Goal: Task Accomplishment & Management: Complete application form

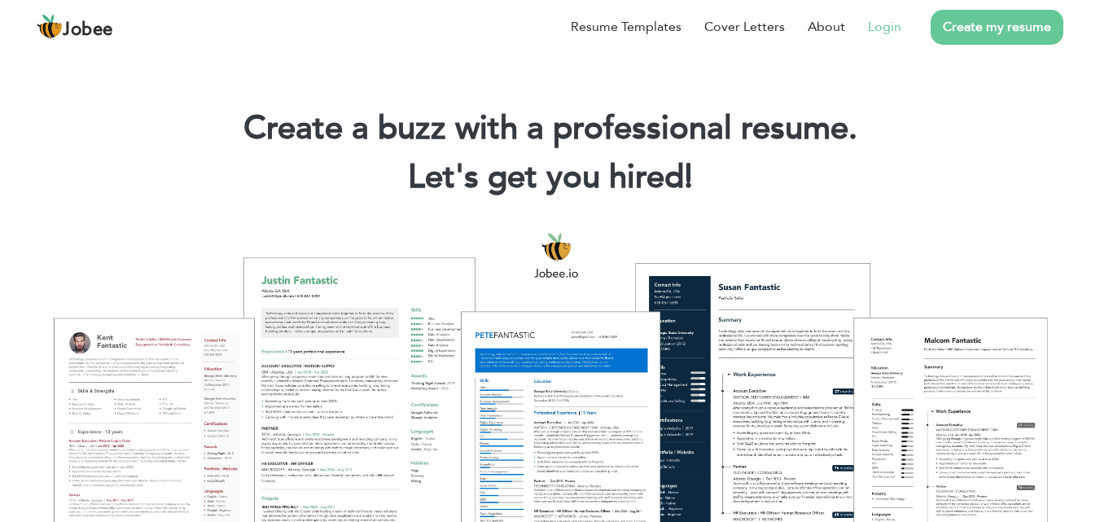
click at [900, 28] on link "Login" at bounding box center [884, 27] width 33 height 20
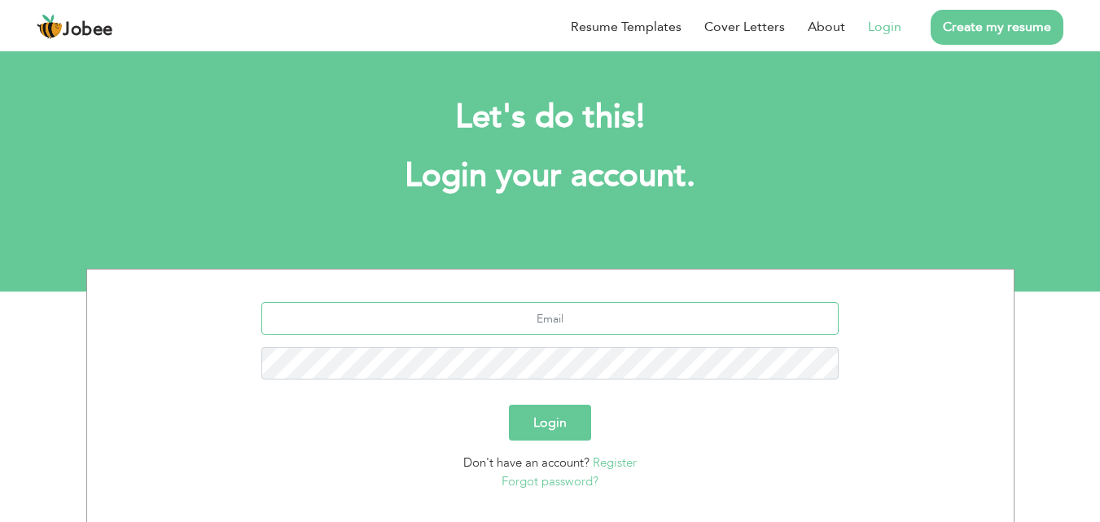
click at [554, 323] on input "text" at bounding box center [549, 318] width 577 height 33
click at [612, 323] on input "text" at bounding box center [549, 318] width 577 height 33
type input "arsalanahmed14@yahoo.com"
click at [552, 415] on button "Login" at bounding box center [550, 423] width 82 height 36
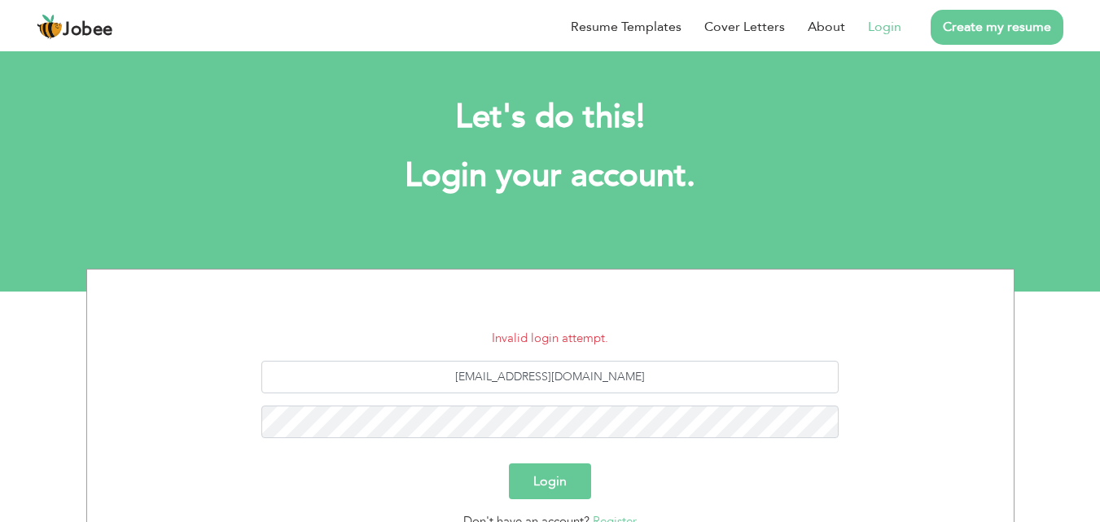
click at [579, 491] on button "Login" at bounding box center [550, 481] width 82 height 36
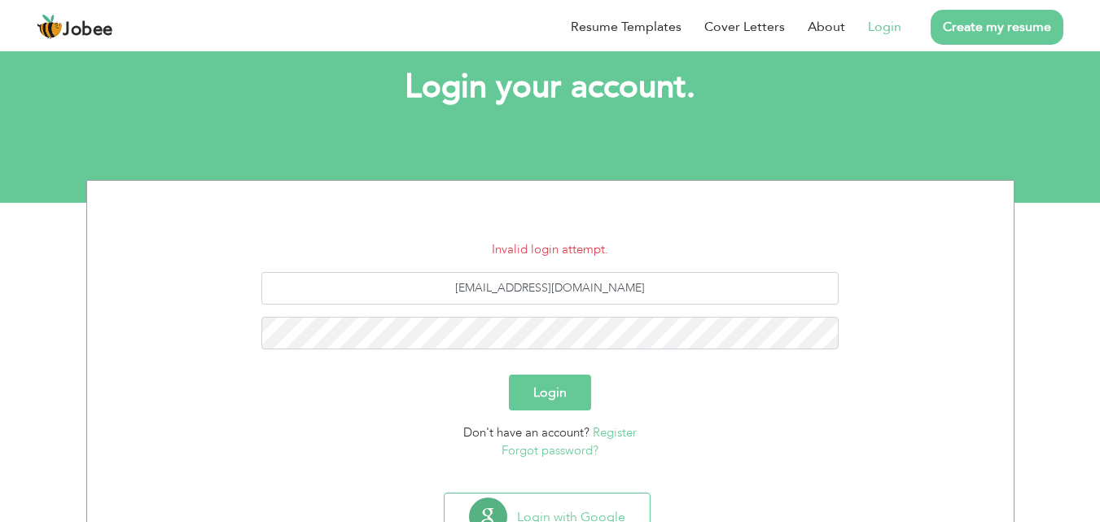
scroll to position [155, 0]
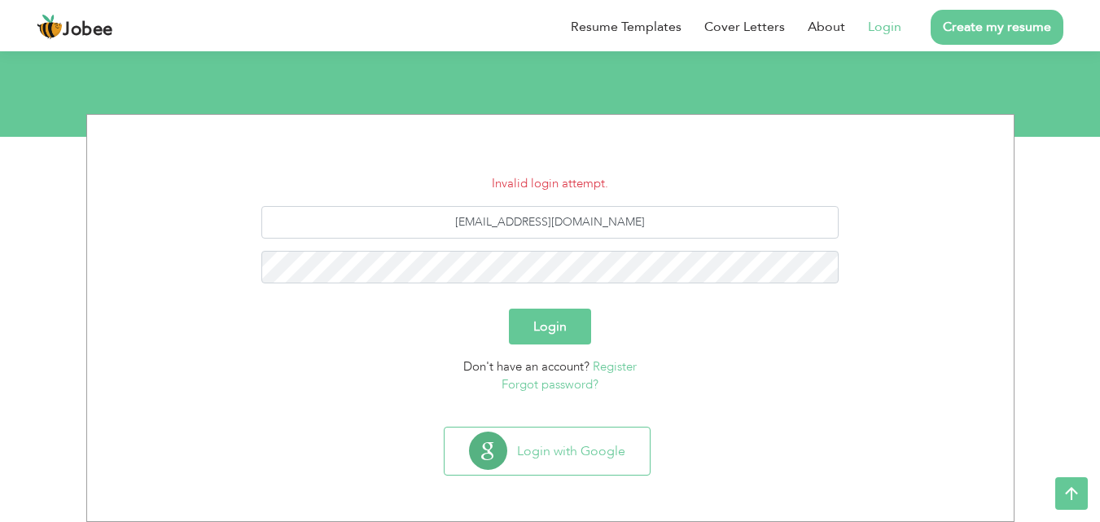
click at [556, 380] on link "Forgot password?" at bounding box center [550, 384] width 97 height 16
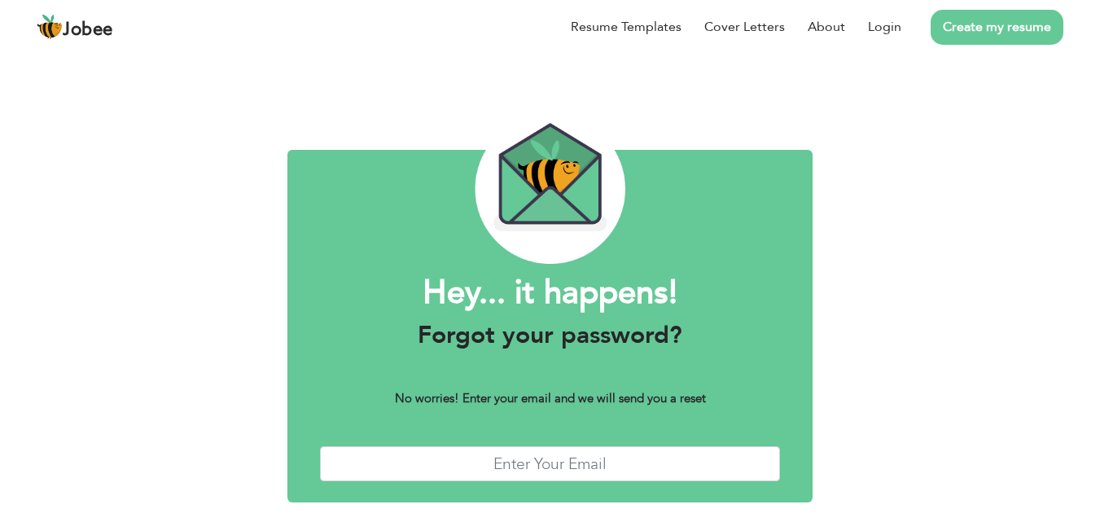
scroll to position [64, 0]
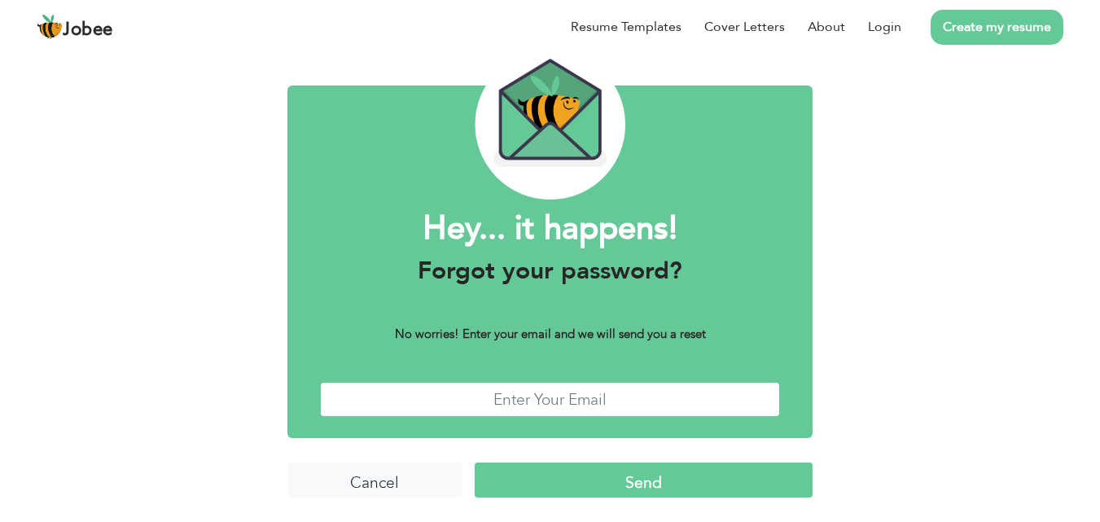
click at [551, 402] on input "text" at bounding box center [550, 399] width 461 height 35
type input "arsalanahmed14@yahoo.com"
click at [617, 476] on input "Send" at bounding box center [644, 480] width 338 height 35
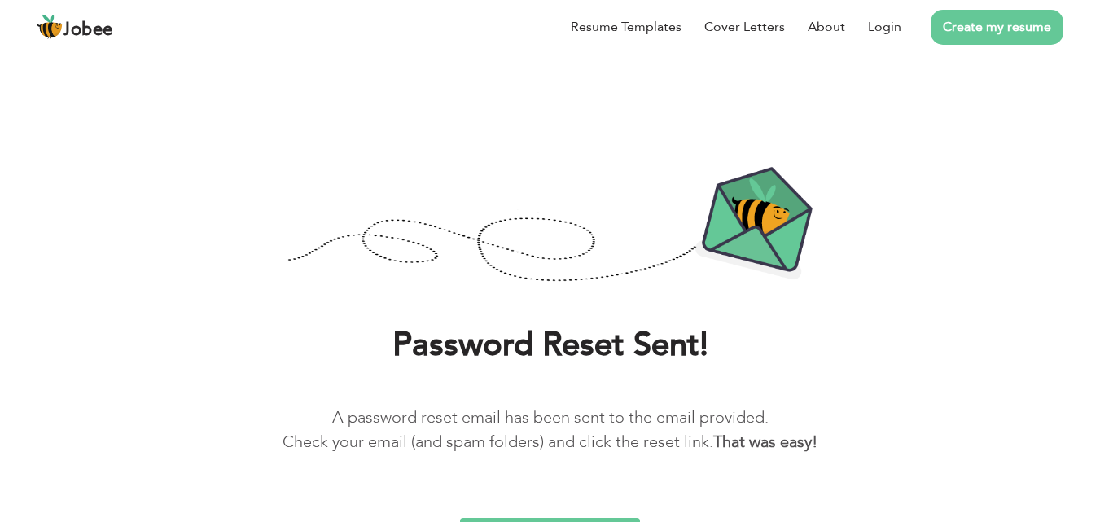
scroll to position [31, 0]
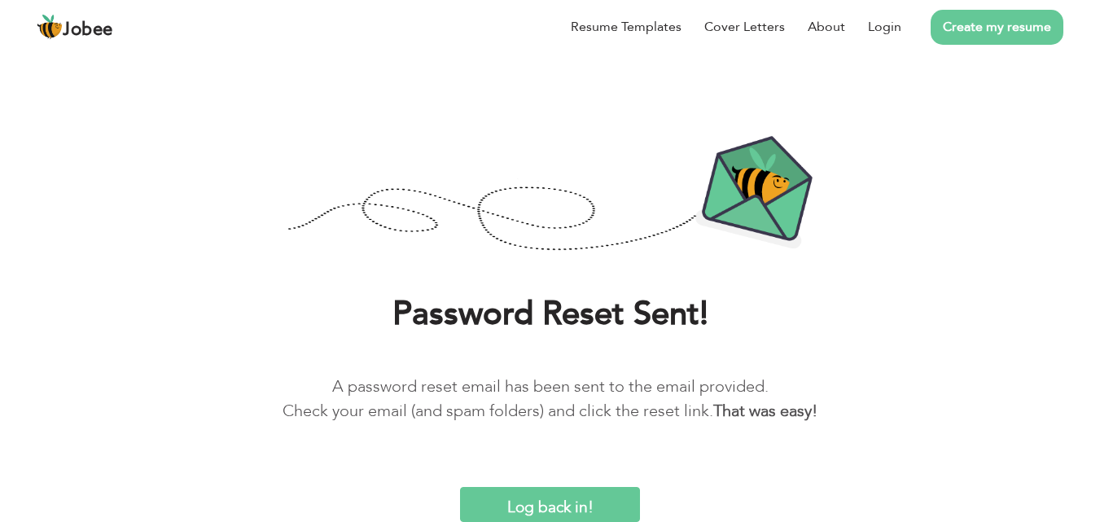
click at [542, 506] on input "Log back in!" at bounding box center [549, 504] width 179 height 35
click at [546, 507] on input "Log back in!" at bounding box center [549, 504] width 179 height 35
click at [571, 504] on input "Log back in!" at bounding box center [549, 504] width 179 height 35
click at [885, 28] on link "Login" at bounding box center [884, 27] width 33 height 20
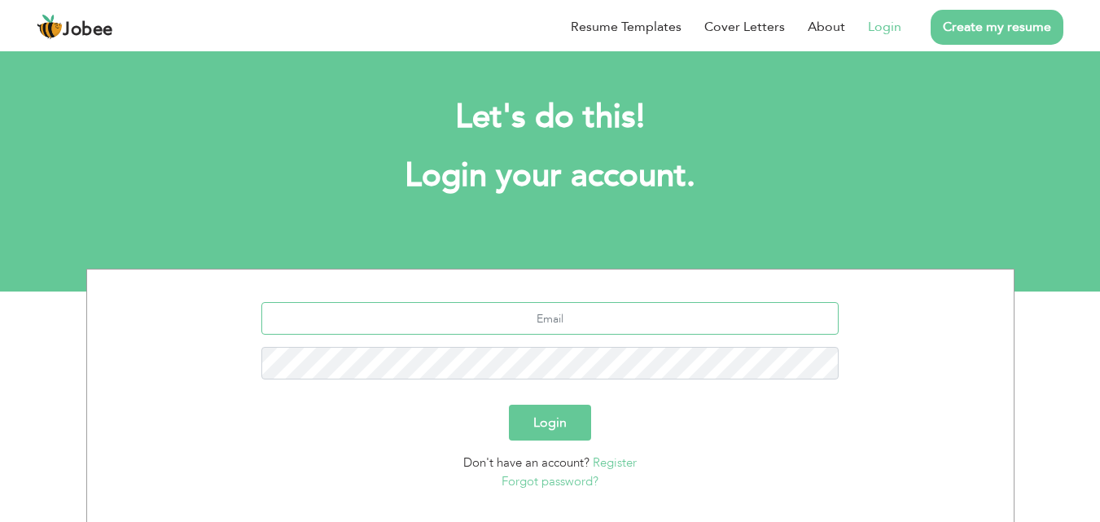
click at [582, 333] on input "text" at bounding box center [549, 318] width 577 height 33
type input "[EMAIL_ADDRESS][DOMAIN_NAME]"
click at [534, 419] on button "Login" at bounding box center [550, 423] width 82 height 36
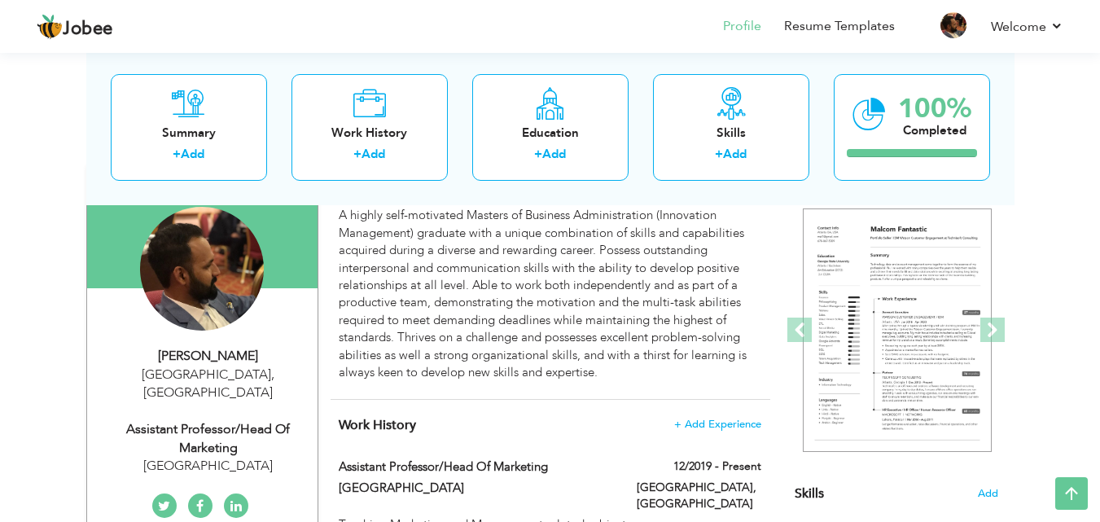
scroll to position [168, 0]
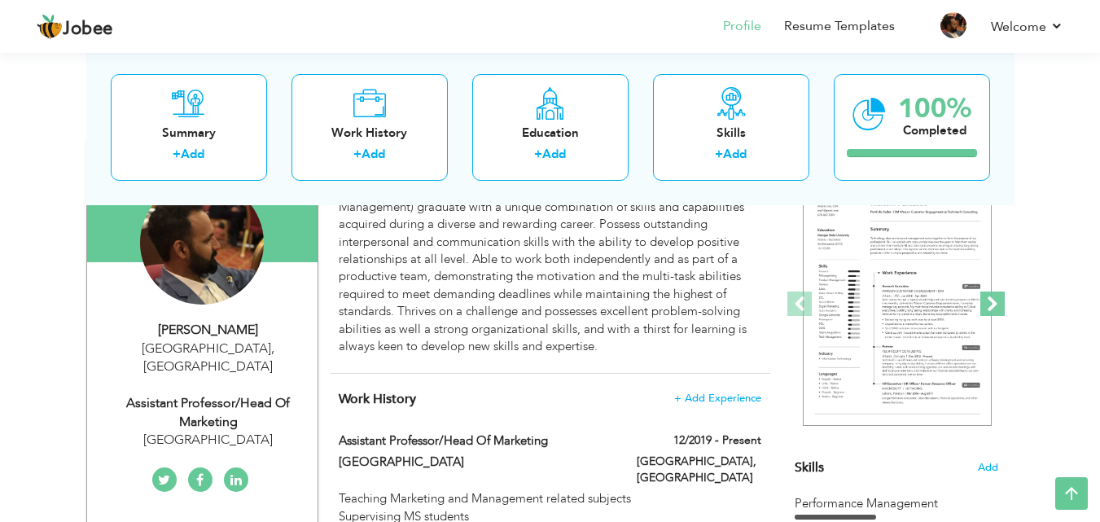
click at [997, 294] on span at bounding box center [993, 304] width 24 height 24
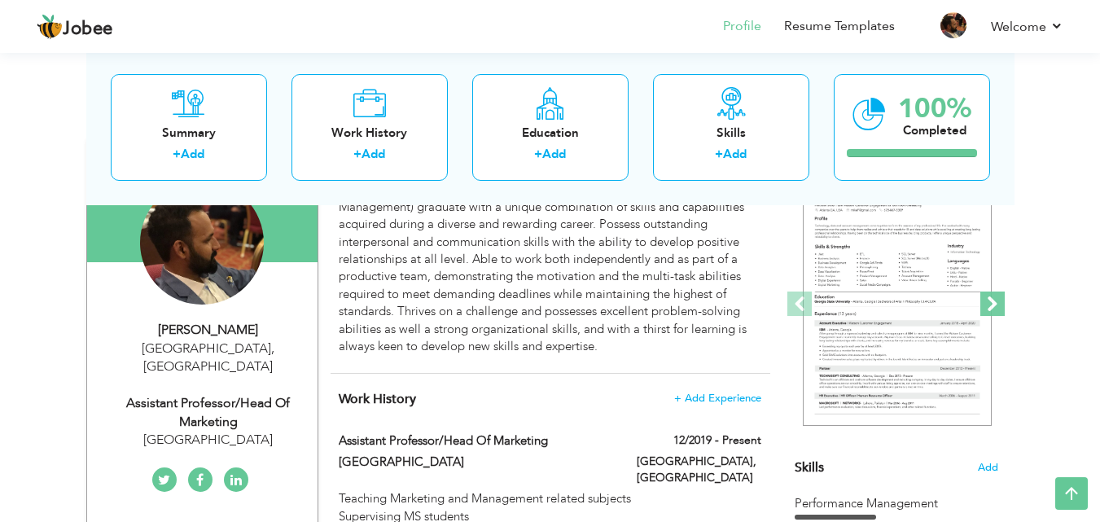
click at [997, 301] on span at bounding box center [993, 304] width 24 height 24
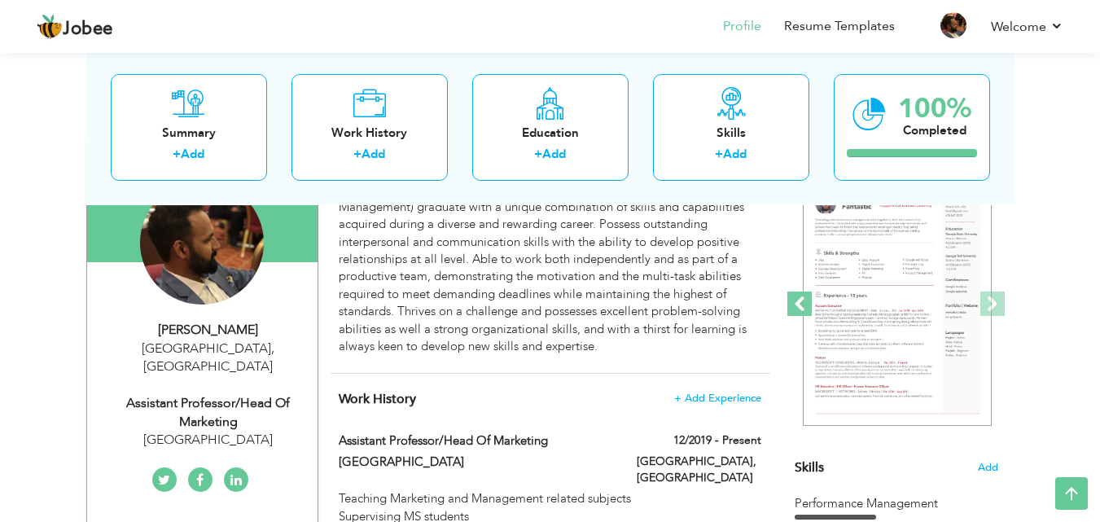
click at [794, 302] on span at bounding box center [800, 304] width 24 height 24
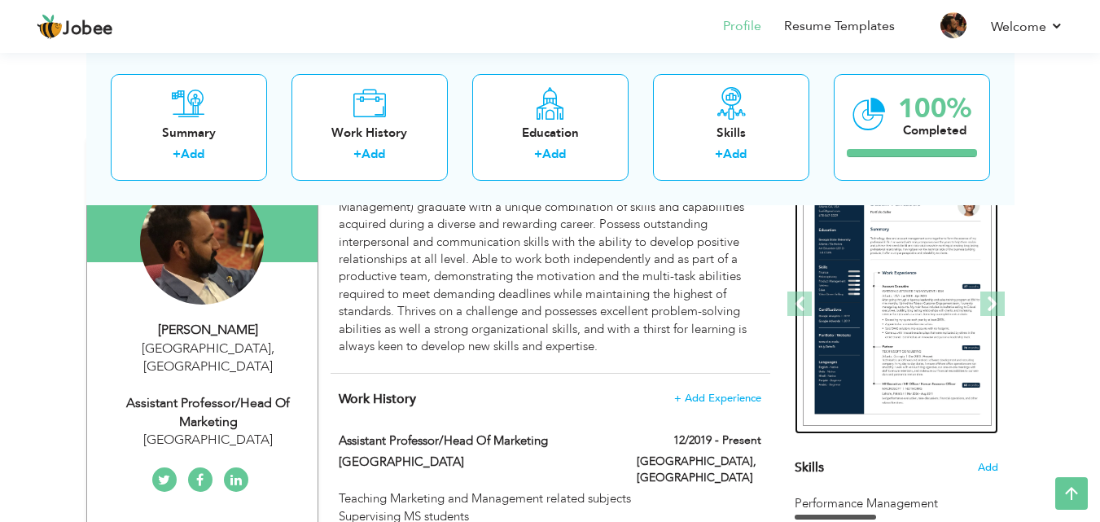
click at [929, 276] on img at bounding box center [897, 304] width 189 height 244
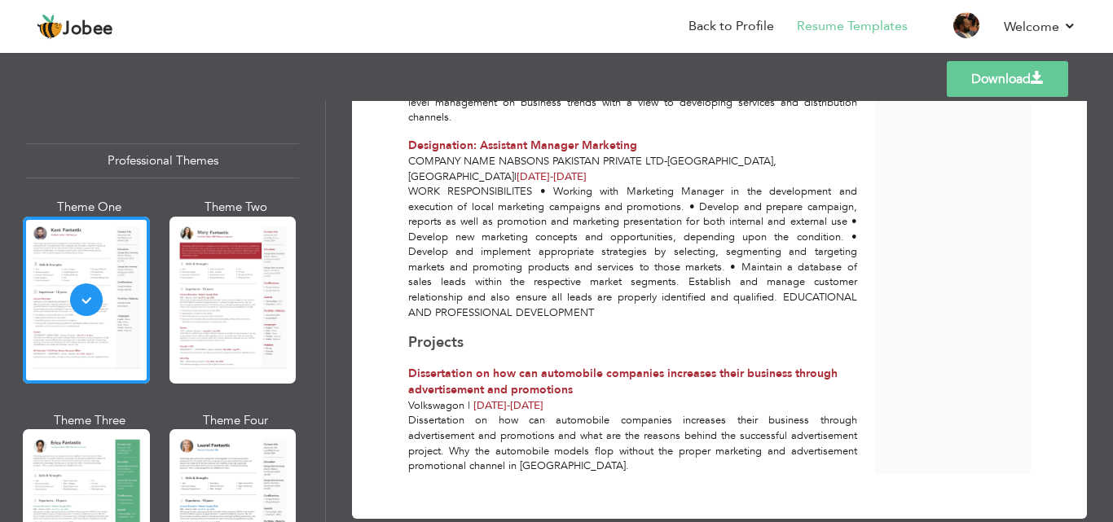
scroll to position [1248, 0]
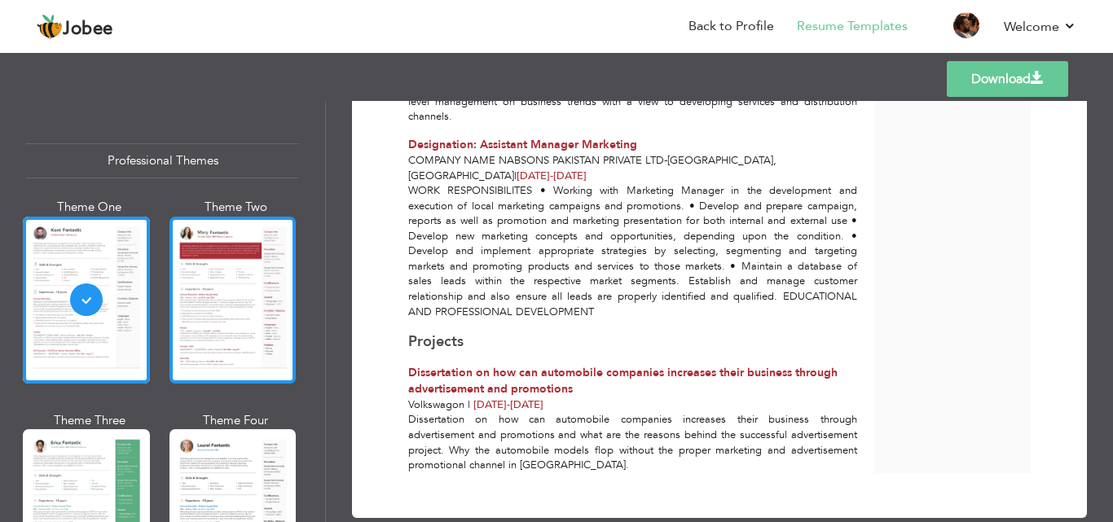
click at [227, 257] on div at bounding box center [232, 300] width 127 height 167
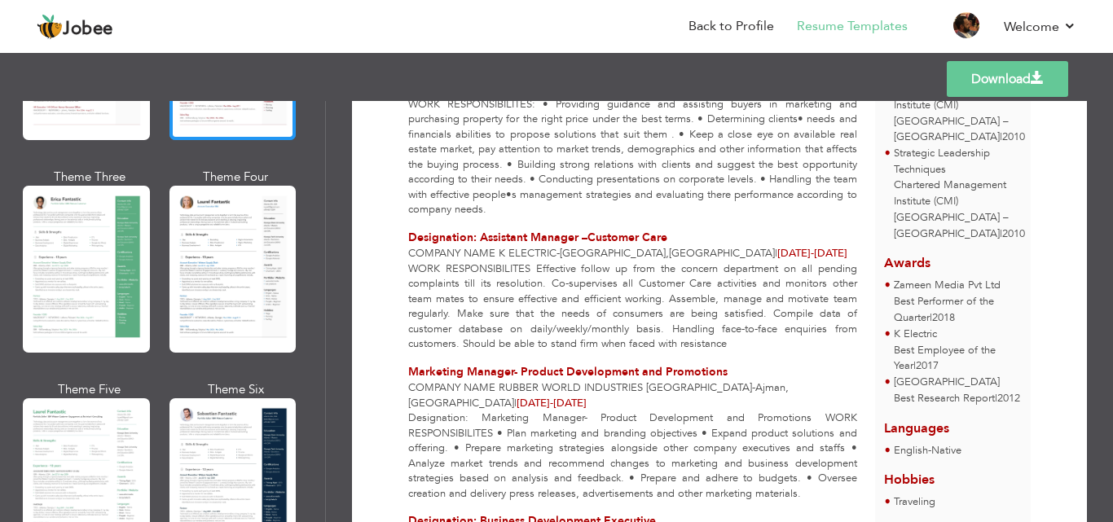
scroll to position [244, 0]
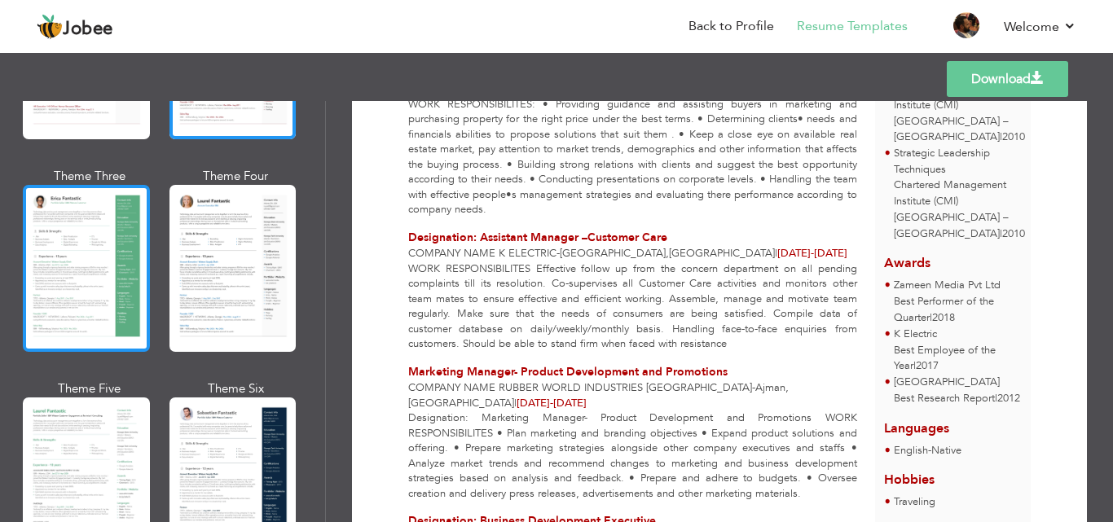
click at [90, 280] on div at bounding box center [86, 268] width 127 height 167
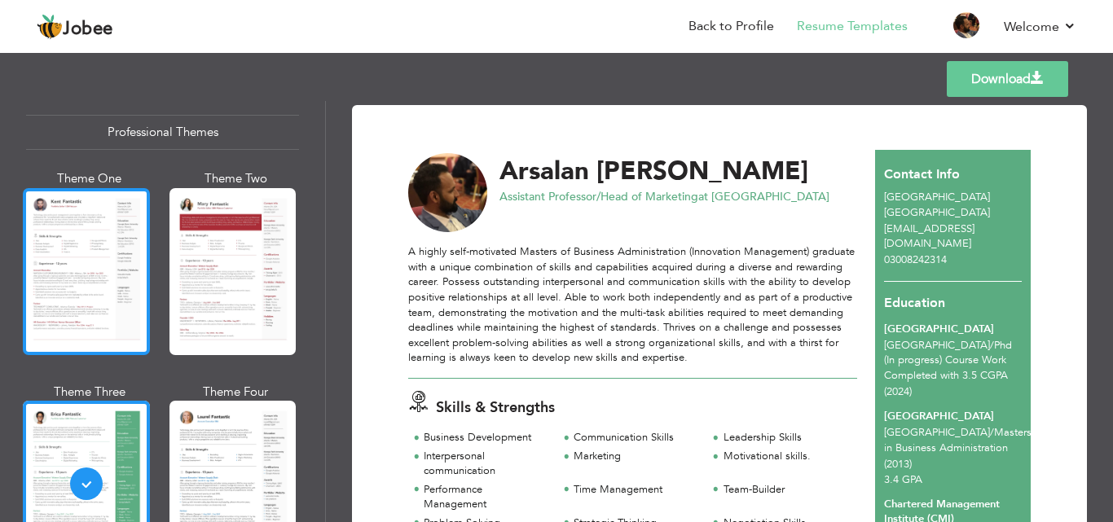
scroll to position [0, 0]
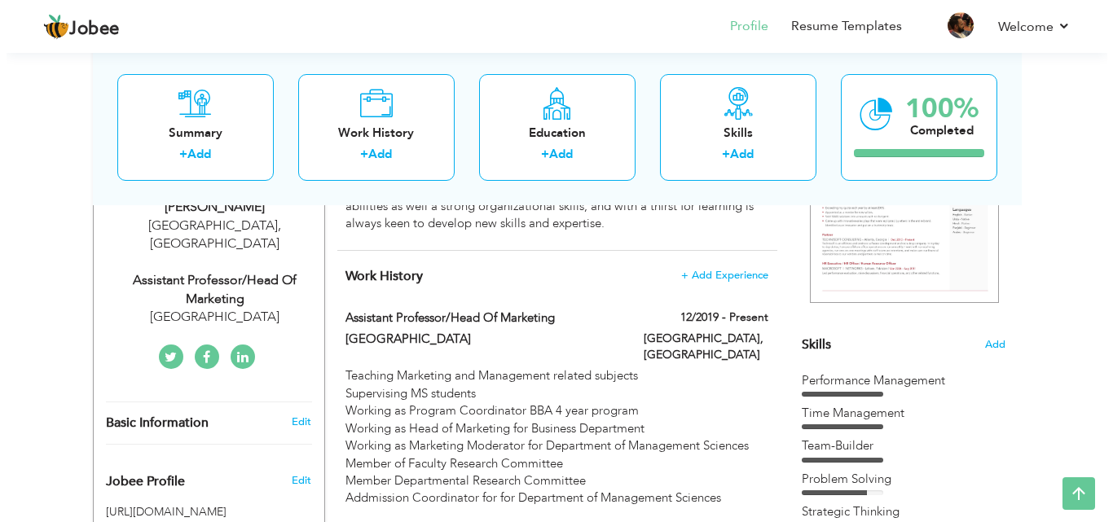
scroll to position [326, 0]
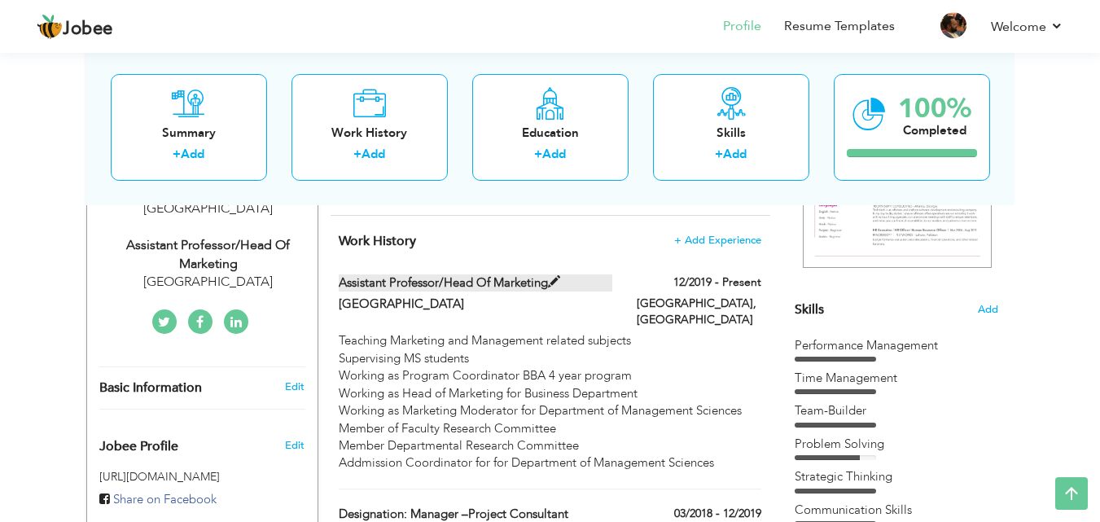
click at [490, 282] on label "Assistant Professor/Head of Marketing" at bounding box center [476, 282] width 274 height 17
type input "Assistant Professor/Head of Marketing"
type input "[GEOGRAPHIC_DATA]"
type input "12/2019"
type input "[GEOGRAPHIC_DATA]"
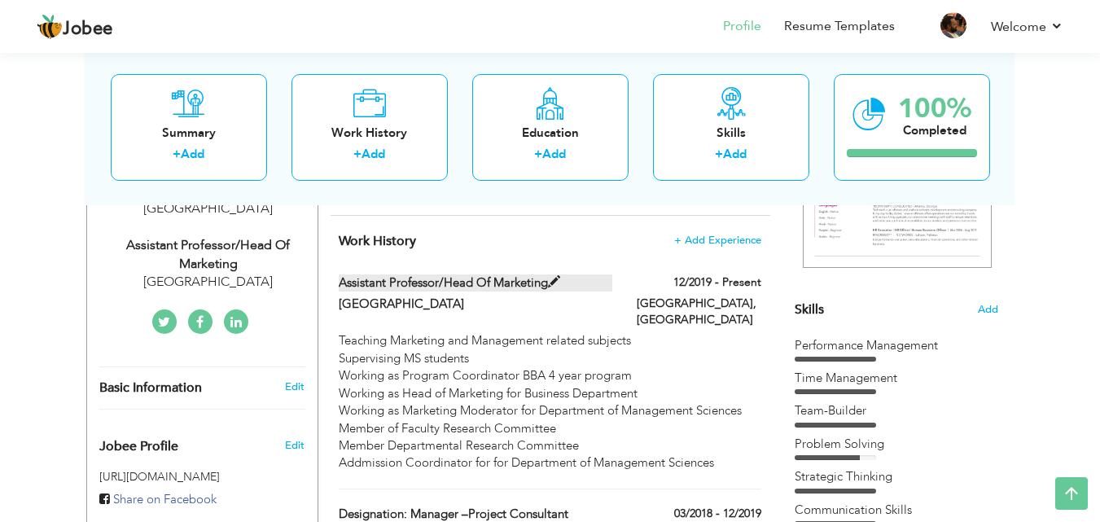
type input "[GEOGRAPHIC_DATA]"
checkbox input "true"
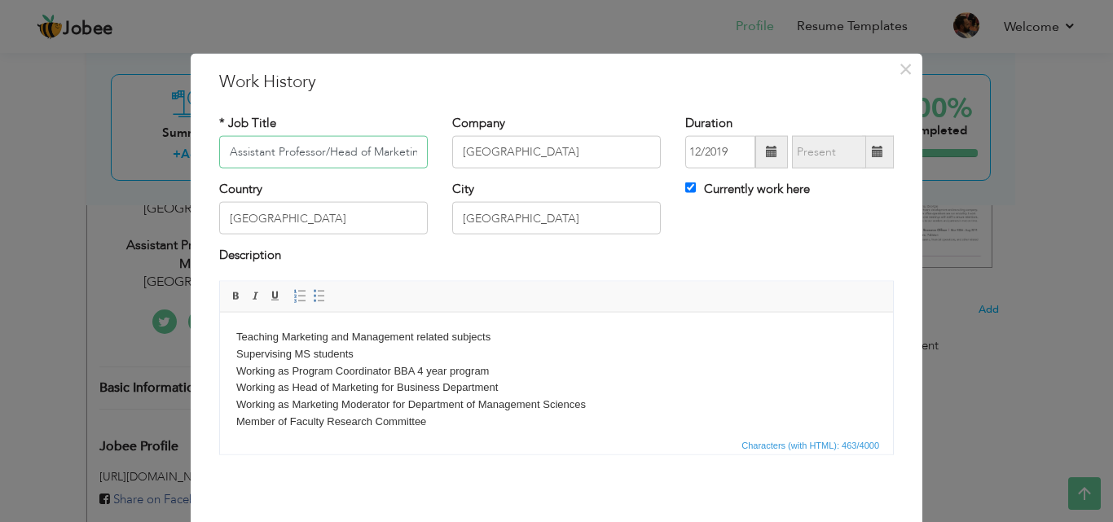
scroll to position [0, 7]
click at [315, 156] on input "Assistant Professor/Head of Marketing" at bounding box center [323, 152] width 209 height 33
type input "A"
type input "Director Campus/ Assistant Professor"
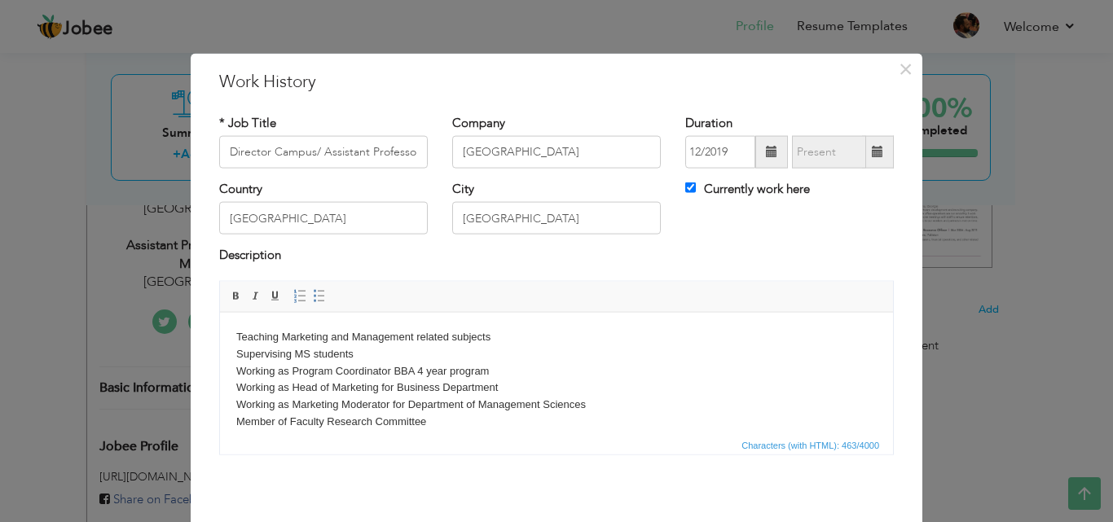
drag, startPoint x: 575, startPoint y: 408, endPoint x: 224, endPoint y: 322, distance: 361.5
click at [224, 322] on html "Teaching Marketing and Management related subjects Supervising MS students Work…" at bounding box center [556, 396] width 673 height 168
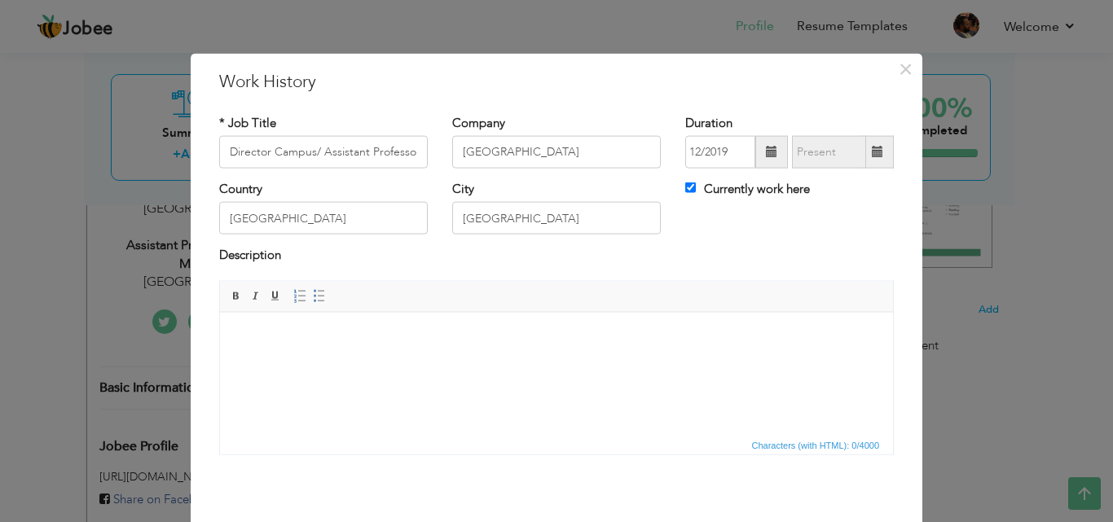
click at [756, 155] on span at bounding box center [771, 152] width 33 height 33
click at [412, 327] on html at bounding box center [556, 337] width 673 height 50
click at [405, 151] on input "Director Campus/ Assistant Professor" at bounding box center [323, 152] width 209 height 33
type input "Director Campus/ Department Head/Assistant Professor"
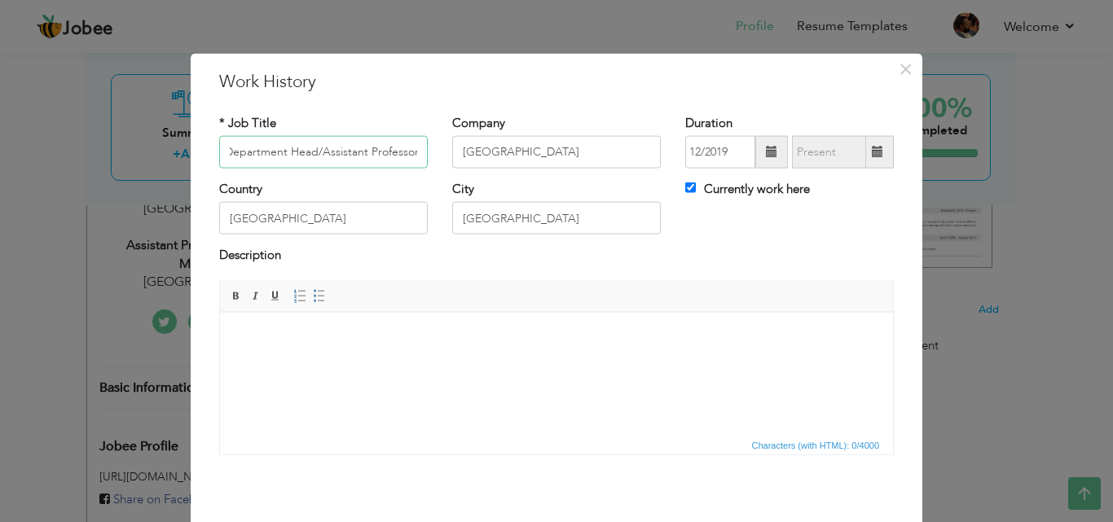
scroll to position [0, 0]
click at [304, 221] on input "[GEOGRAPHIC_DATA]" at bounding box center [323, 218] width 209 height 33
click at [543, 209] on input "[GEOGRAPHIC_DATA]" at bounding box center [556, 218] width 209 height 33
click at [355, 346] on html at bounding box center [556, 337] width 673 height 50
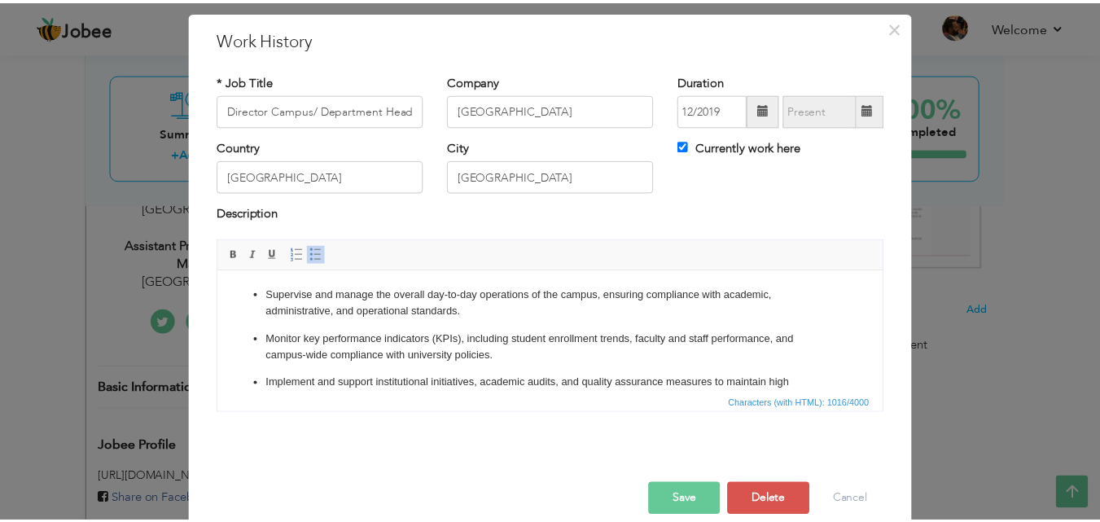
scroll to position [64, 0]
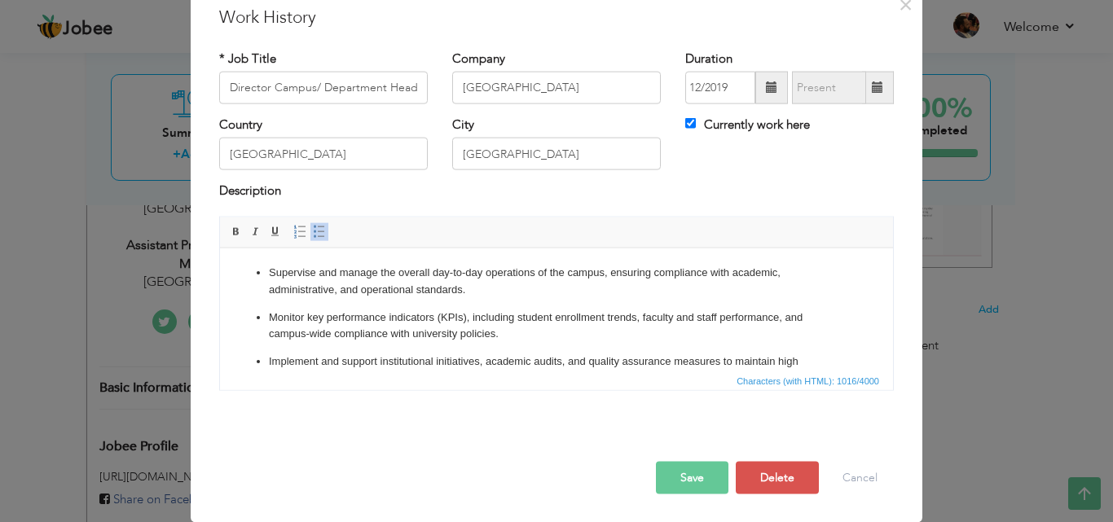
click at [669, 475] on button "Save" at bounding box center [692, 477] width 72 height 33
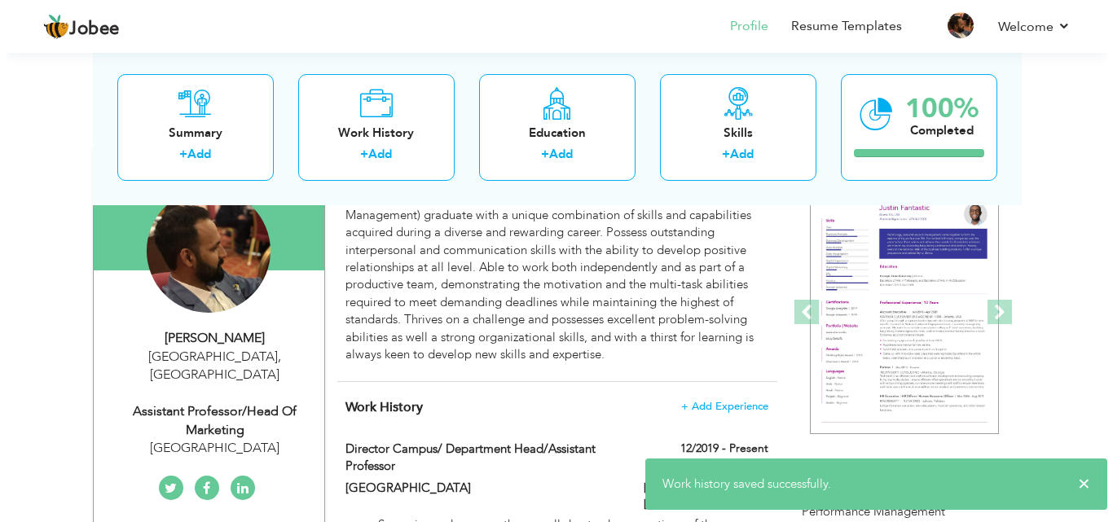
scroll to position [163, 0]
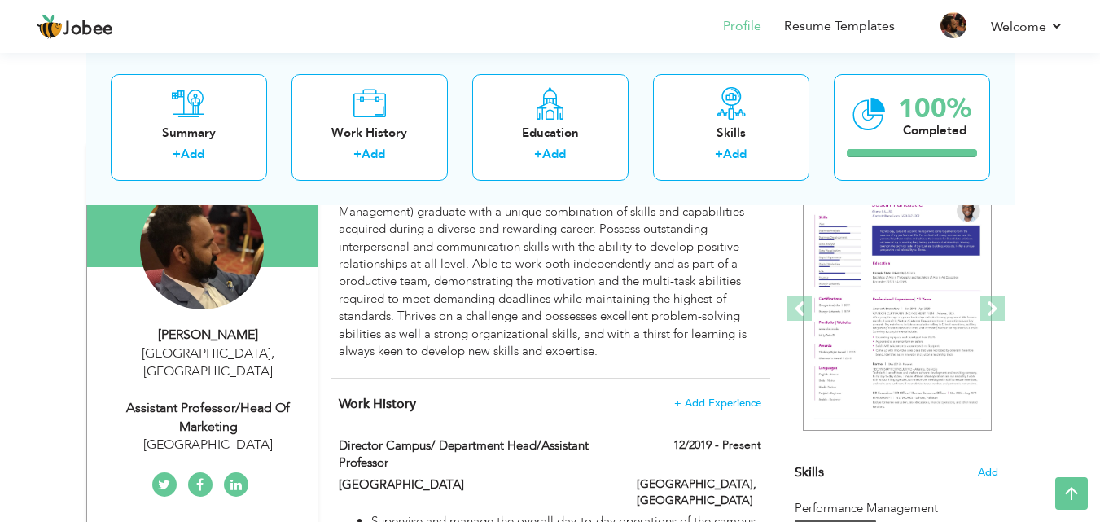
click at [234, 399] on div "Assistant Professor/Head of Marketing" at bounding box center [208, 417] width 218 height 37
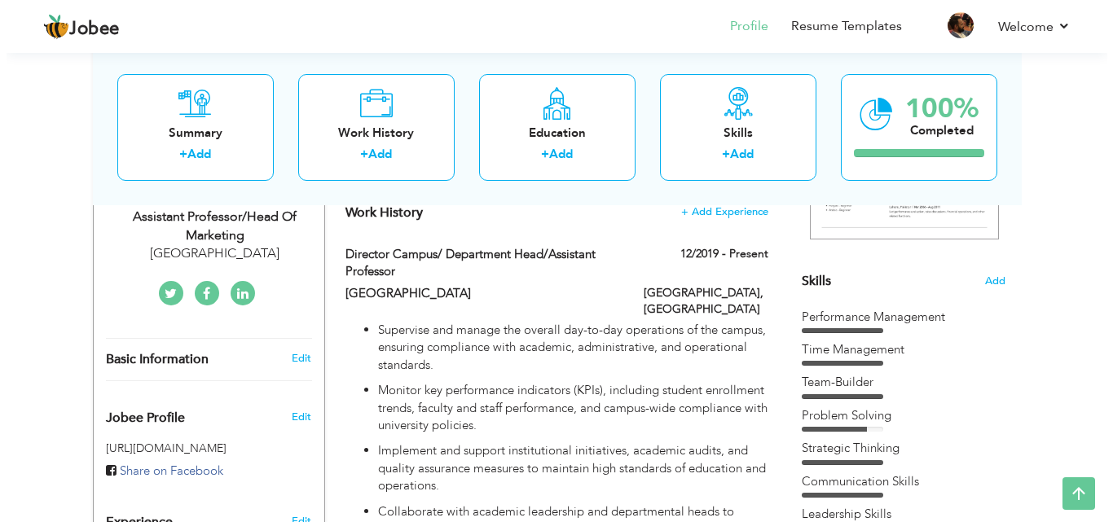
scroll to position [326, 0]
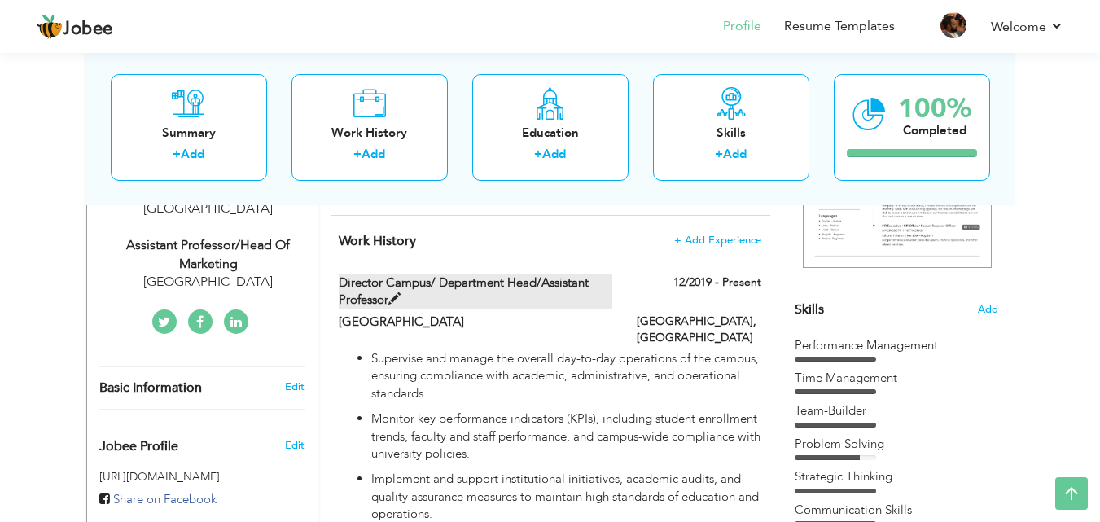
click at [494, 290] on label "Director Campus/ Department Head/Assistant Professor" at bounding box center [476, 291] width 274 height 35
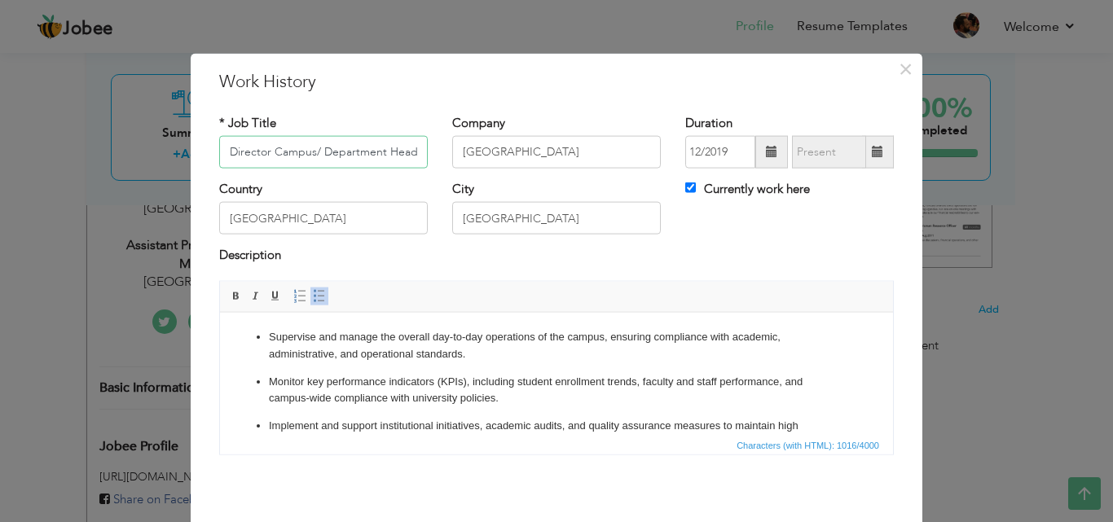
scroll to position [0, 99]
click at [266, 154] on input "Director Campus/ Department Head/Assistant Professor" at bounding box center [323, 152] width 209 height 33
click at [900, 71] on span "×" at bounding box center [905, 68] width 14 height 29
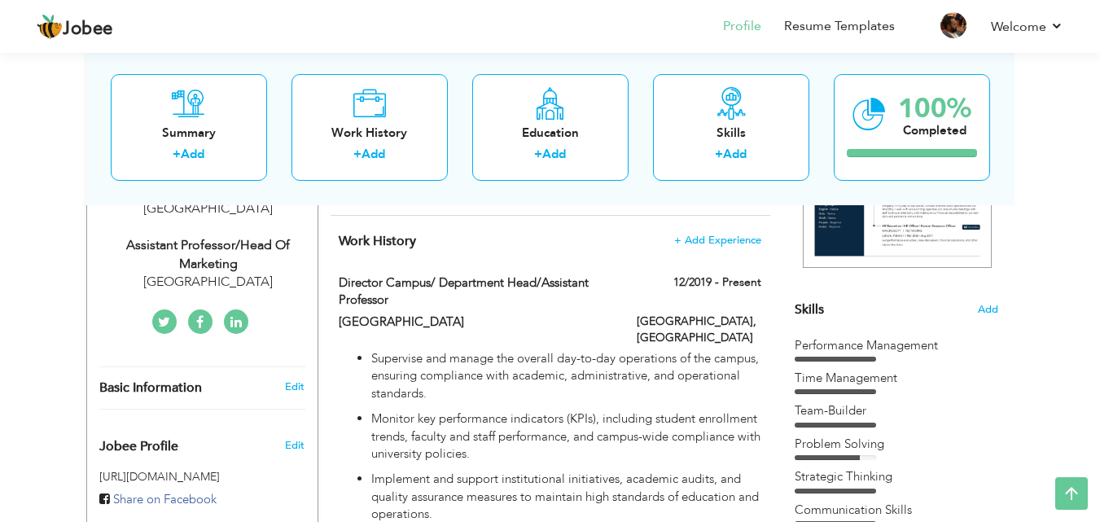
click at [219, 236] on div "Assistant Professor/Head of Marketing" at bounding box center [208, 254] width 218 height 37
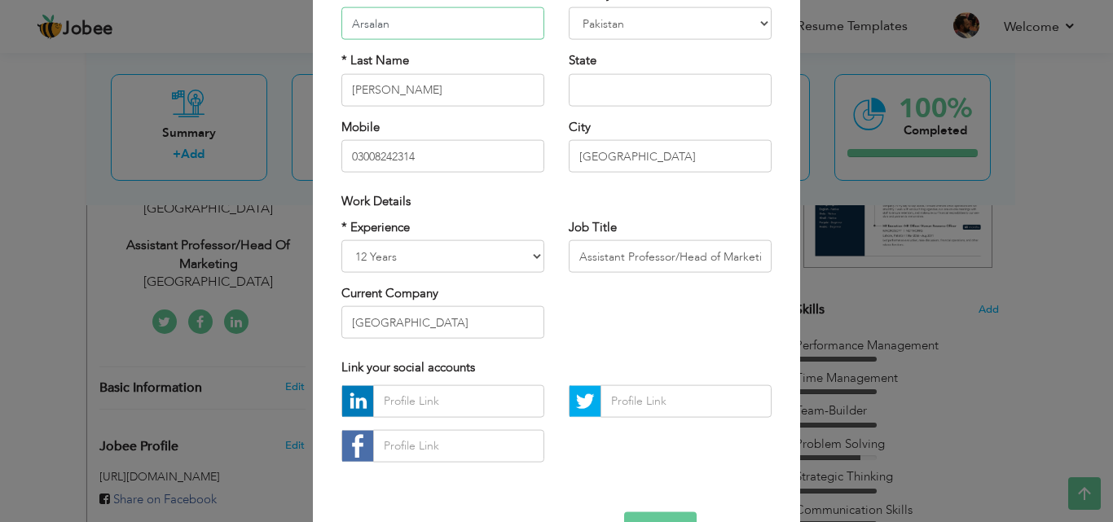
scroll to position [163, 0]
click at [630, 258] on input "Assistant Professor/Head of Marketing" at bounding box center [670, 255] width 203 height 33
paste input "Director Campus/ Department Head/Assistant Professor"
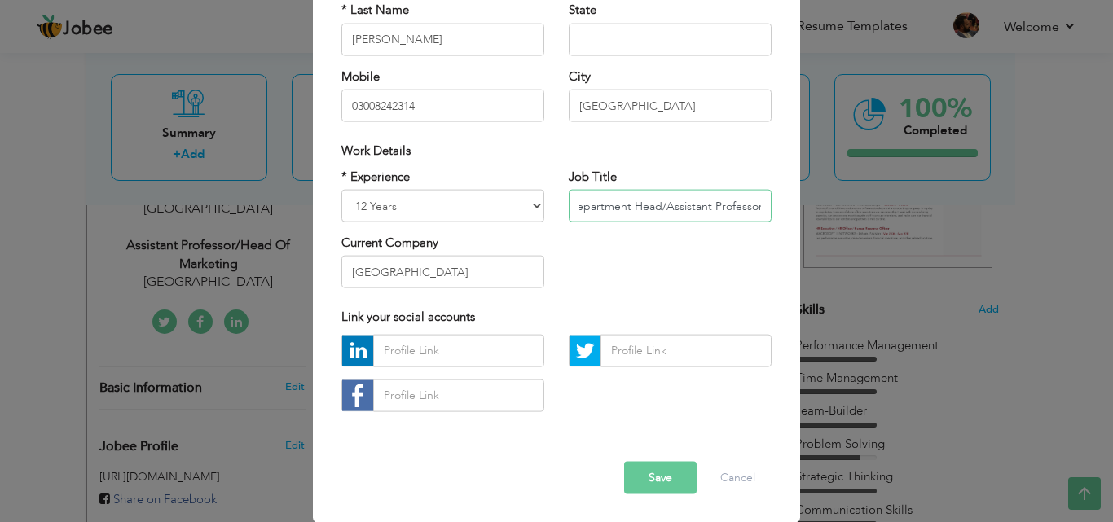
type input "Director Campus/ Department Head/Assistant Professor"
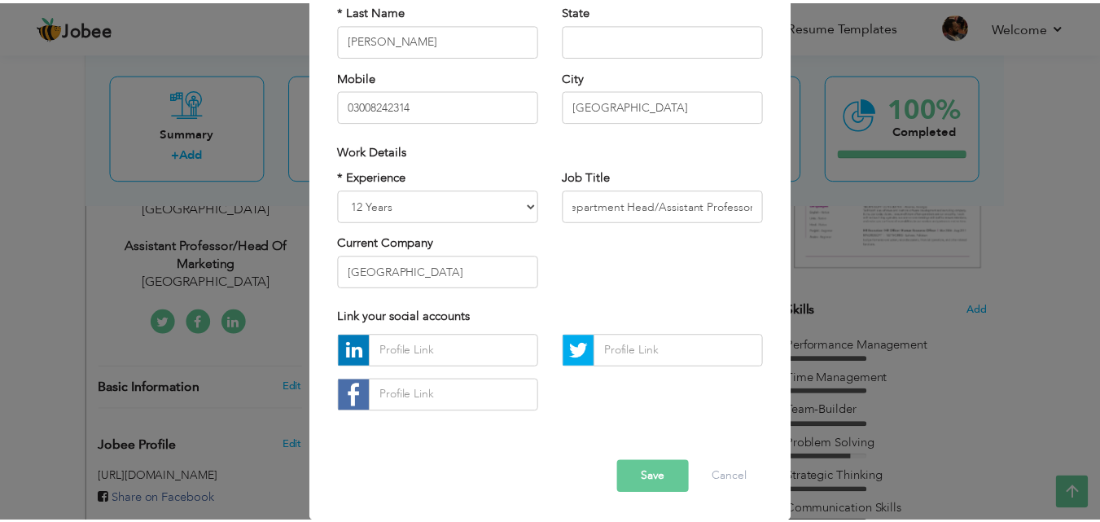
scroll to position [0, 0]
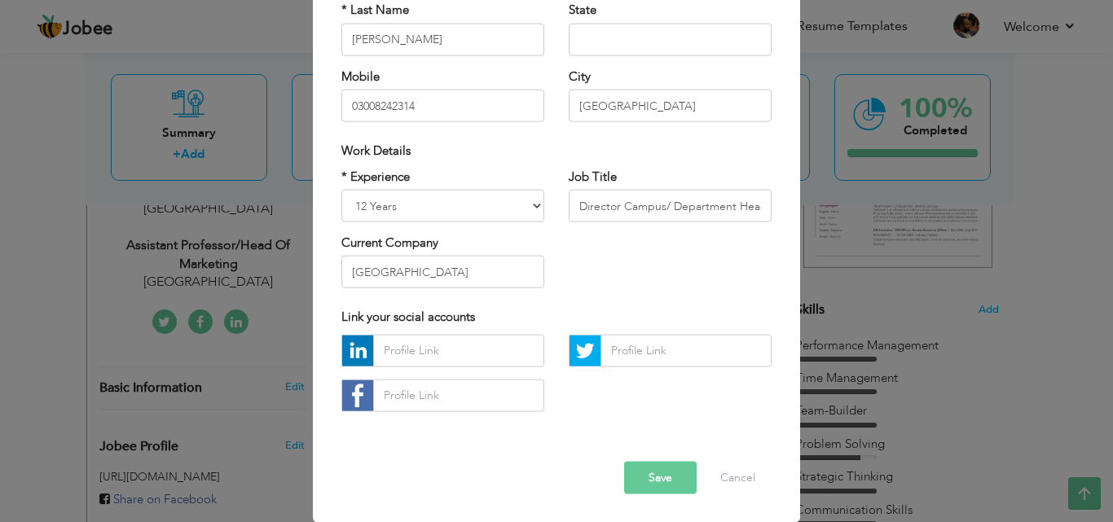
click at [653, 473] on button "Save" at bounding box center [660, 477] width 72 height 33
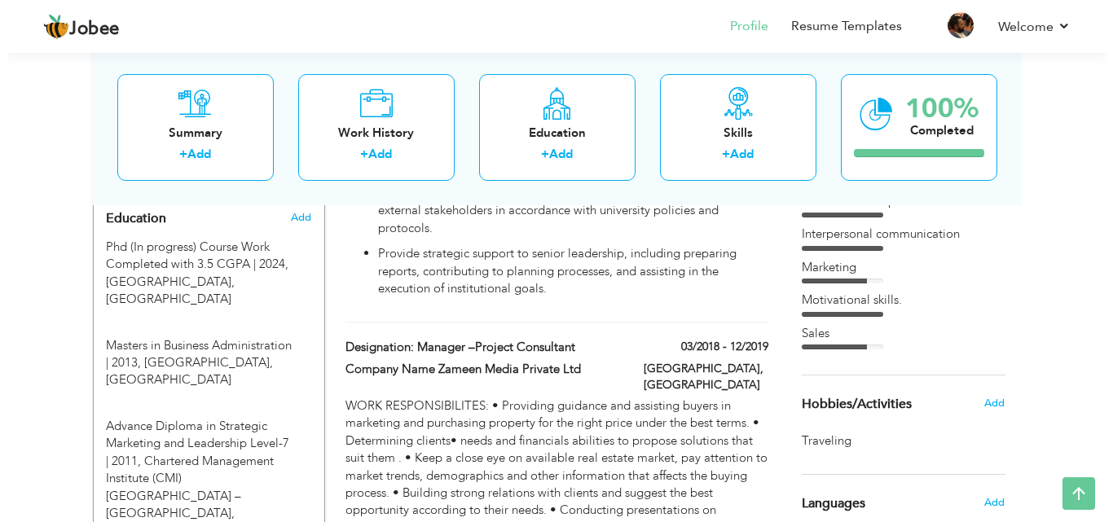
scroll to position [815, 0]
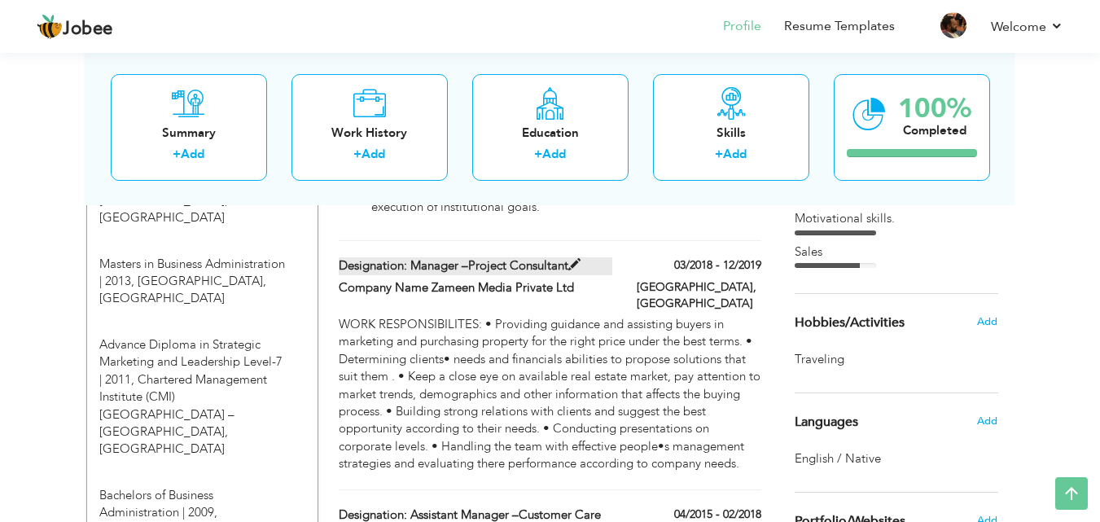
click at [534, 257] on label "Designation: Manager –Project Consultant" at bounding box center [476, 265] width 274 height 17
type input "Designation: Manager –Project Consultant"
type input "Company Name Zameen Media Private Ltd"
type input "03/2018"
type input "12/2019"
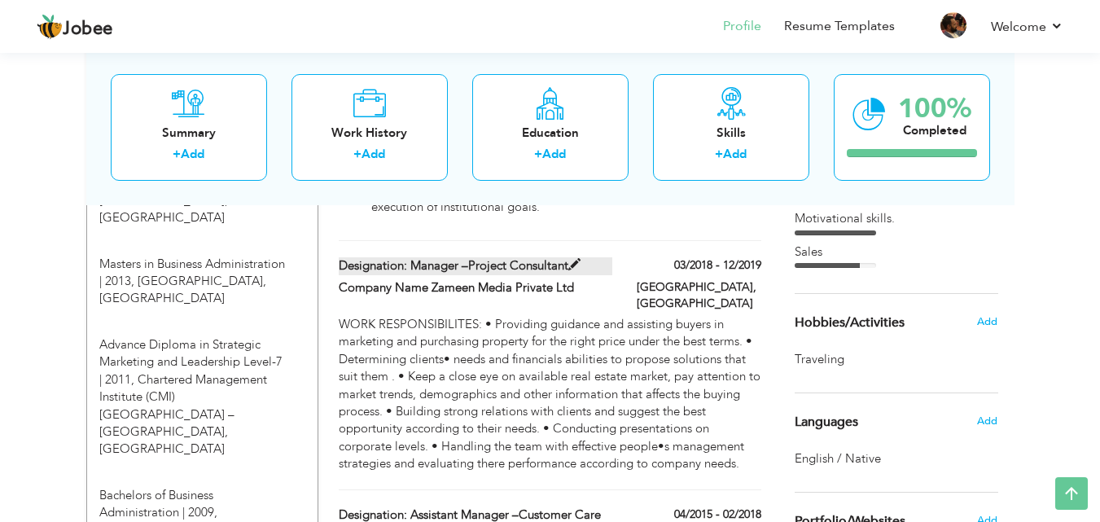
checkbox input "false"
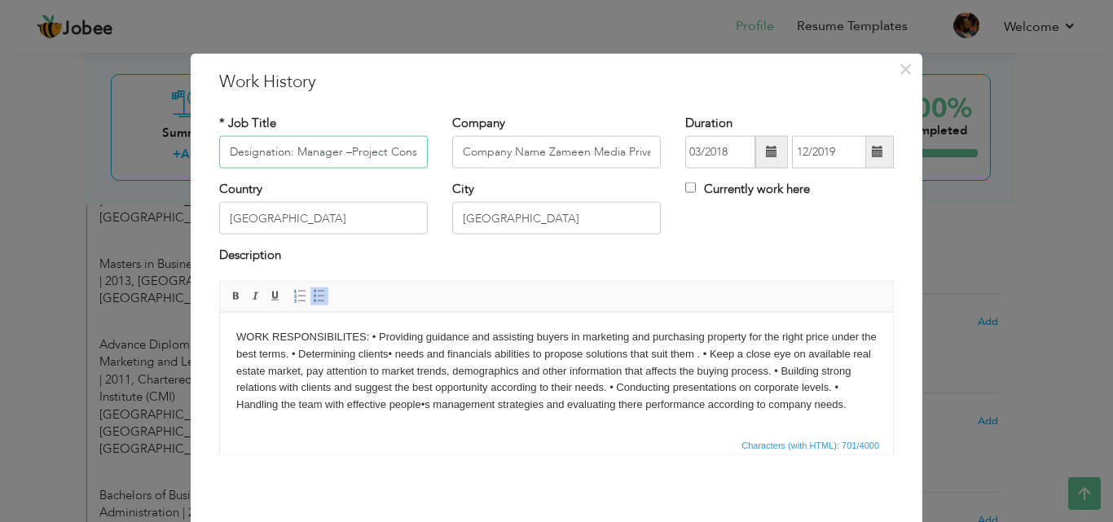
scroll to position [0, 27]
click at [396, 157] on input "Designation: Manager –Project Consultant" at bounding box center [323, 152] width 209 height 33
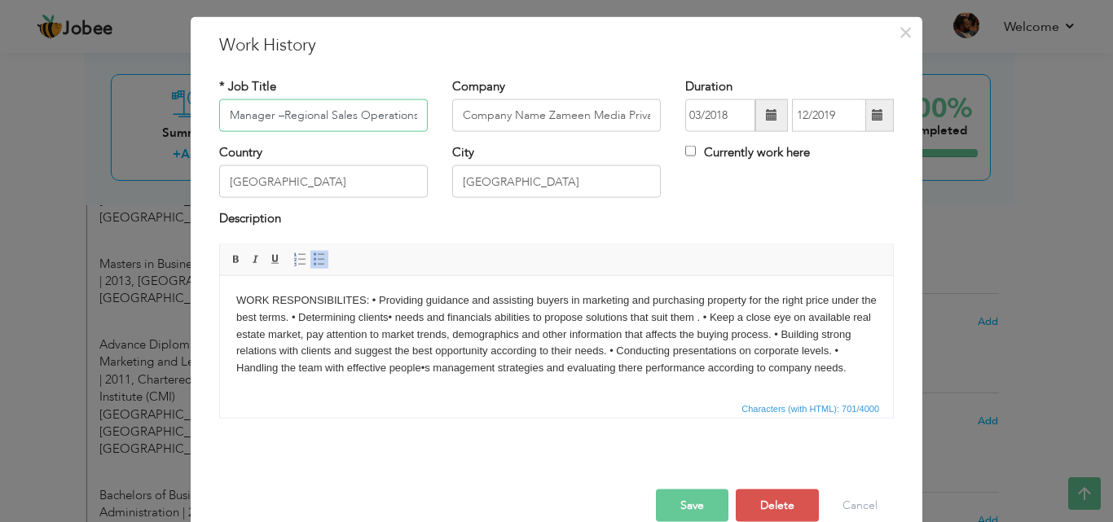
scroll to position [64, 0]
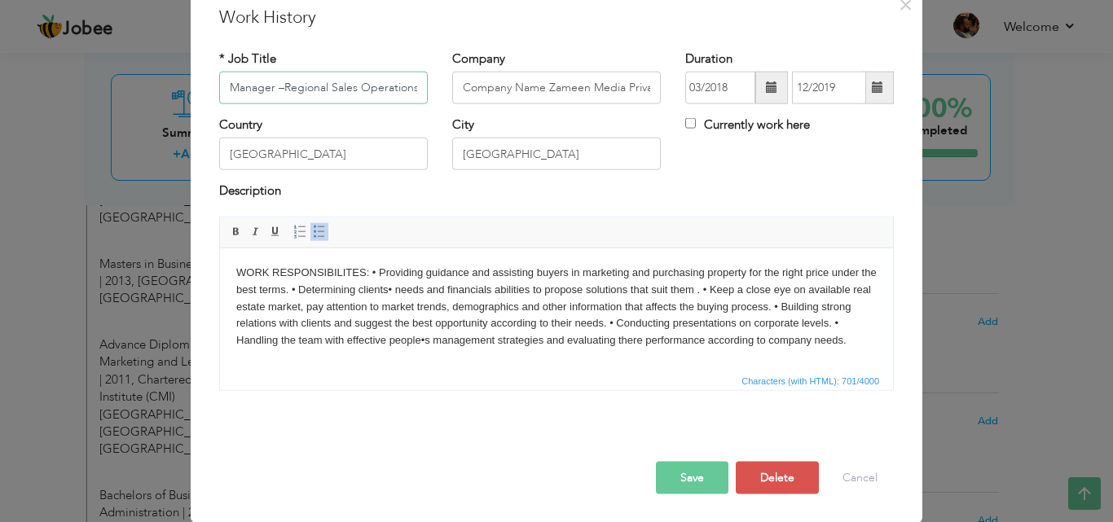
type input "Designation: Manager –Regional Sales Operations"
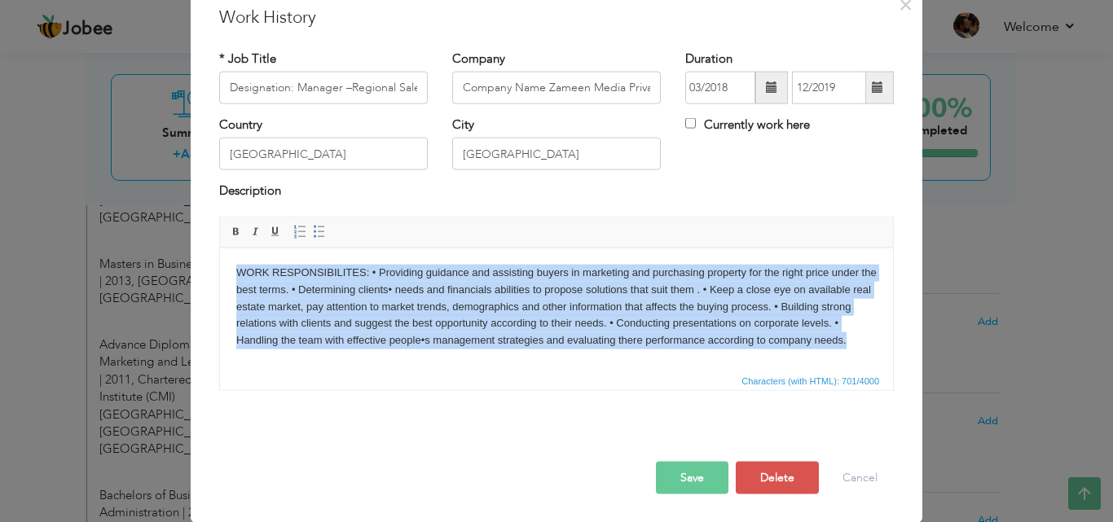
drag, startPoint x: 862, startPoint y: 341, endPoint x: 238, endPoint y: 271, distance: 627.8
click at [238, 271] on body "WORK RESPONSIBILITES: • Providing guidance and assisting buyers in marketing an…" at bounding box center [556, 306] width 640 height 85
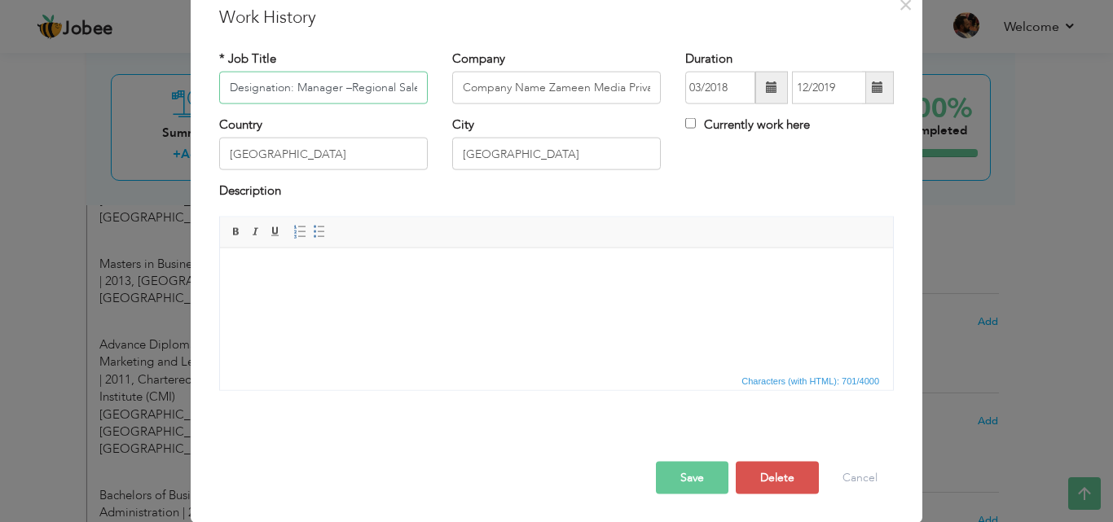
click at [296, 90] on input "Designation: Manager –Regional Sales Operations" at bounding box center [323, 88] width 209 height 33
drag, startPoint x: 291, startPoint y: 86, endPoint x: 423, endPoint y: 88, distance: 132.0
click at [423, 88] on div "* Job Title Designation: Manager –Regional Sales Operations" at bounding box center [323, 83] width 233 height 66
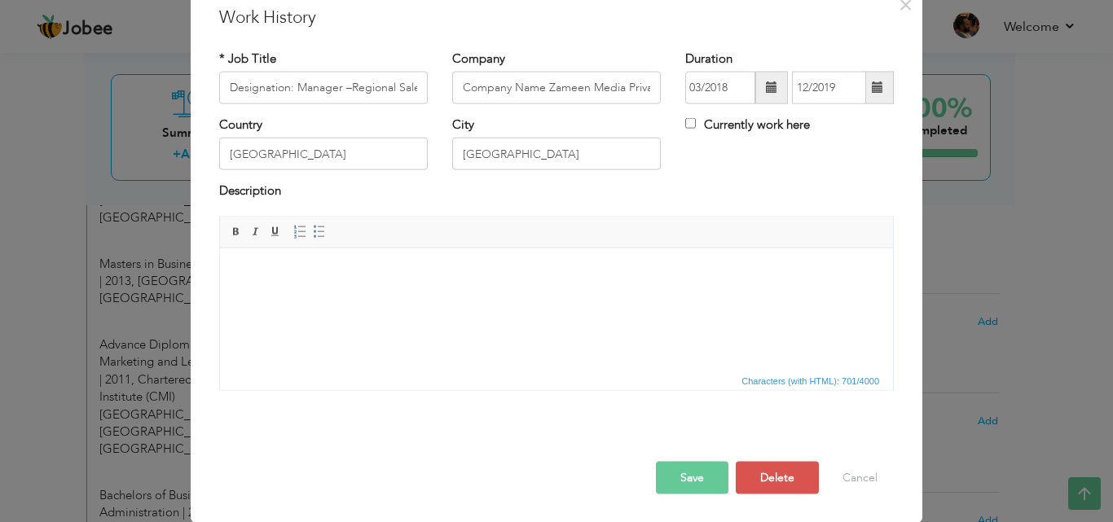
click at [455, 297] on html at bounding box center [556, 273] width 673 height 50
click at [391, 86] on input "Designation: Manager –Regional Sales Operations" at bounding box center [323, 88] width 209 height 33
click at [322, 297] on html at bounding box center [556, 273] width 673 height 50
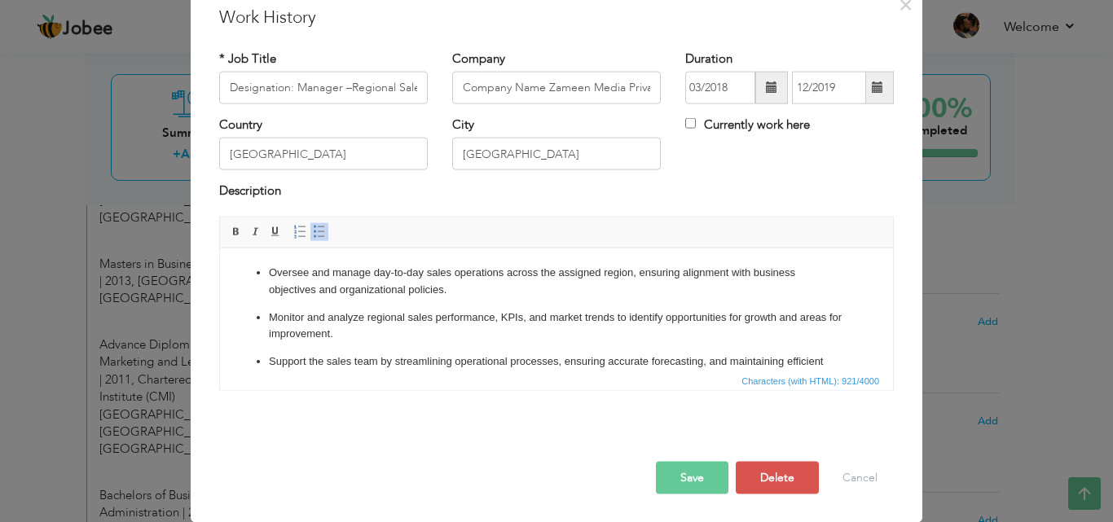
click at [686, 468] on button "Save" at bounding box center [692, 477] width 72 height 33
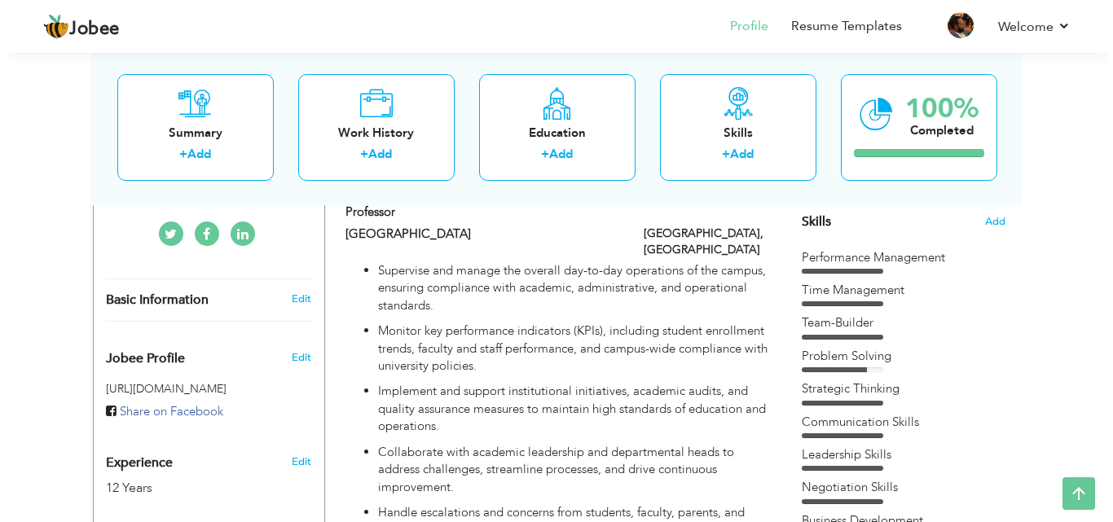
scroll to position [407, 0]
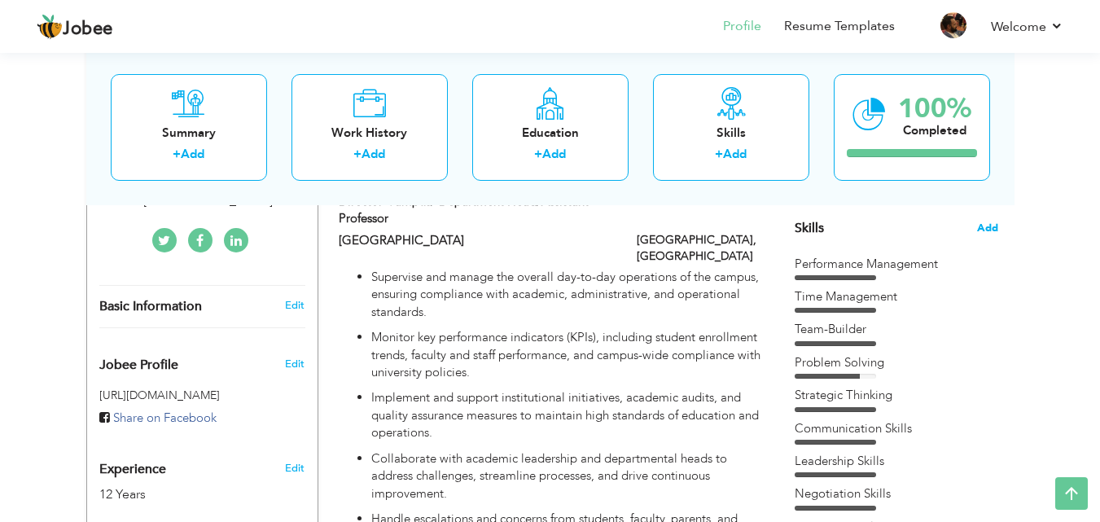
click at [987, 230] on span "Add" at bounding box center [987, 228] width 21 height 15
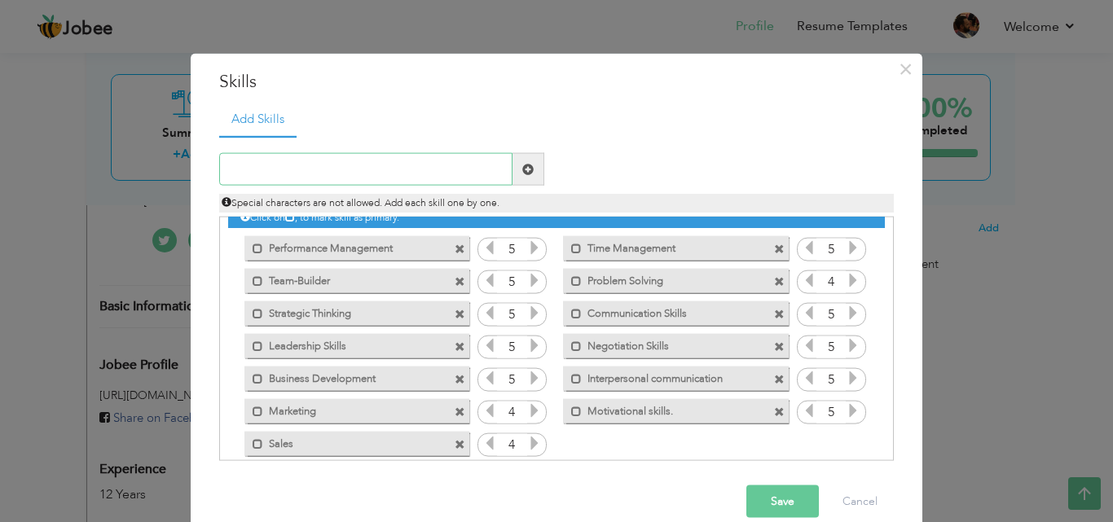
scroll to position [0, 0]
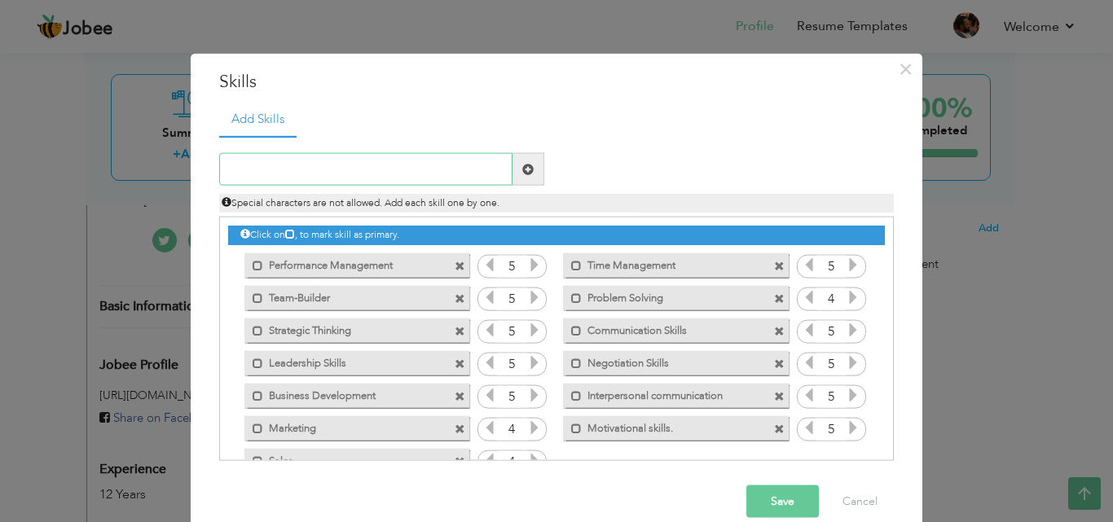
click at [424, 162] on input "text" at bounding box center [365, 169] width 293 height 33
type input "o"
type input "Operation Management"
click at [522, 172] on span at bounding box center [527, 168] width 11 height 11
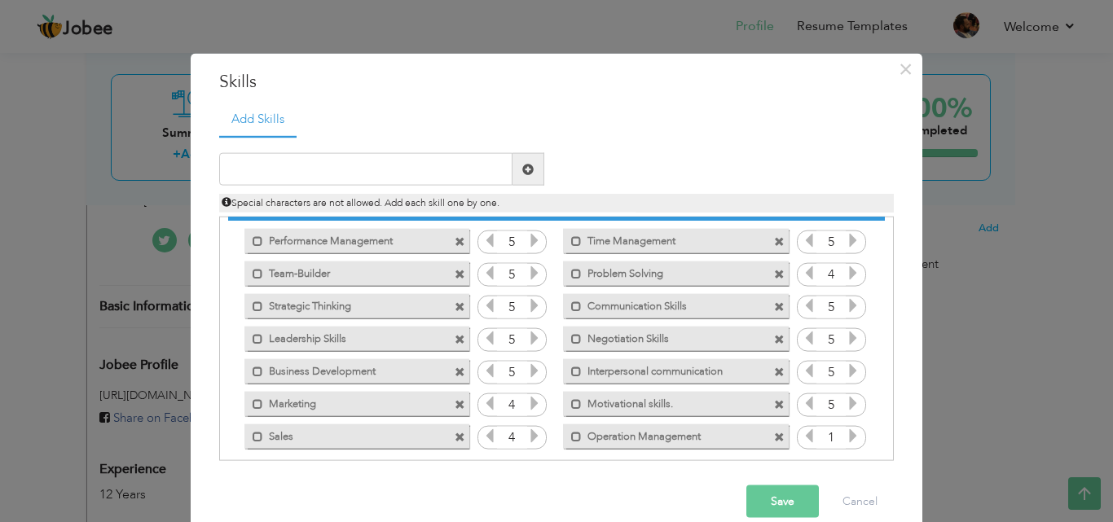
scroll to position [37, 0]
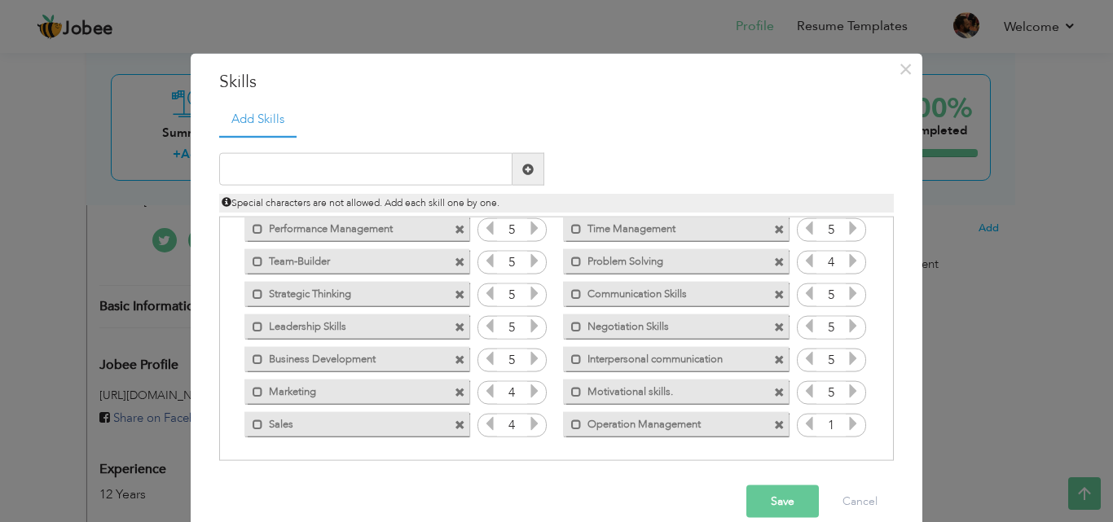
click at [845, 428] on icon at bounding box center [852, 423] width 15 height 15
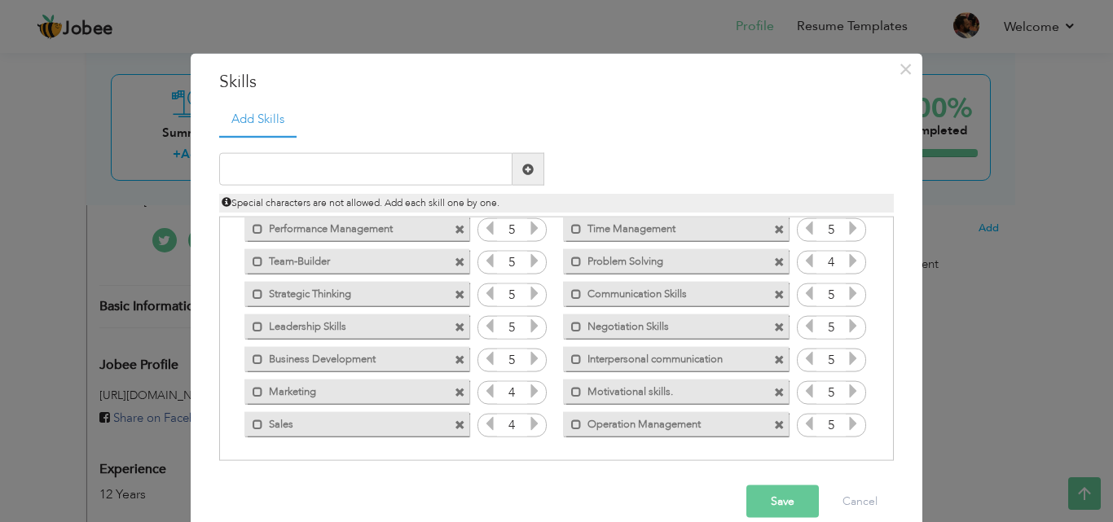
click at [845, 428] on icon at bounding box center [852, 423] width 15 height 15
drag, startPoint x: 714, startPoint y: 423, endPoint x: 404, endPoint y: 217, distance: 372.5
click at [404, 217] on div "Click on , to mark skill as primary." at bounding box center [556, 339] width 674 height 244
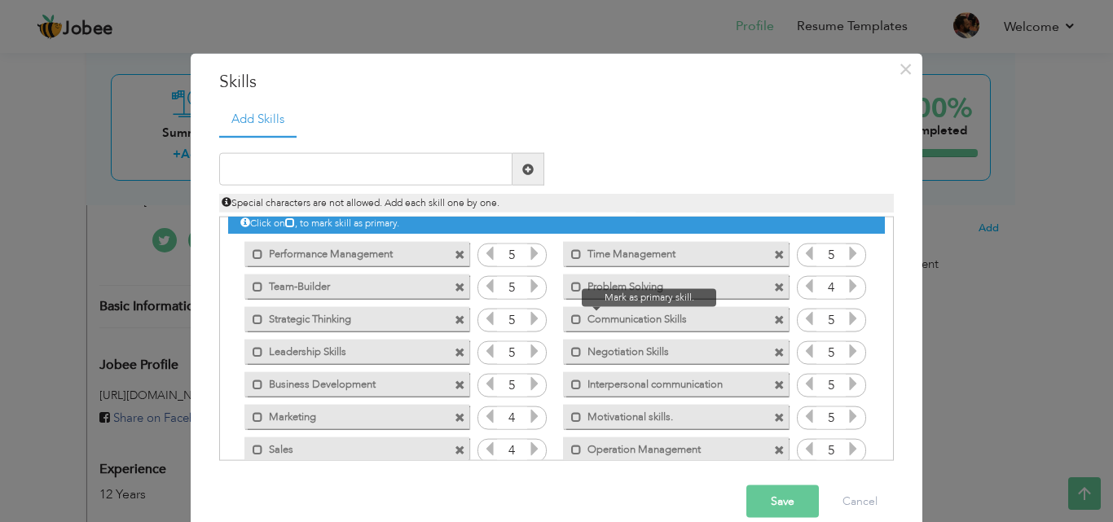
scroll to position [0, 0]
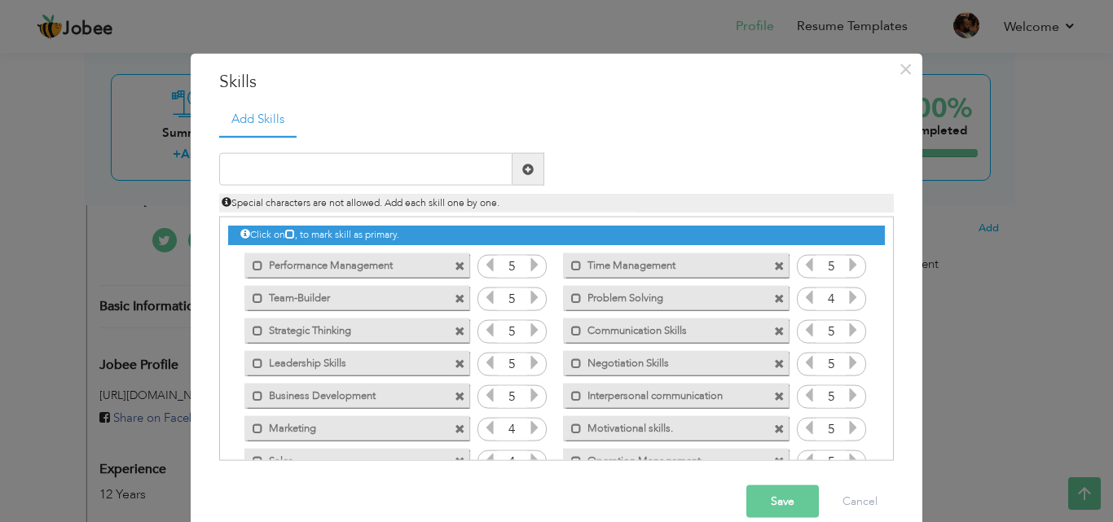
click at [454, 333] on span at bounding box center [459, 331] width 11 height 11
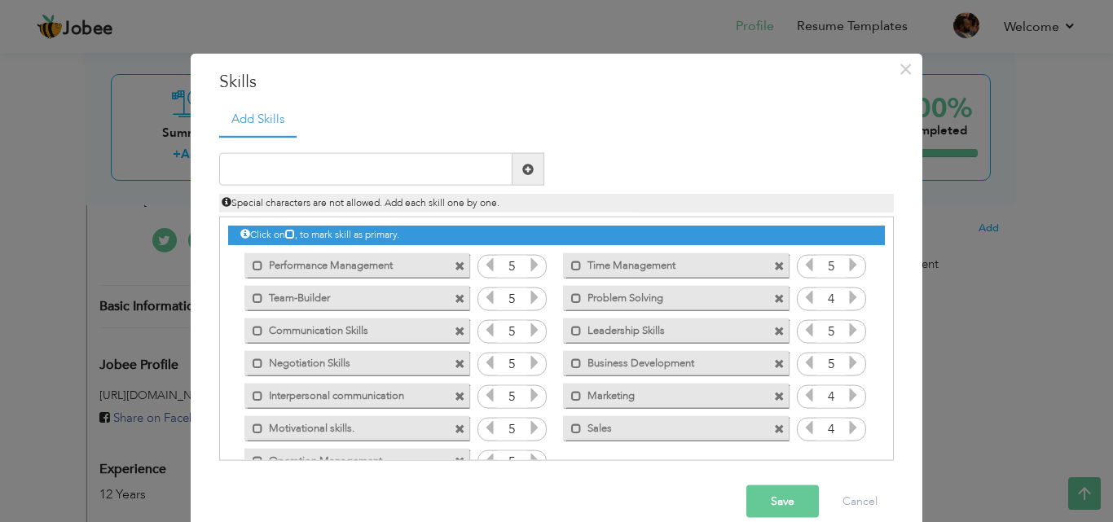
scroll to position [37, 0]
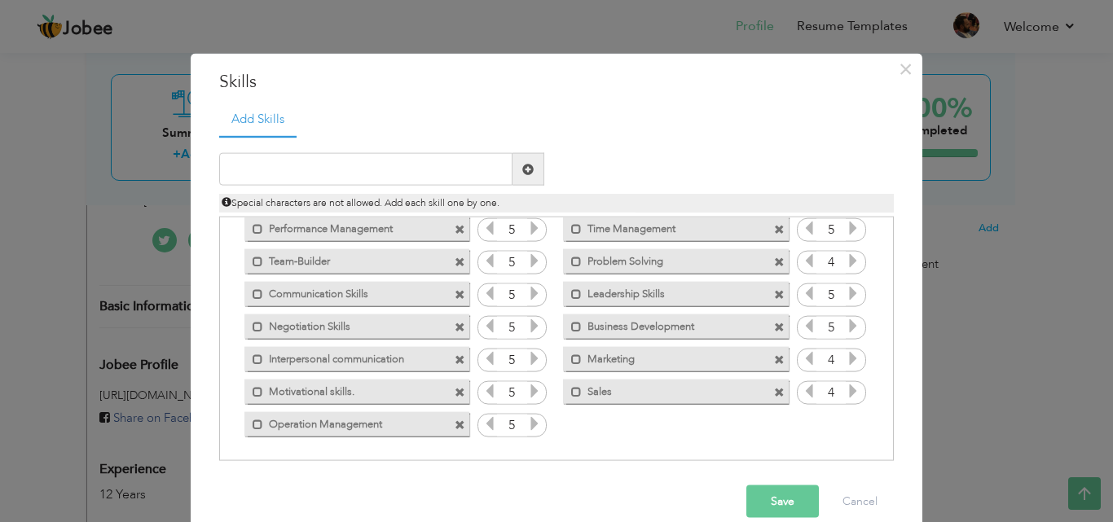
click at [847, 359] on icon at bounding box center [852, 358] width 15 height 15
click at [799, 500] on button "Save" at bounding box center [782, 501] width 72 height 33
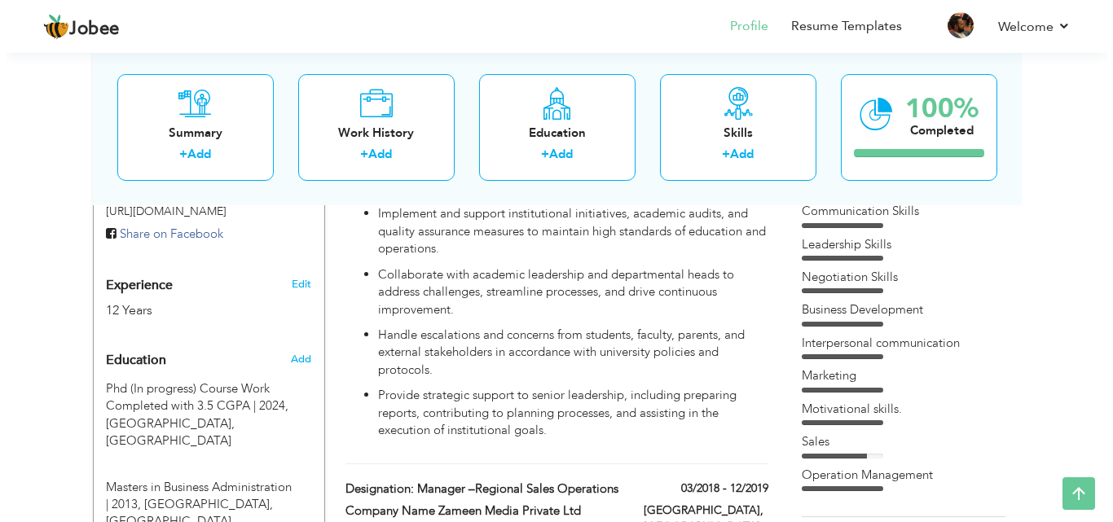
scroll to position [545, 0]
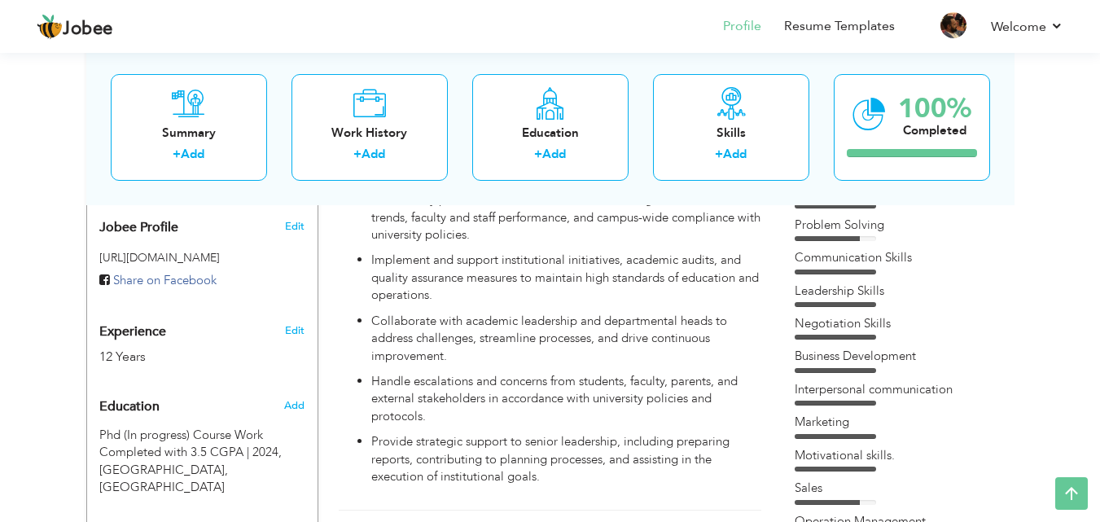
click at [138, 348] on div "12 Years" at bounding box center [183, 357] width 168 height 19
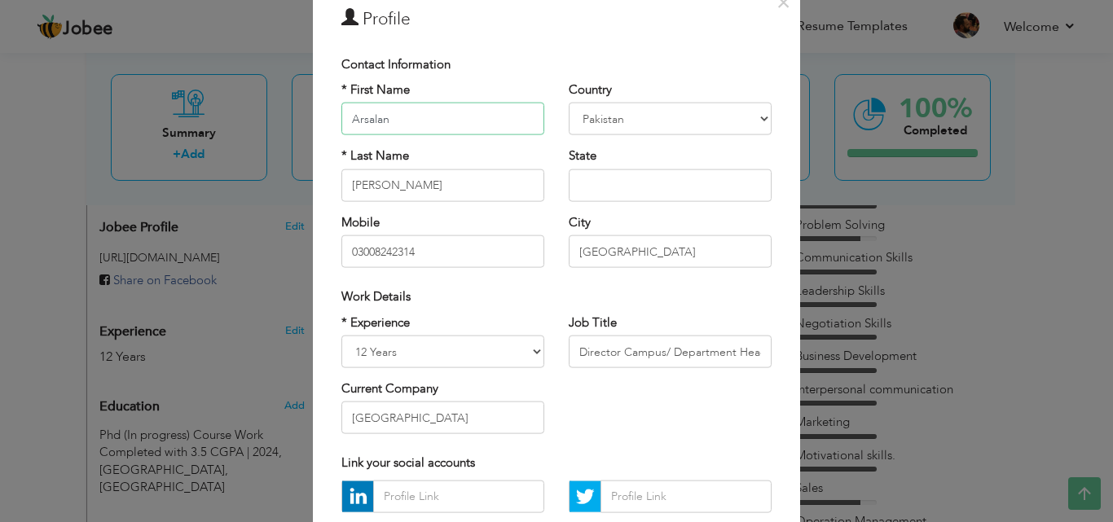
scroll to position [163, 0]
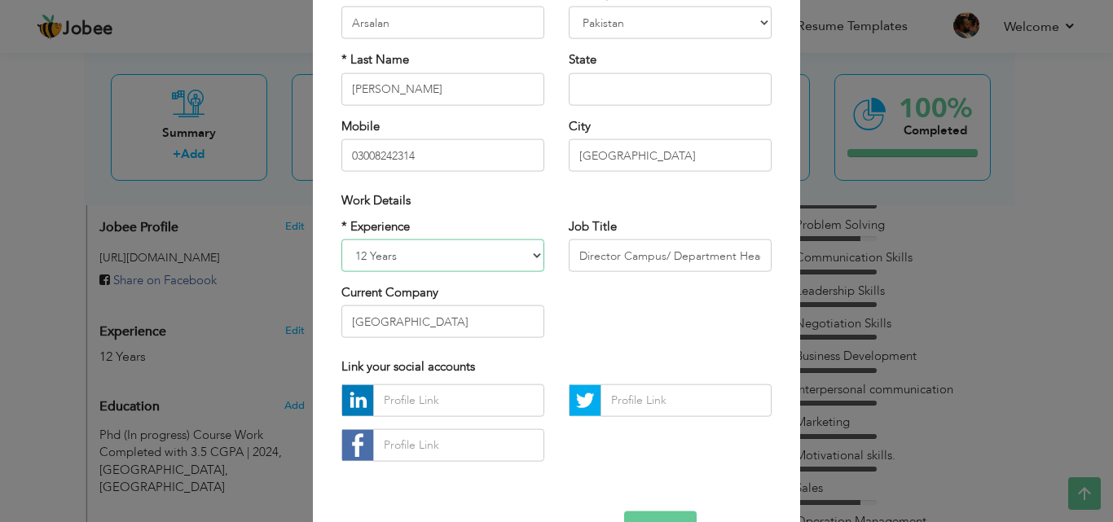
click at [397, 256] on select "Entry Level Less than 1 Year 1 Year 2 Years 3 Years 4 Years 5 Years 6 Years 7 Y…" at bounding box center [442, 255] width 203 height 33
select select "number:19"
click at [341, 239] on select "Entry Level Less than 1 Year 1 Year 2 Years 3 Years 4 Years 5 Years 6 Years 7 Y…" at bounding box center [442, 255] width 203 height 33
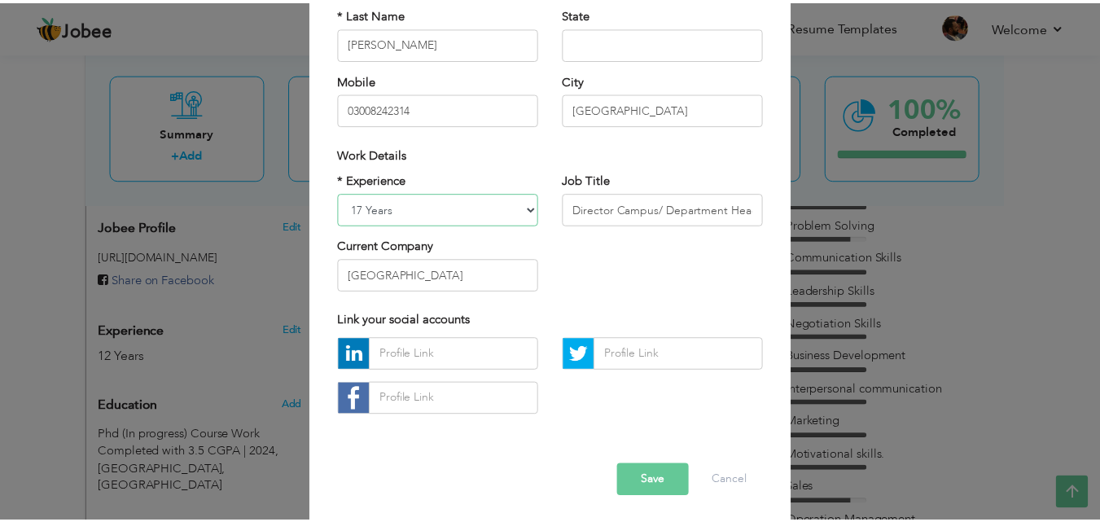
scroll to position [213, 0]
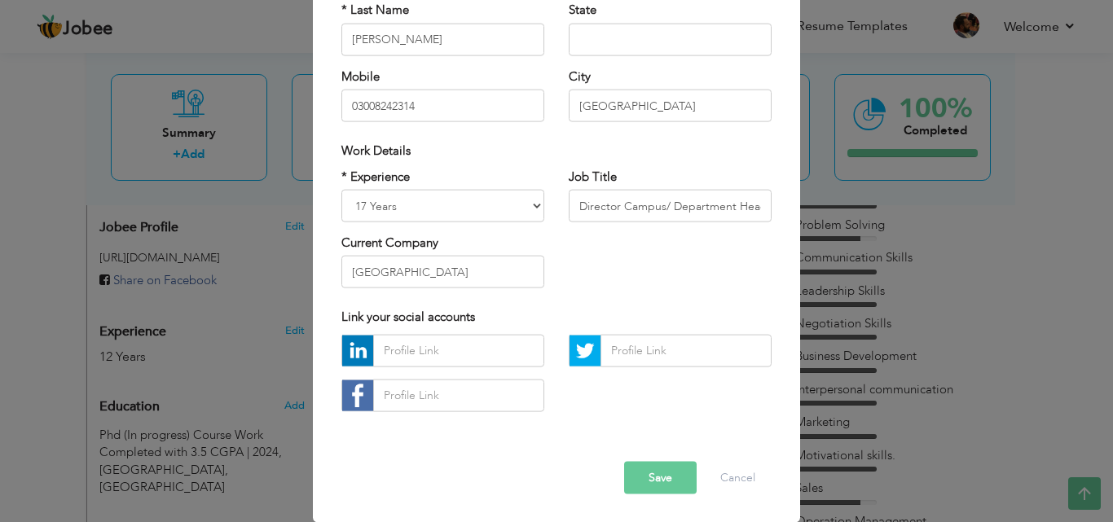
click at [639, 485] on button "Save" at bounding box center [660, 477] width 72 height 33
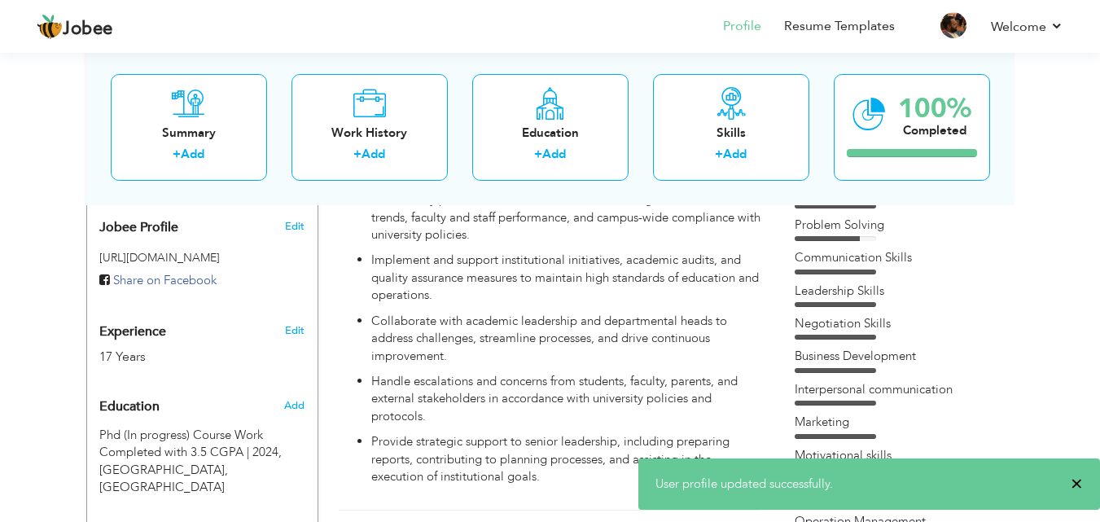
click at [1074, 481] on span "×" at bounding box center [1077, 484] width 12 height 16
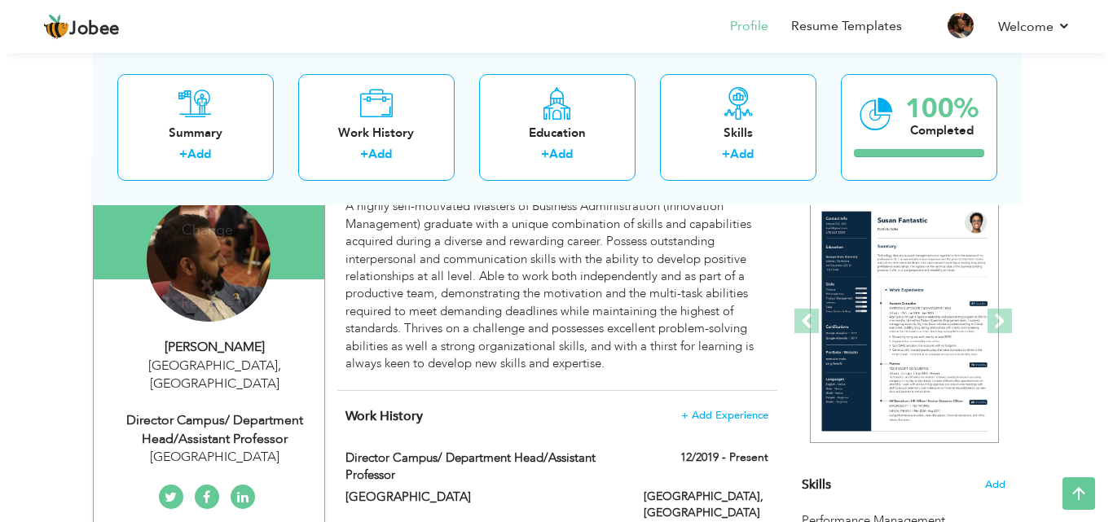
scroll to position [138, 0]
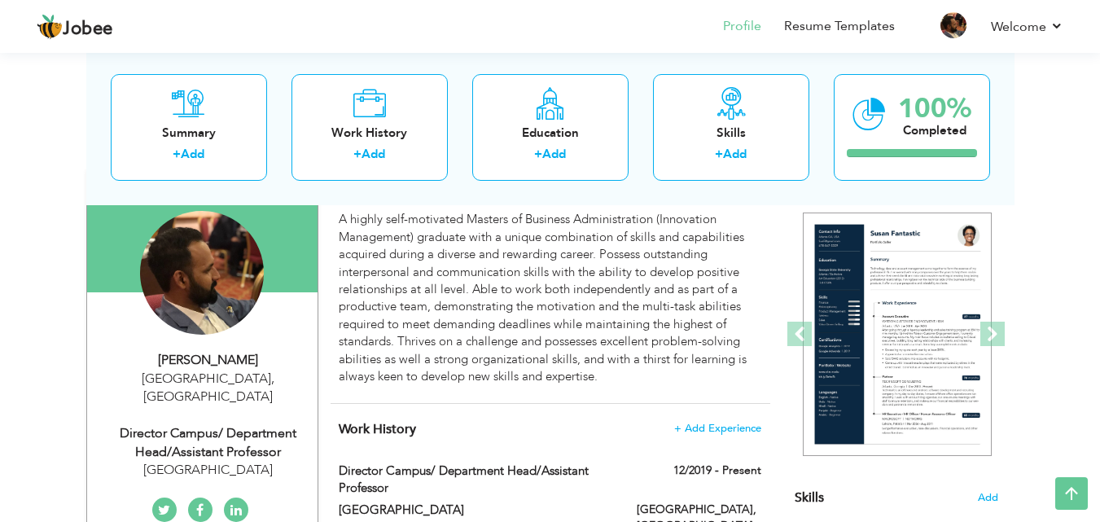
click at [254, 364] on div "Arsalan Ahmed" at bounding box center [208, 360] width 218 height 19
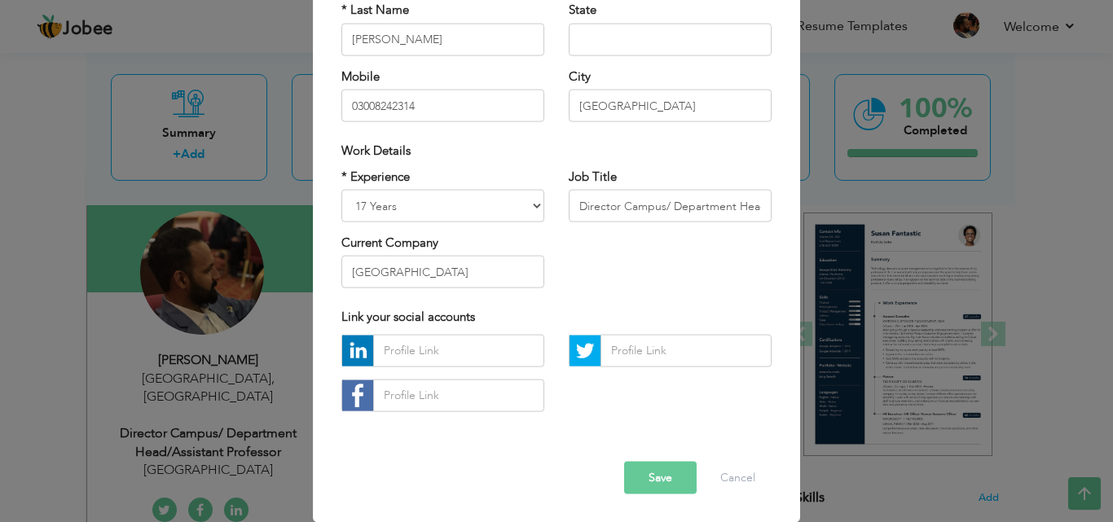
scroll to position [0, 0]
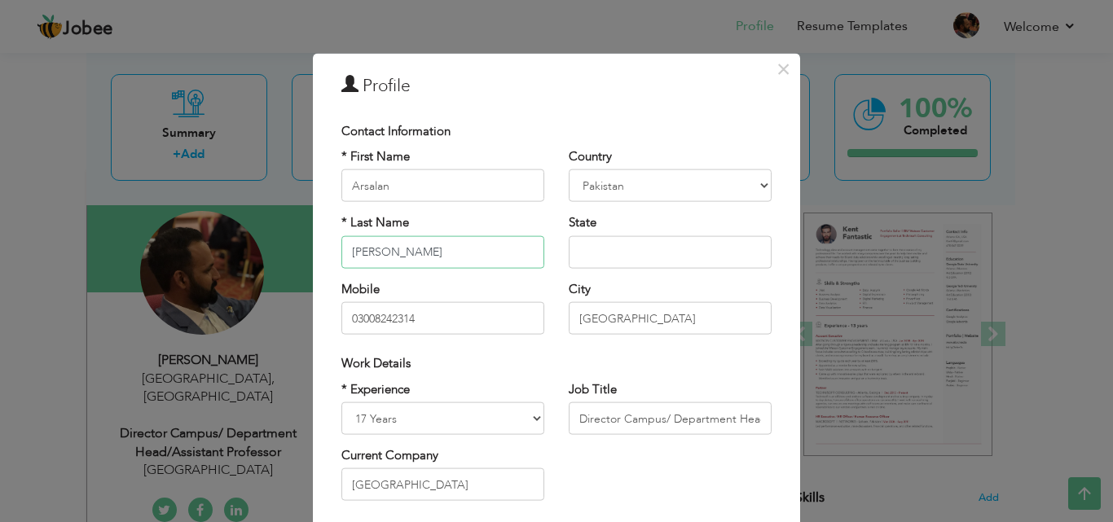
click at [445, 253] on input "[PERSON_NAME]" at bounding box center [442, 251] width 203 height 33
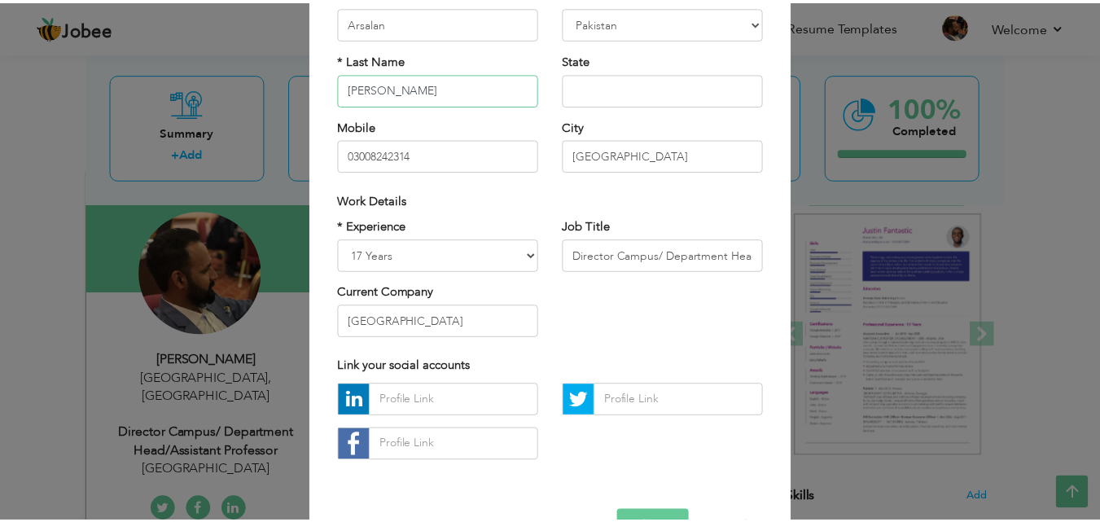
scroll to position [213, 0]
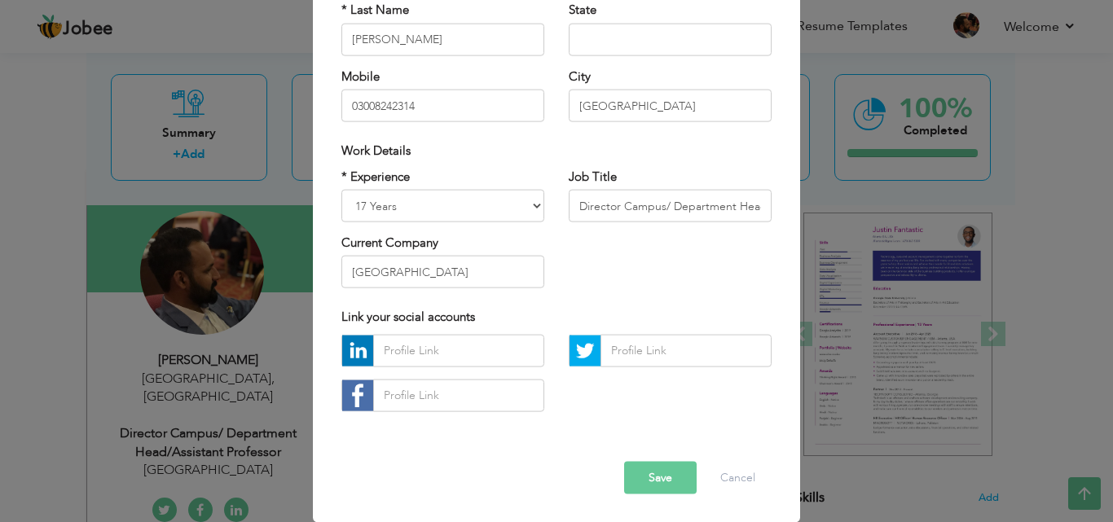
click at [671, 476] on button "Save" at bounding box center [660, 477] width 72 height 33
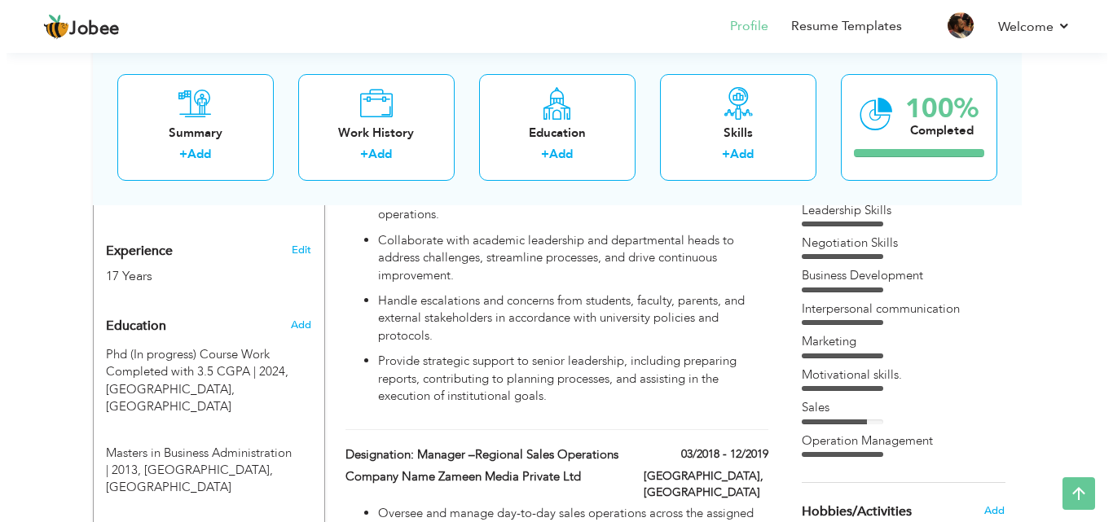
scroll to position [626, 0]
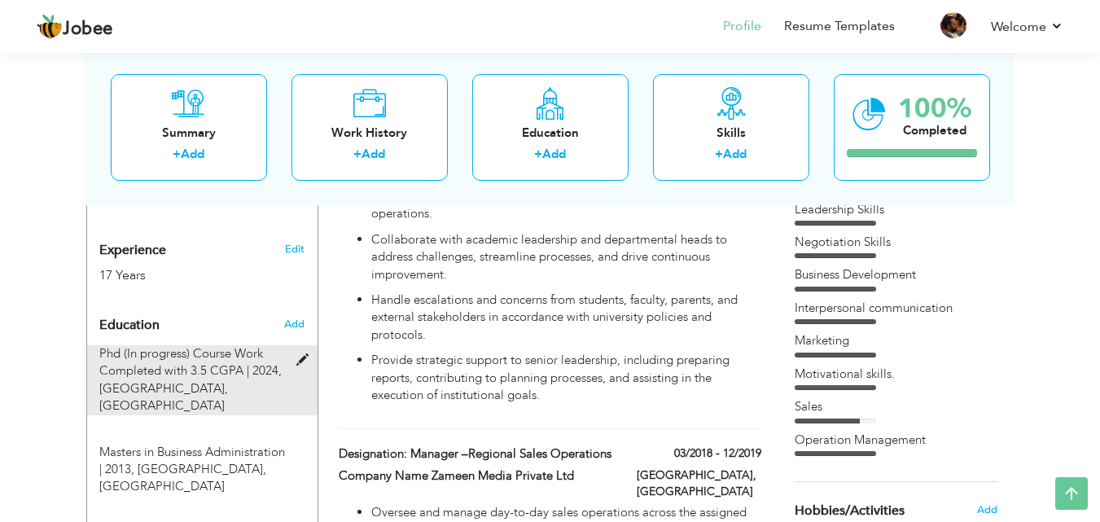
click at [213, 359] on span "Phd (In progress) Course Work Completed with 3.5 CGPA | 2024," at bounding box center [190, 361] width 182 height 33
type input "Phd (In progress) Course Work Completed with 3.5 CGPA"
type input "2024"
type input "[GEOGRAPHIC_DATA]"
radio input "true"
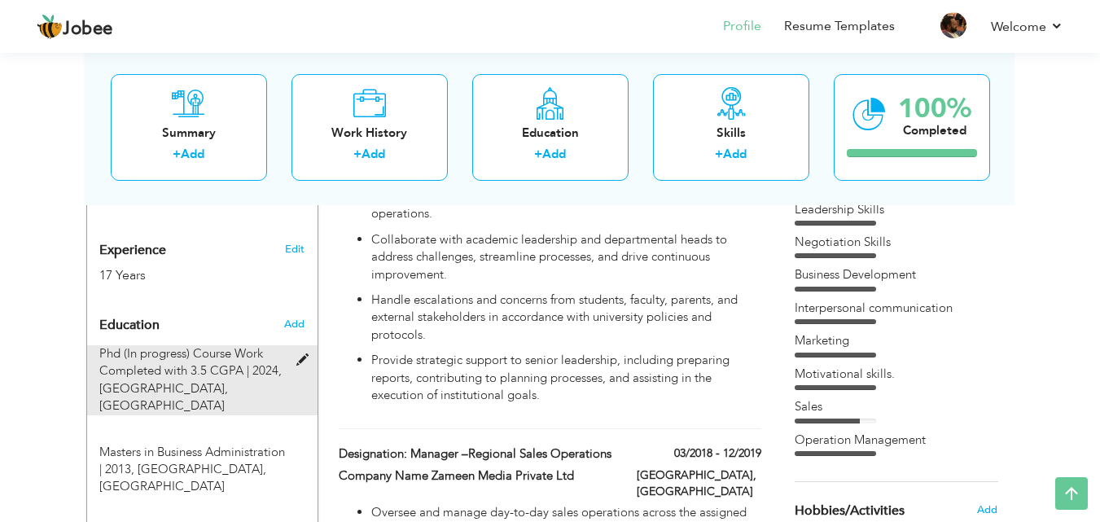
type input "[GEOGRAPHIC_DATA]"
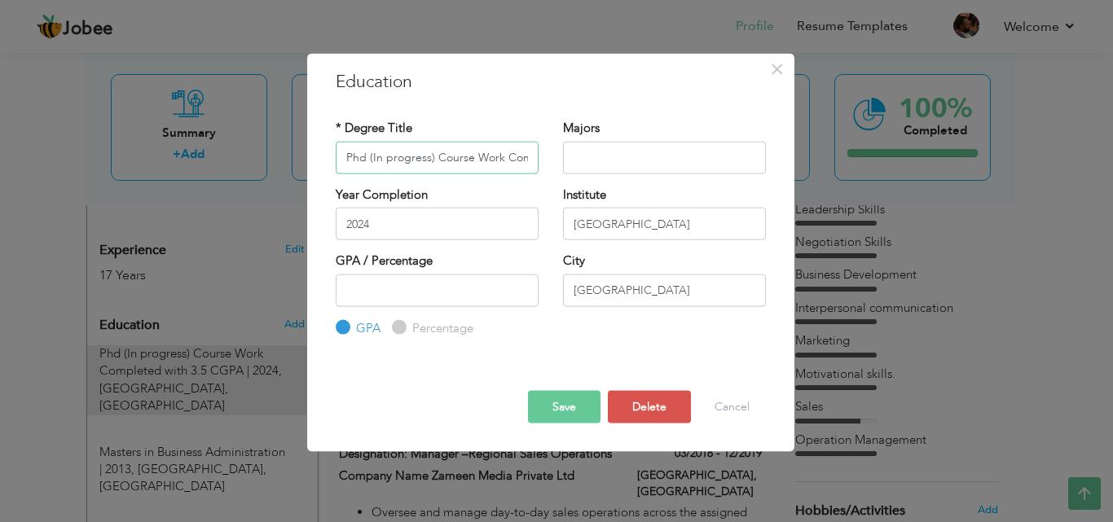
scroll to position [0, 108]
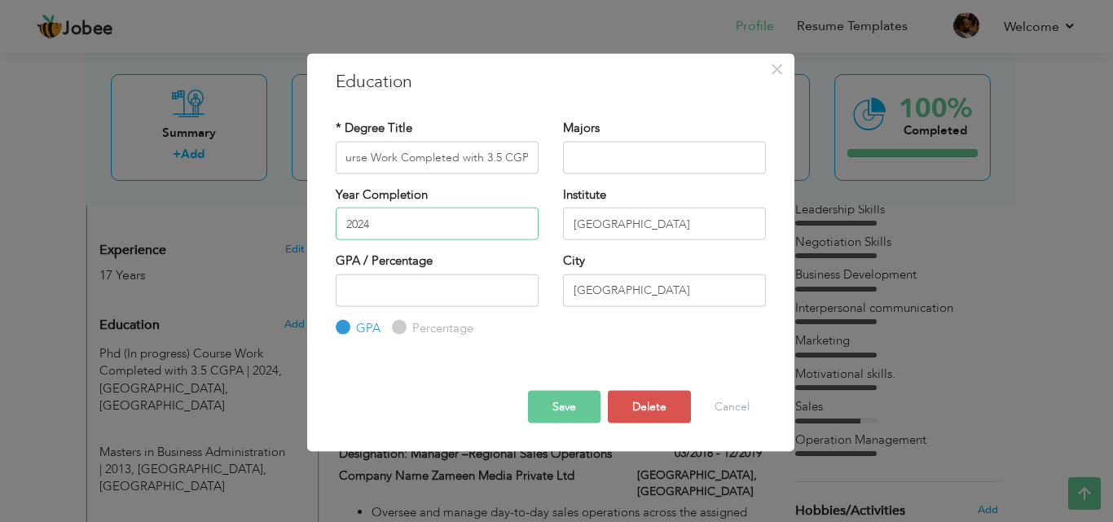
click at [410, 231] on input "2024" at bounding box center [437, 224] width 203 height 33
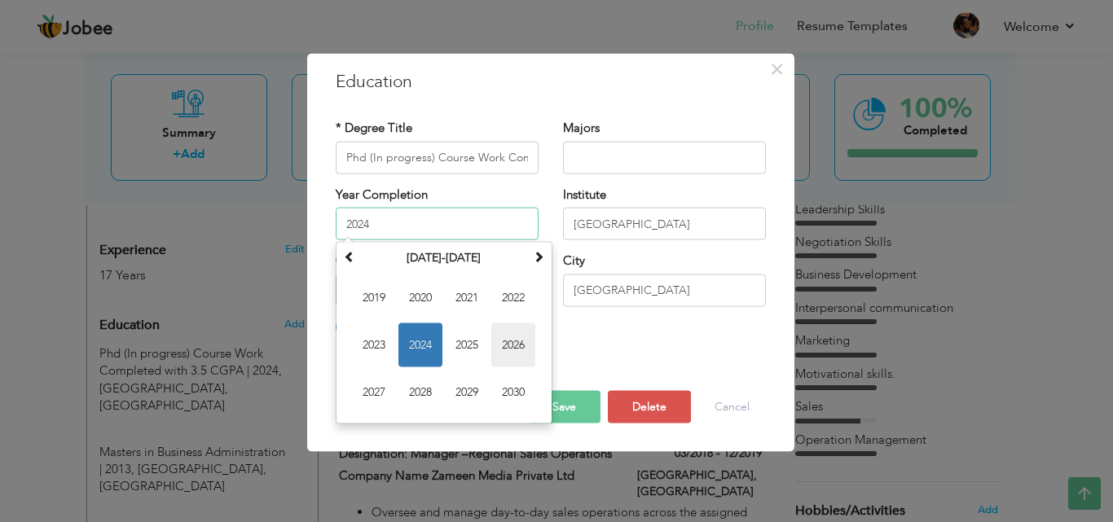
click at [530, 348] on span "2026" at bounding box center [513, 345] width 44 height 44
type input "2026"
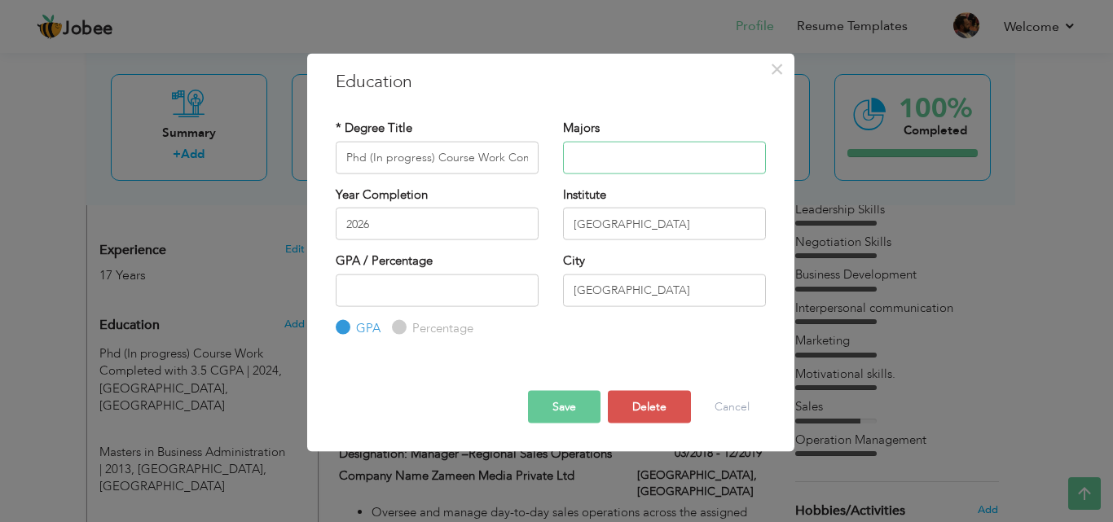
click at [597, 160] on input "text" at bounding box center [664, 157] width 203 height 33
click at [644, 157] on input "Consumer Behaviour" at bounding box center [664, 157] width 203 height 33
type input "Consumer Behavior"
click at [572, 416] on button "Save" at bounding box center [564, 407] width 72 height 33
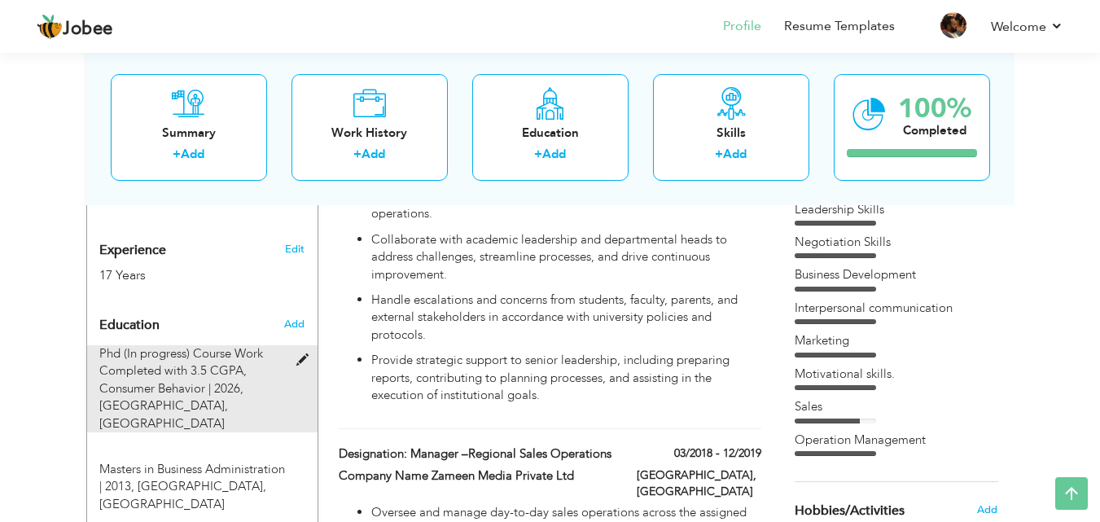
click at [123, 350] on span "Phd (In progress) Course Work Completed with 3.5 CGPA, Consumer Behavior | 2026," at bounding box center [181, 370] width 164 height 51
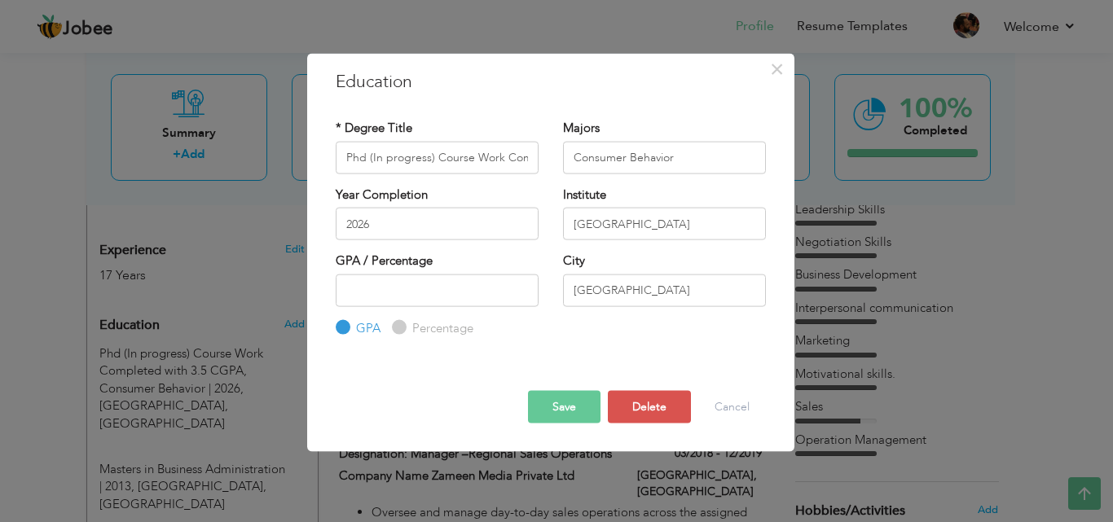
click at [546, 406] on button "Save" at bounding box center [564, 407] width 72 height 33
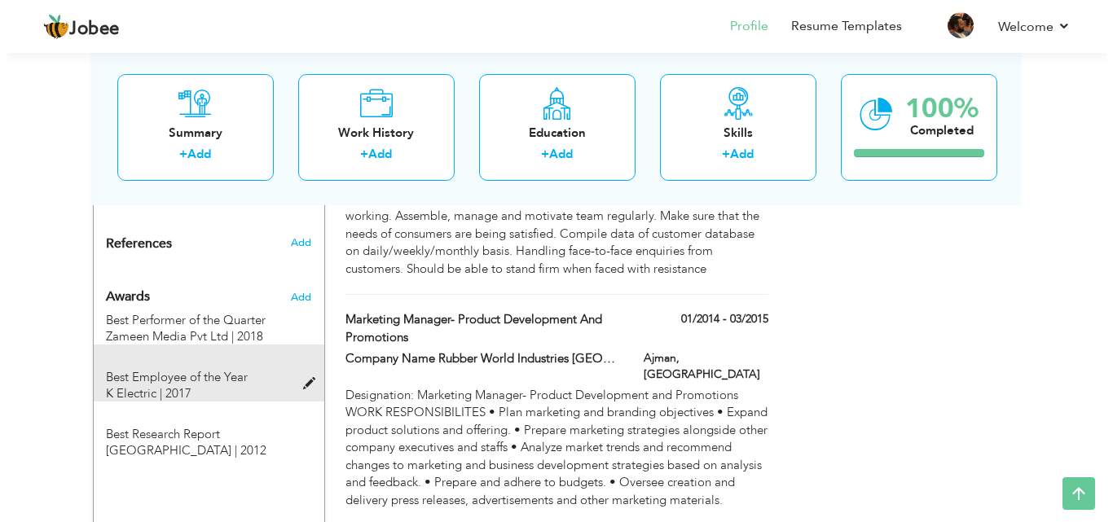
scroll to position [1278, 0]
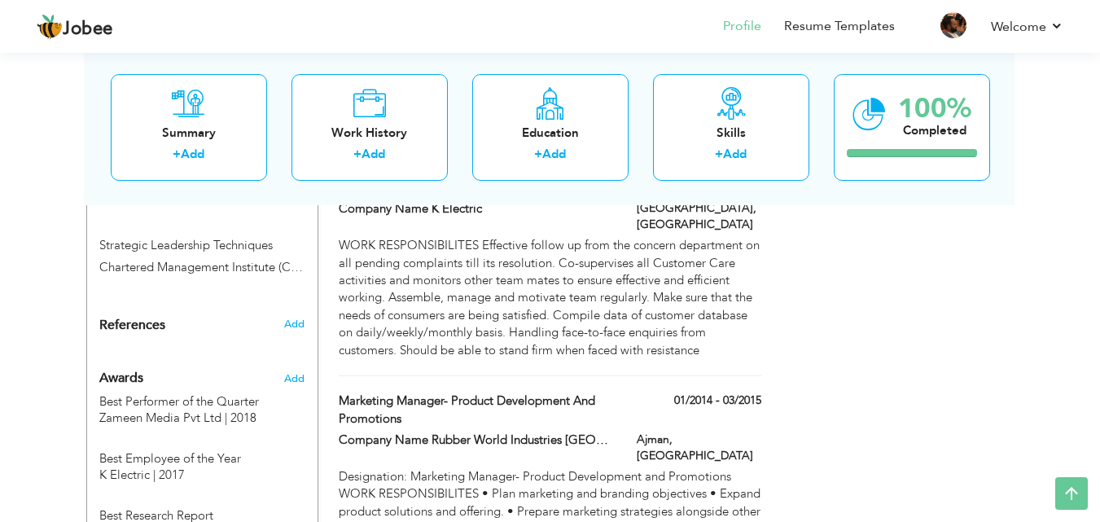
click at [214, 355] on div "Awards" at bounding box center [183, 374] width 192 height 39
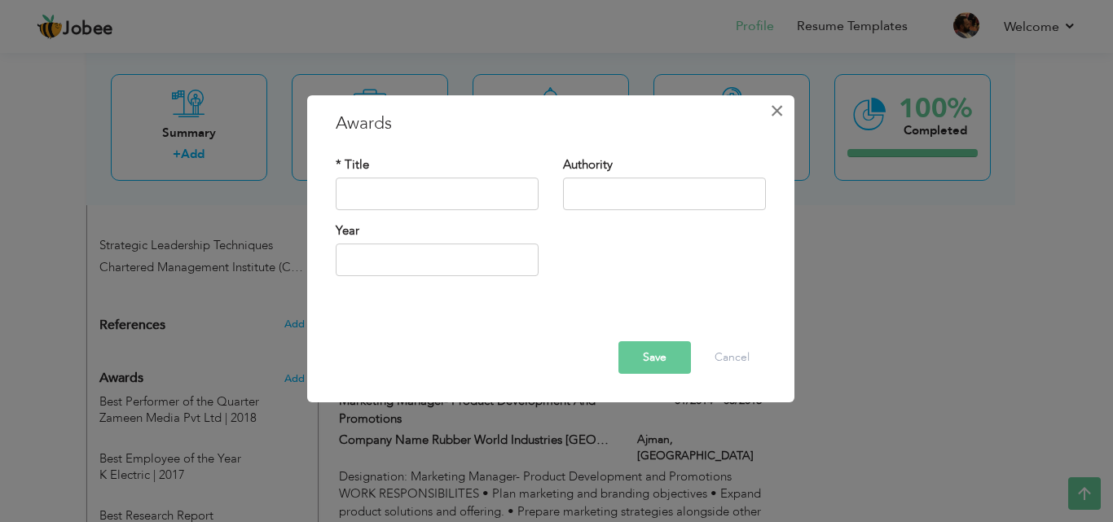
click at [775, 111] on span "×" at bounding box center [777, 110] width 14 height 29
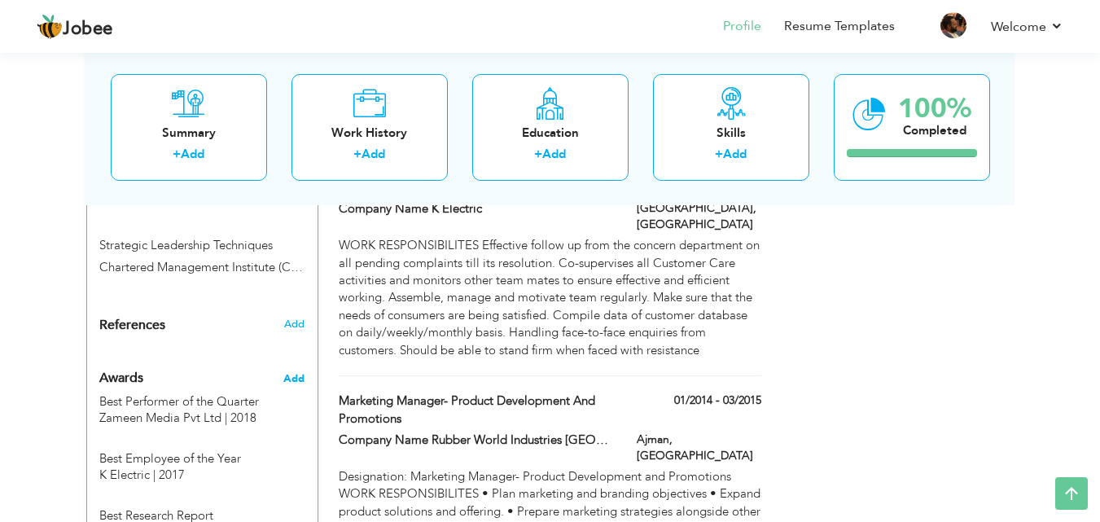
click at [301, 371] on span "Add" at bounding box center [293, 378] width 21 height 15
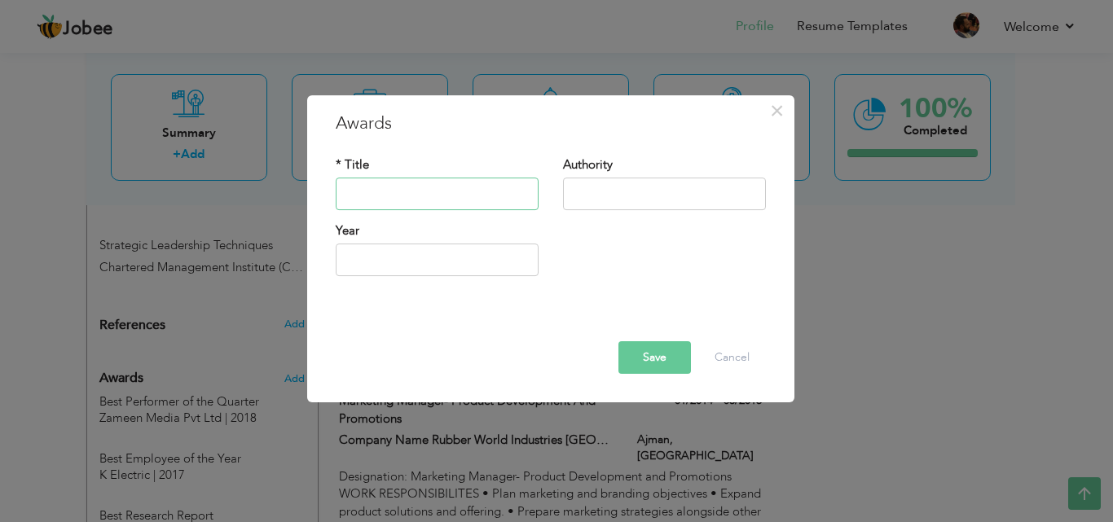
click at [423, 187] on input "text" at bounding box center [437, 194] width 203 height 33
click at [659, 190] on input "text" at bounding box center [664, 194] width 203 height 33
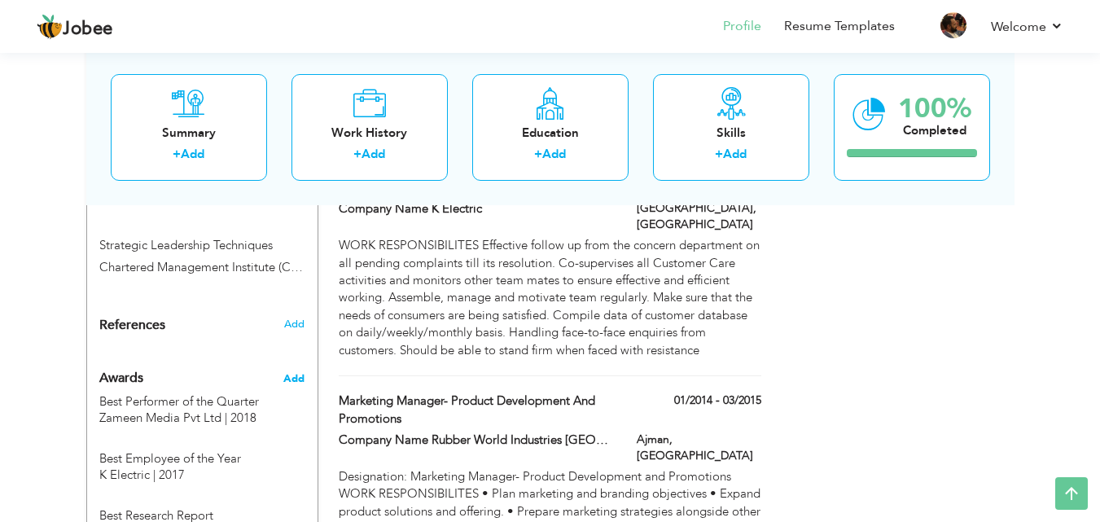
click at [294, 371] on span "Add" at bounding box center [293, 378] width 21 height 15
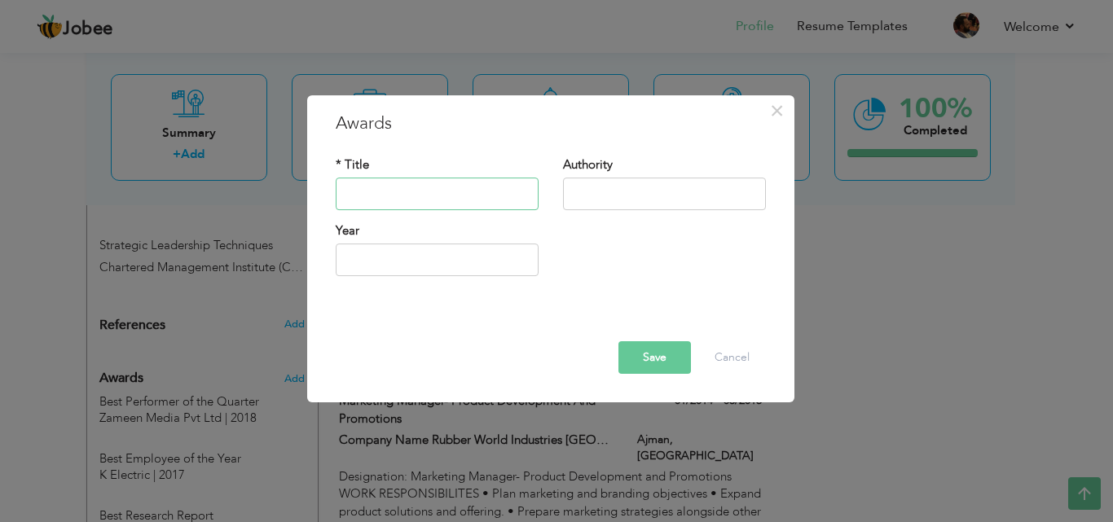
paste input "Excellence in Campus Integration Award (2019)"
type input "Excellence in Campus Integration Award"
click at [459, 266] on input "2025" at bounding box center [437, 260] width 203 height 33
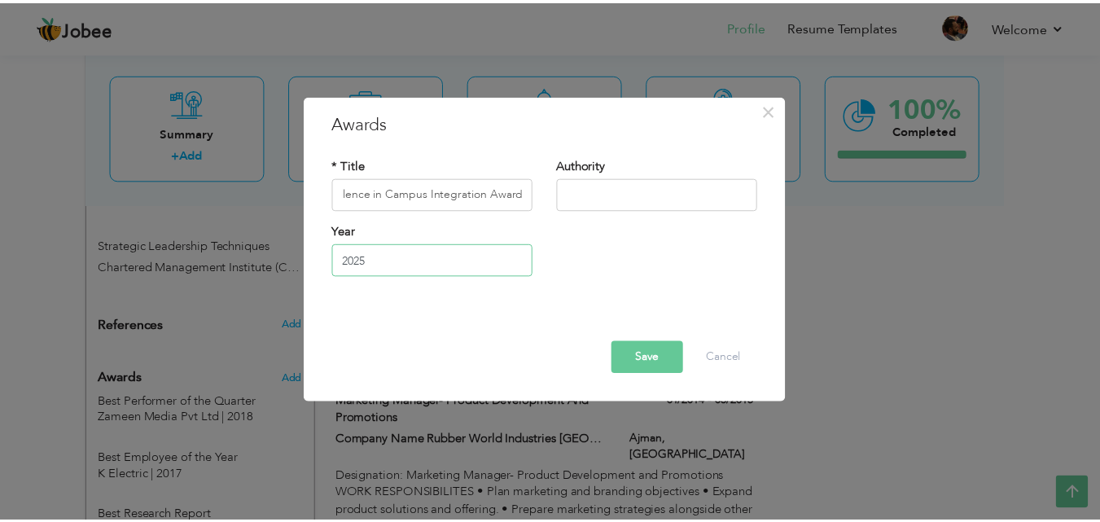
scroll to position [0, 0]
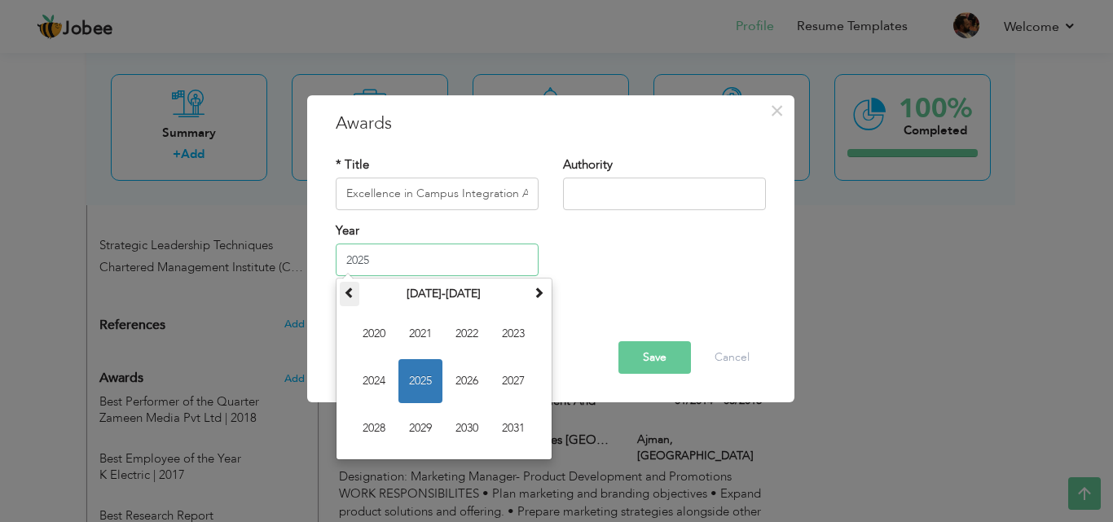
click at [349, 293] on span at bounding box center [349, 292] width 11 height 11
click at [415, 428] on span "2019" at bounding box center [420, 428] width 44 height 44
type input "2019"
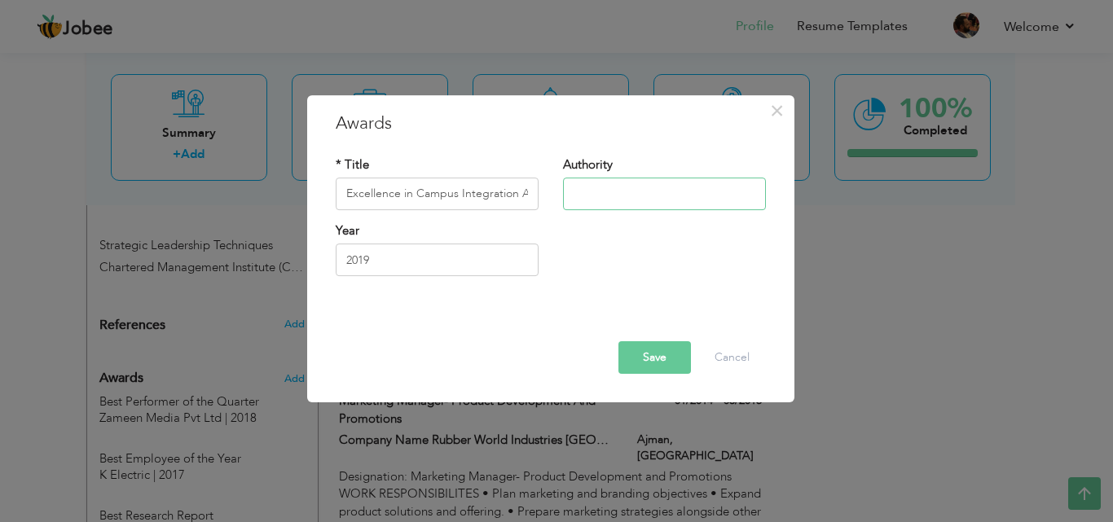
click at [679, 189] on input "text" at bounding box center [664, 194] width 203 height 33
type input "[GEOGRAPHIC_DATA]"
click at [670, 353] on button "Save" at bounding box center [654, 357] width 72 height 33
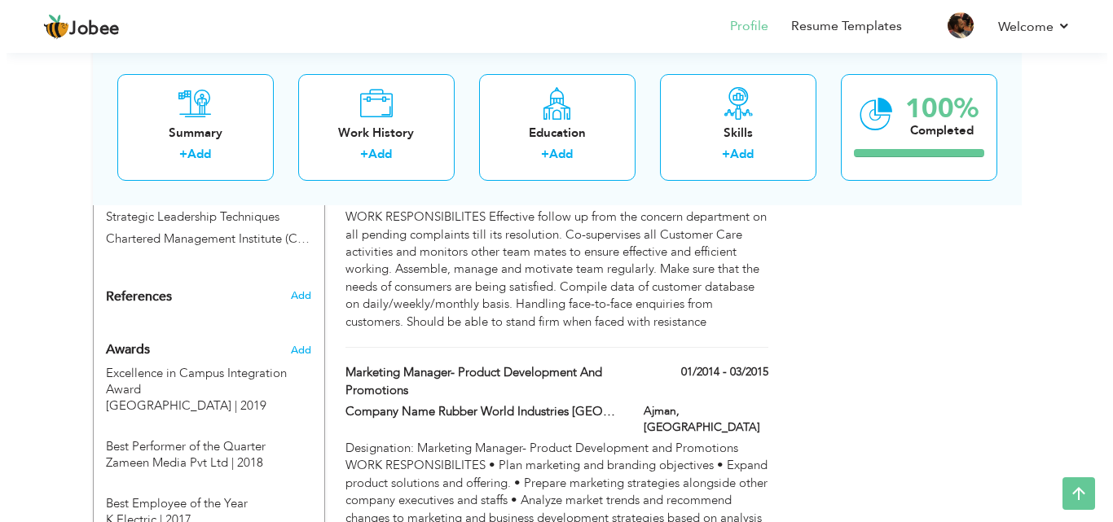
scroll to position [1278, 0]
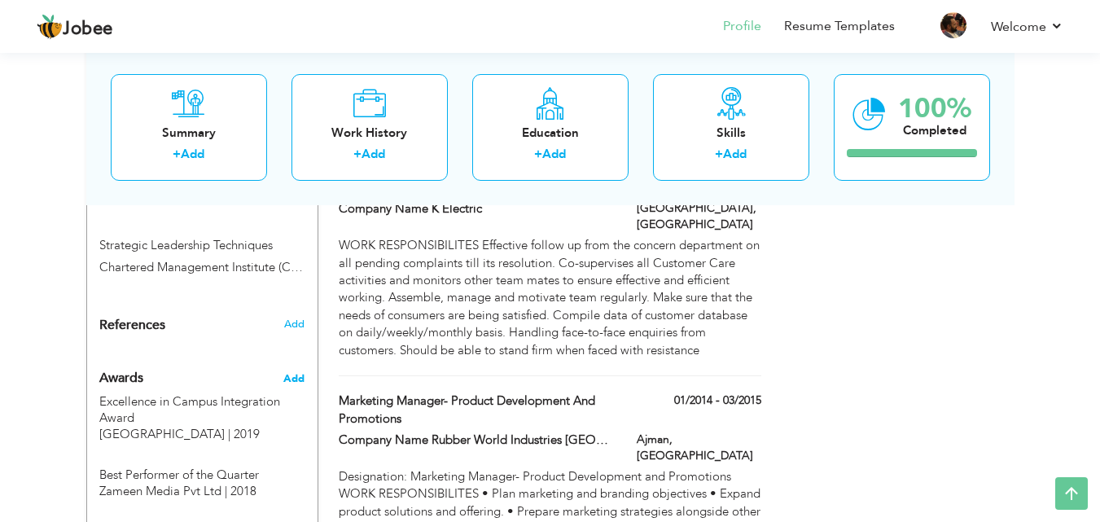
click at [288, 371] on span "Add" at bounding box center [293, 378] width 21 height 15
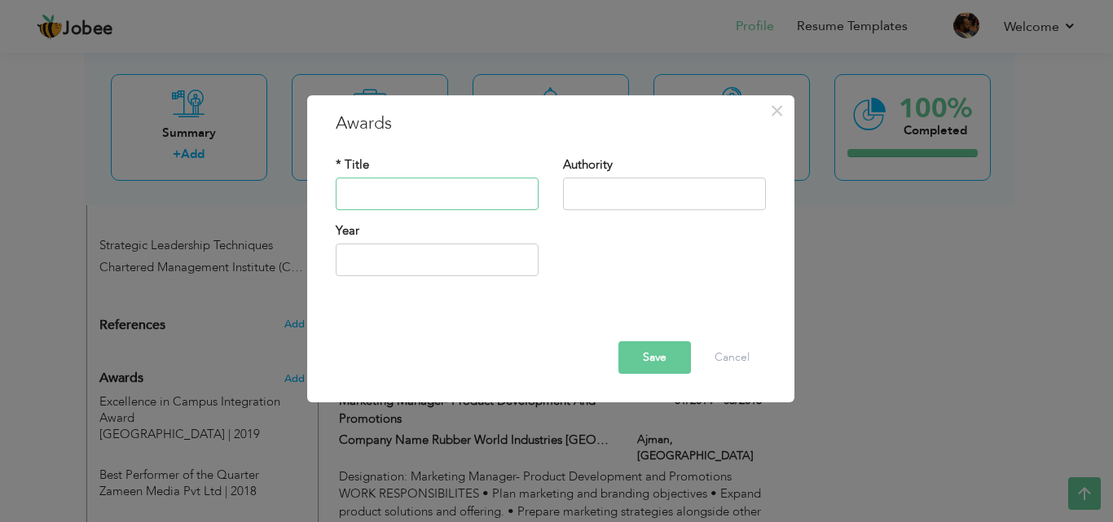
paste input "Leadership in Campus Transformation Award"
type input "Leadership in Campus Transformation Award"
click at [604, 200] on input "text" at bounding box center [664, 194] width 203 height 33
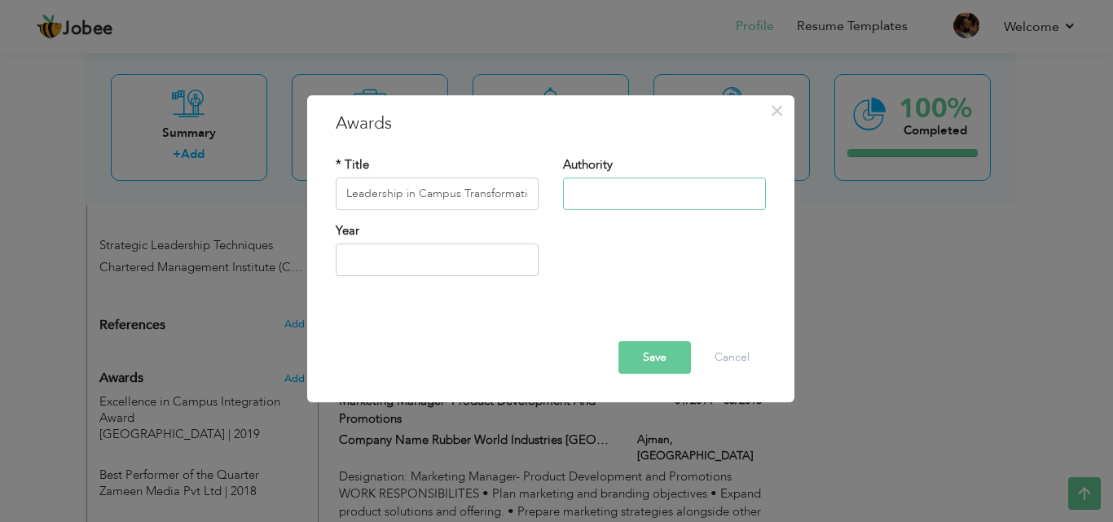
type input "[GEOGRAPHIC_DATA]"
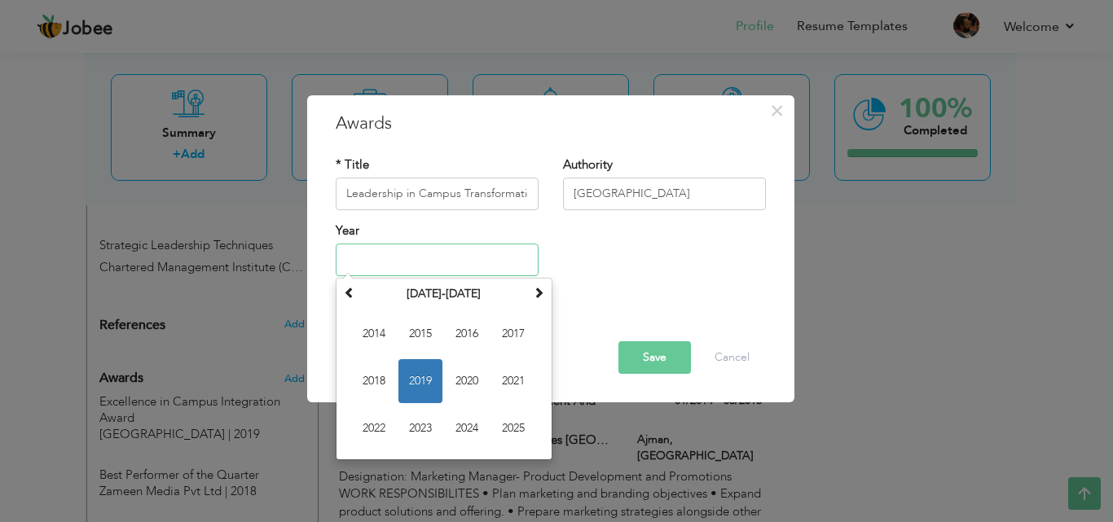
click at [450, 262] on input "text" at bounding box center [437, 260] width 203 height 33
click at [521, 382] on span "2021" at bounding box center [513, 381] width 44 height 44
type input "2021"
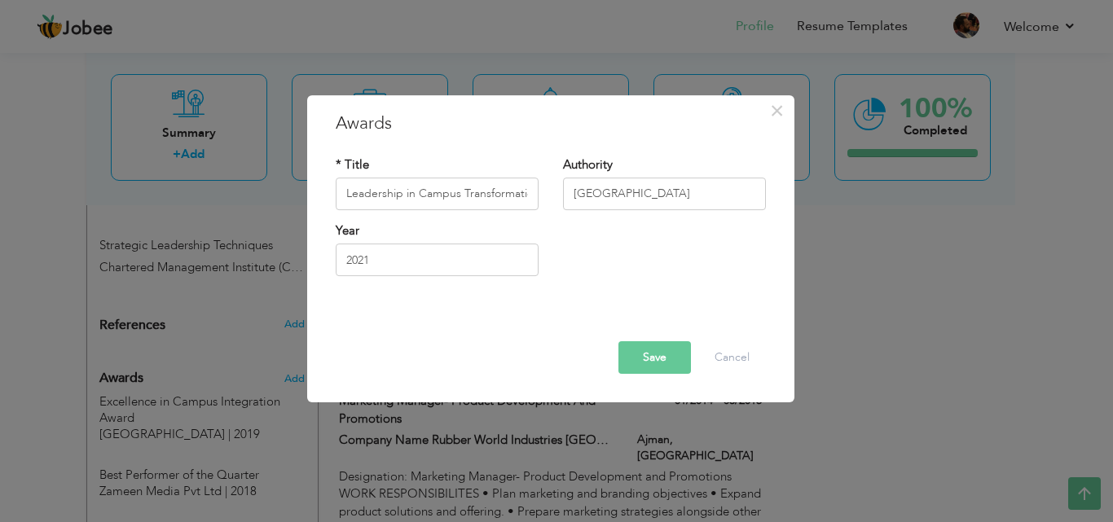
click at [655, 347] on button "Save" at bounding box center [654, 357] width 72 height 33
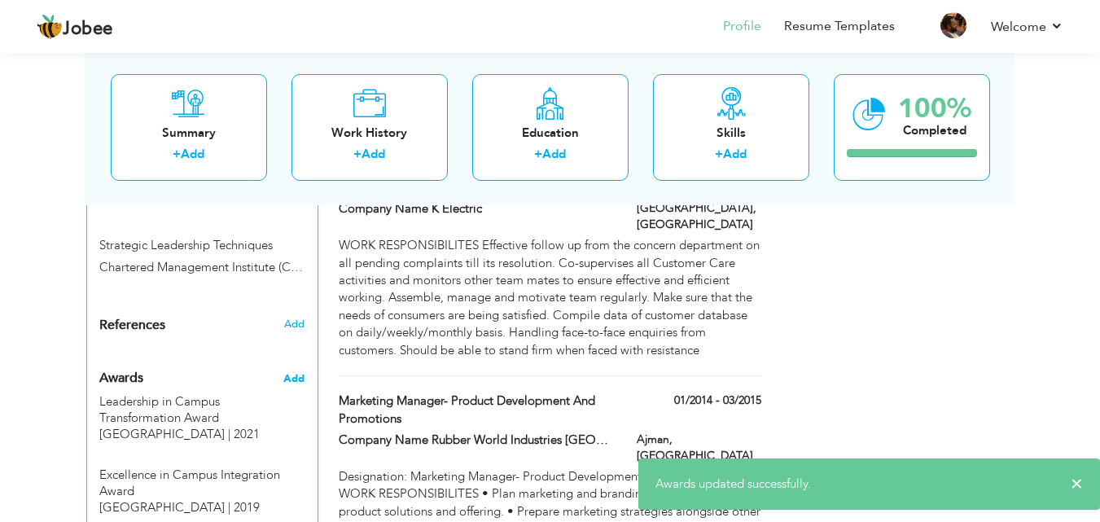
click at [299, 371] on span "Add" at bounding box center [293, 378] width 21 height 15
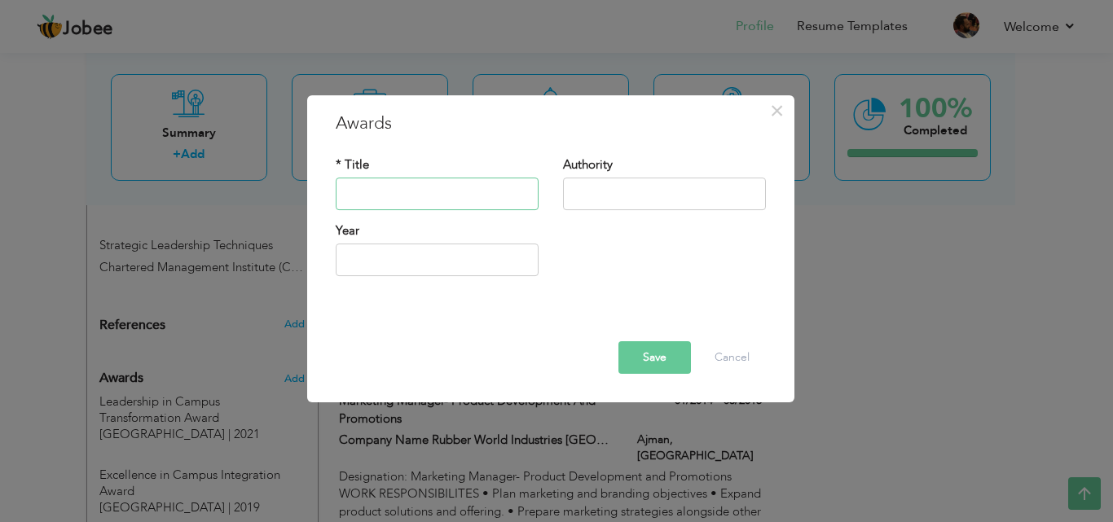
paste input "Best Campus Performance & Operational Efficiency Award"
type input "Best Campus Performance & Operational Efficiency Award"
click at [618, 195] on input "text" at bounding box center [664, 194] width 203 height 33
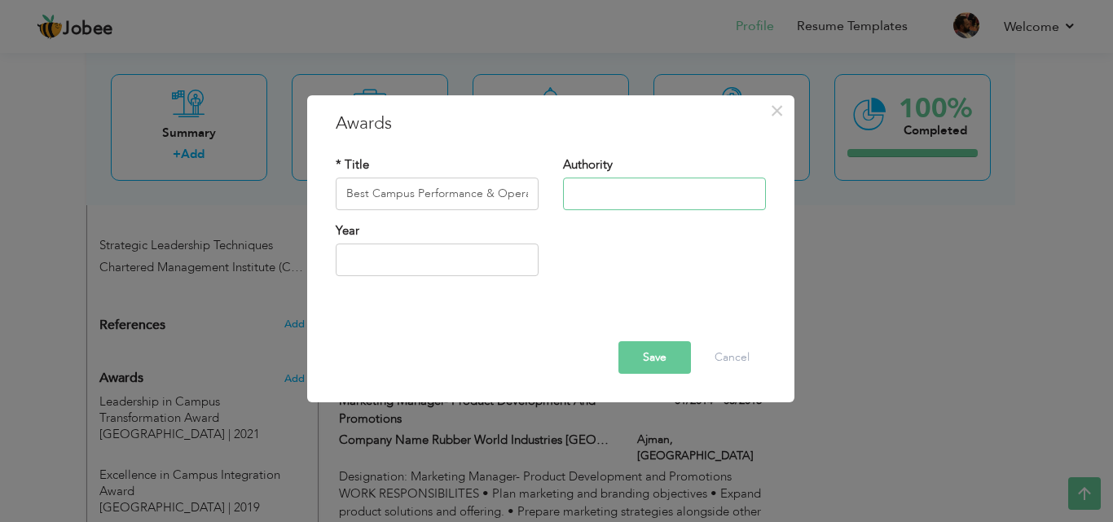
type input "[GEOGRAPHIC_DATA]"
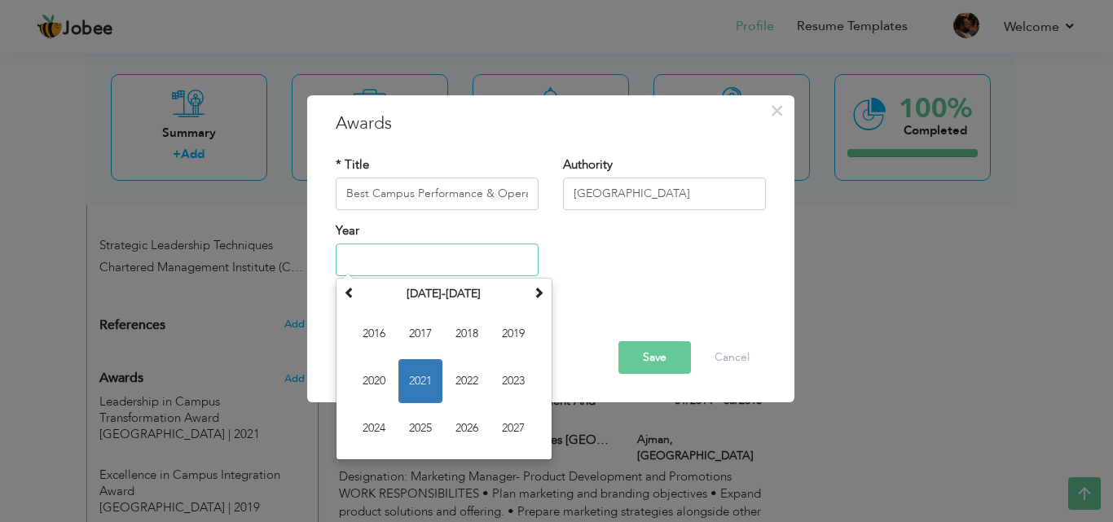
click at [407, 261] on input "text" at bounding box center [437, 260] width 203 height 33
click at [522, 378] on span "2023" at bounding box center [513, 381] width 44 height 44
type input "2023"
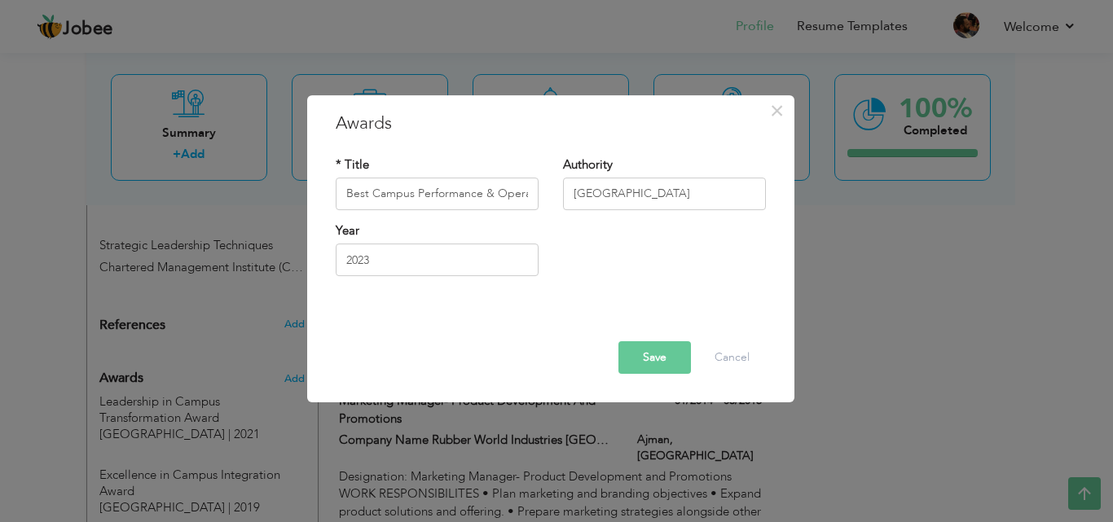
click at [634, 350] on button "Save" at bounding box center [654, 357] width 72 height 33
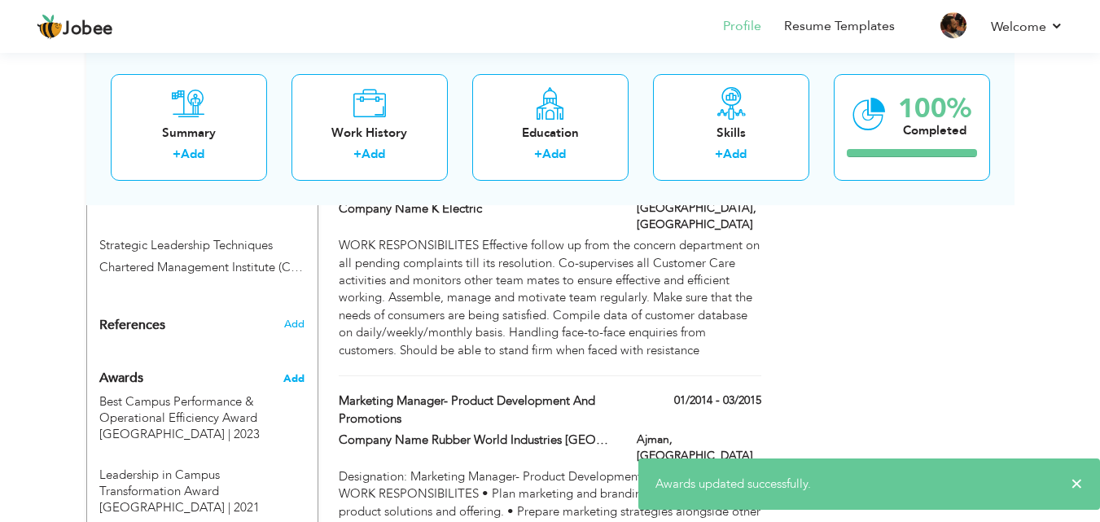
click at [297, 371] on span "Add" at bounding box center [293, 378] width 21 height 15
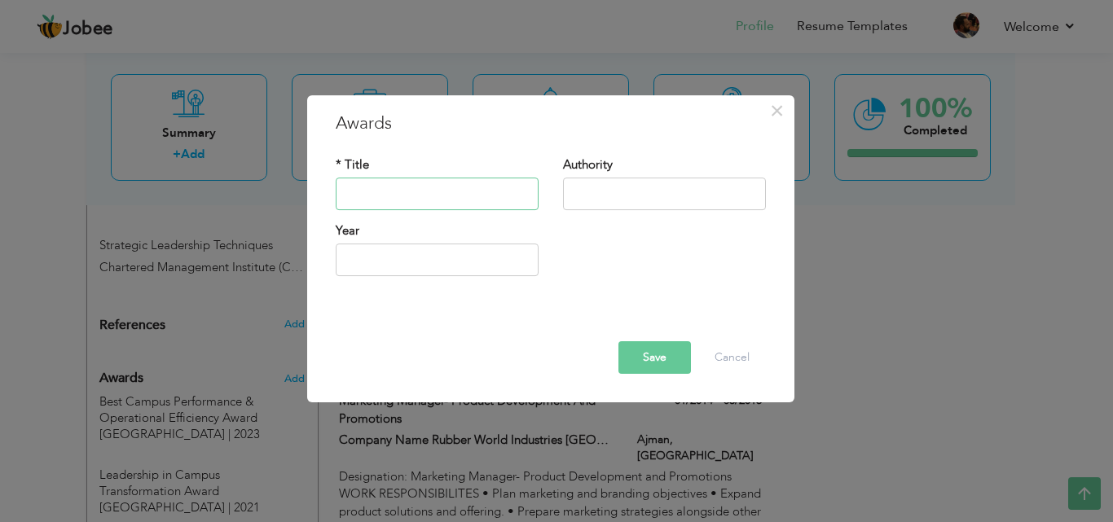
paste input "Distinguished Leadership in Campus Excellence Award"
type input "Distinguished Leadership in Campus Excellence Award"
click at [467, 267] on input "text" at bounding box center [437, 260] width 203 height 33
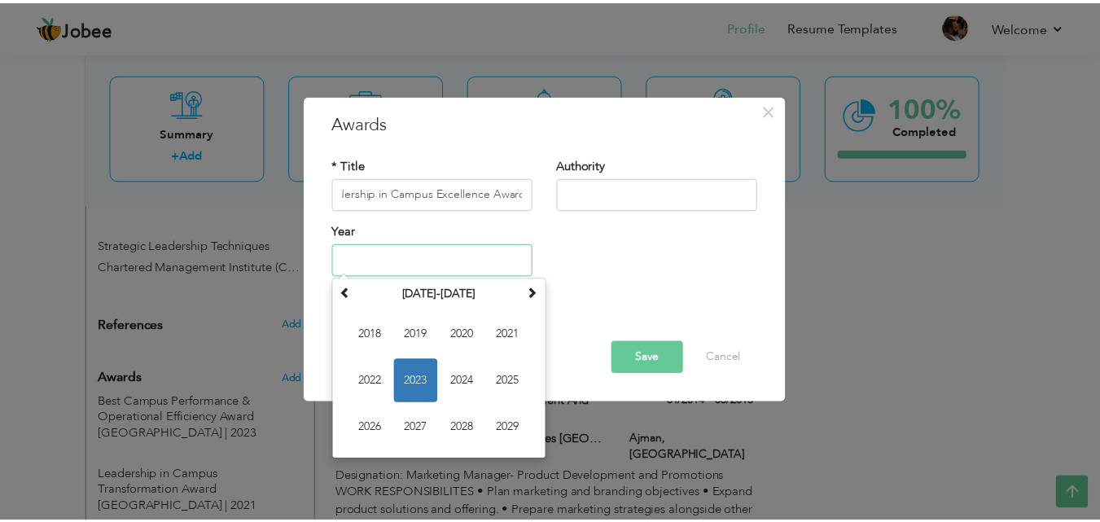
scroll to position [0, 0]
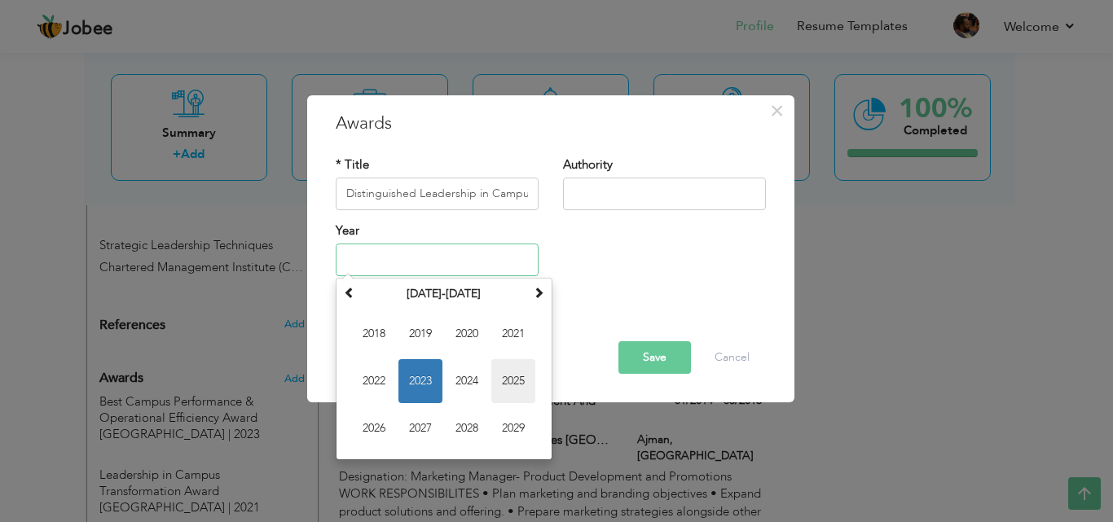
click at [521, 384] on span "2025" at bounding box center [513, 381] width 44 height 44
type input "2025"
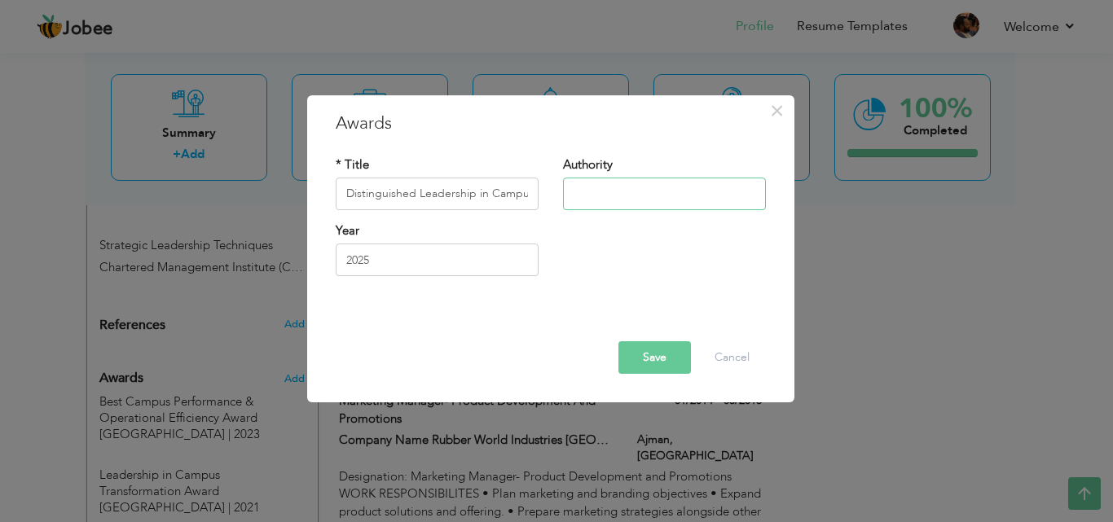
click at [623, 200] on input "text" at bounding box center [664, 194] width 203 height 33
type input "[GEOGRAPHIC_DATA]"
click at [670, 359] on button "Save" at bounding box center [654, 357] width 72 height 33
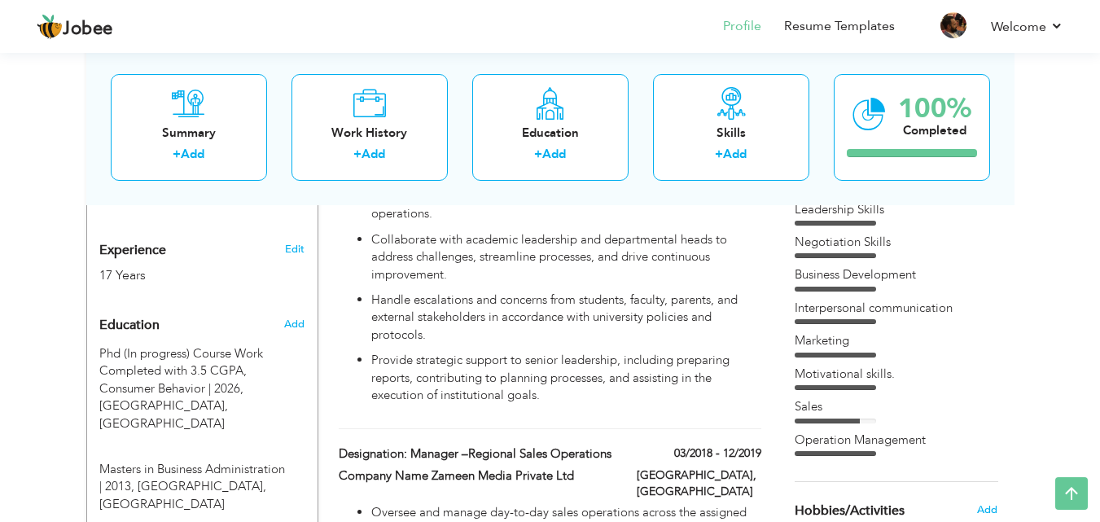
scroll to position [708, 0]
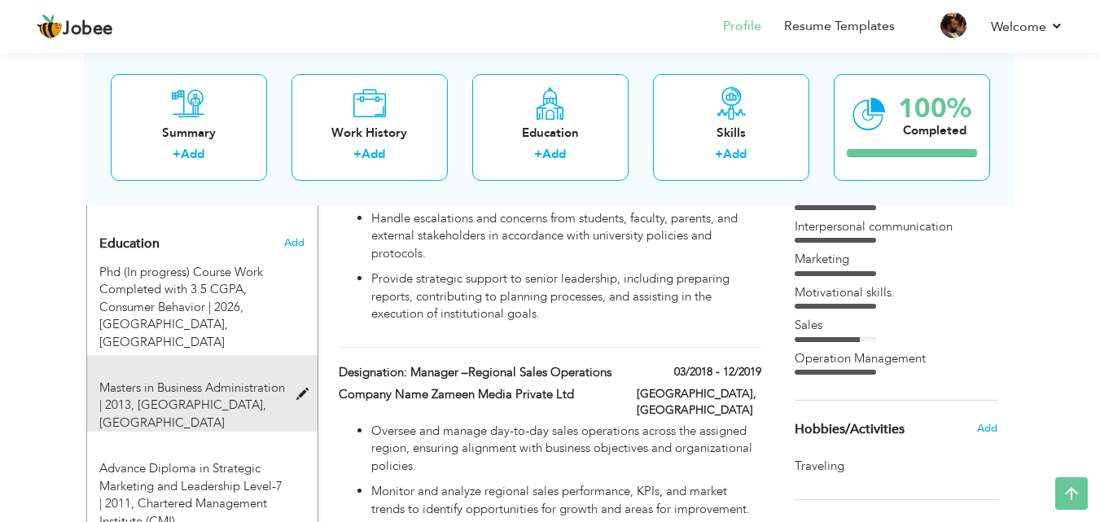
click at [239, 397] on span "Coventry University, Coventry" at bounding box center [182, 413] width 167 height 33
type input "Masters in Business Administration"
type input "2013"
type input "[GEOGRAPHIC_DATA]"
type input "3.4"
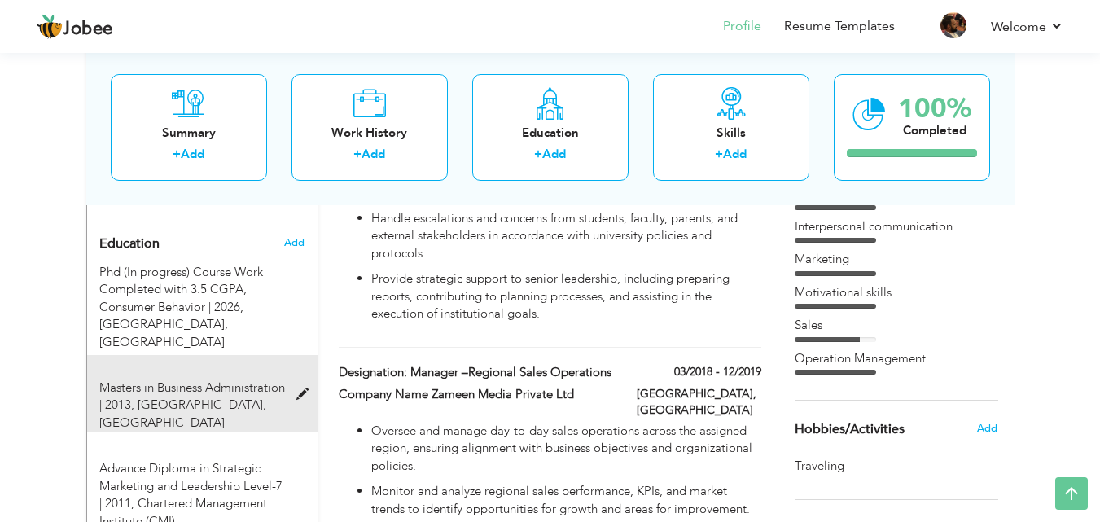
type input "[GEOGRAPHIC_DATA]"
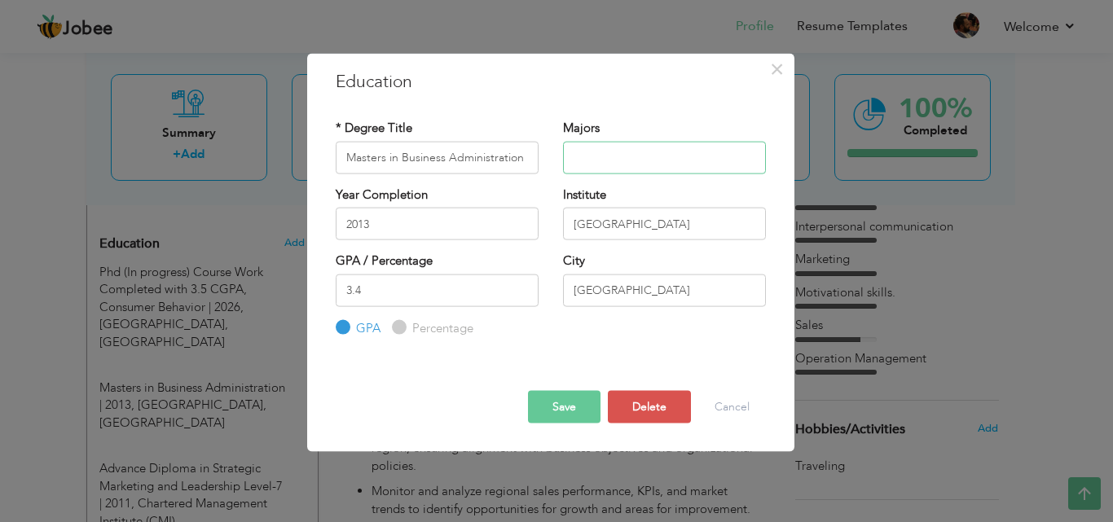
click at [613, 155] on input "text" at bounding box center [664, 157] width 203 height 33
type input "Innovative Management"
click at [584, 406] on button "Save" at bounding box center [564, 407] width 72 height 33
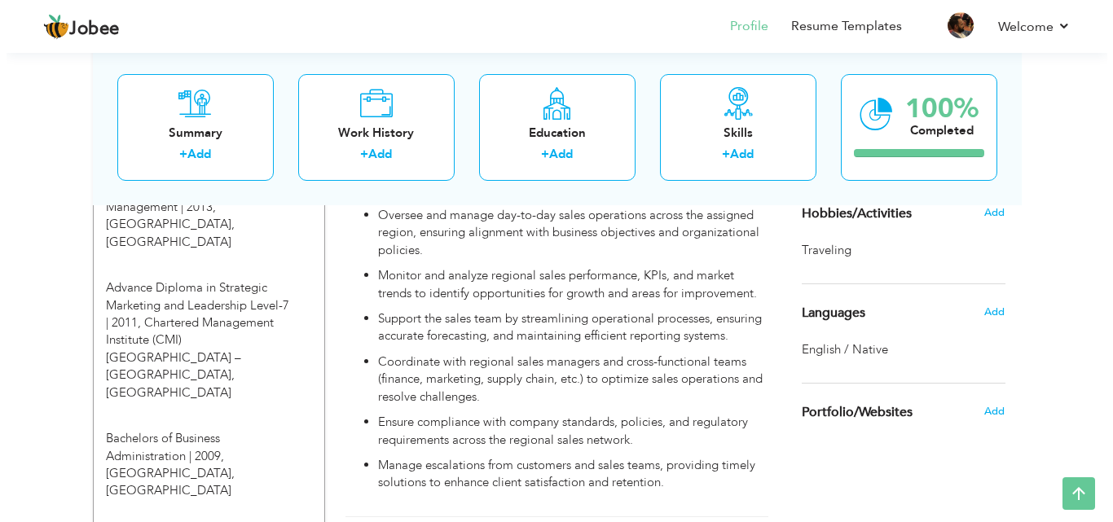
scroll to position [952, 0]
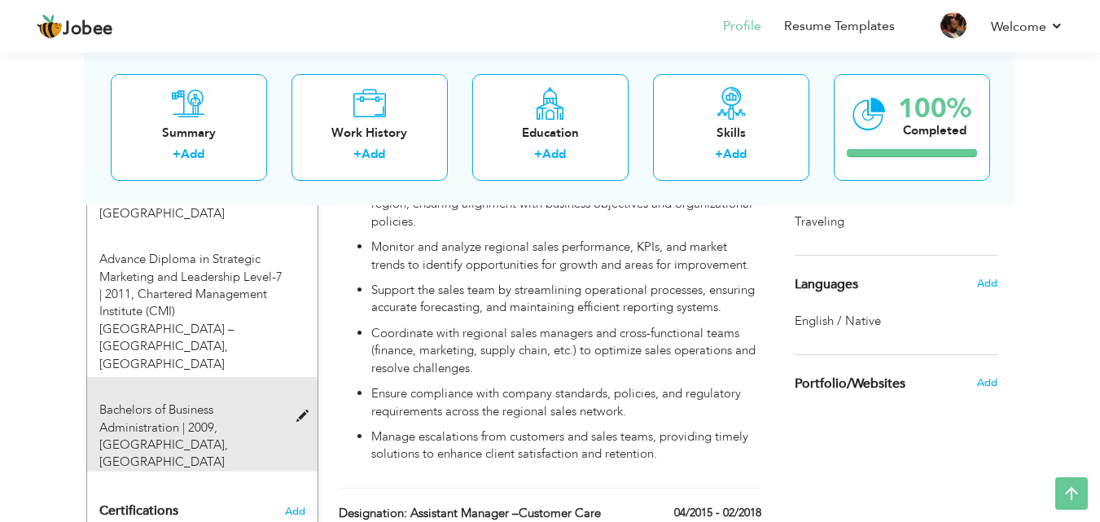
click at [208, 402] on span "Bachelors of Business Administration | 2009," at bounding box center [158, 418] width 118 height 33
type input "Bachelors of Business Administration"
type input "2009"
type input "[GEOGRAPHIC_DATA]"
type input "3.3"
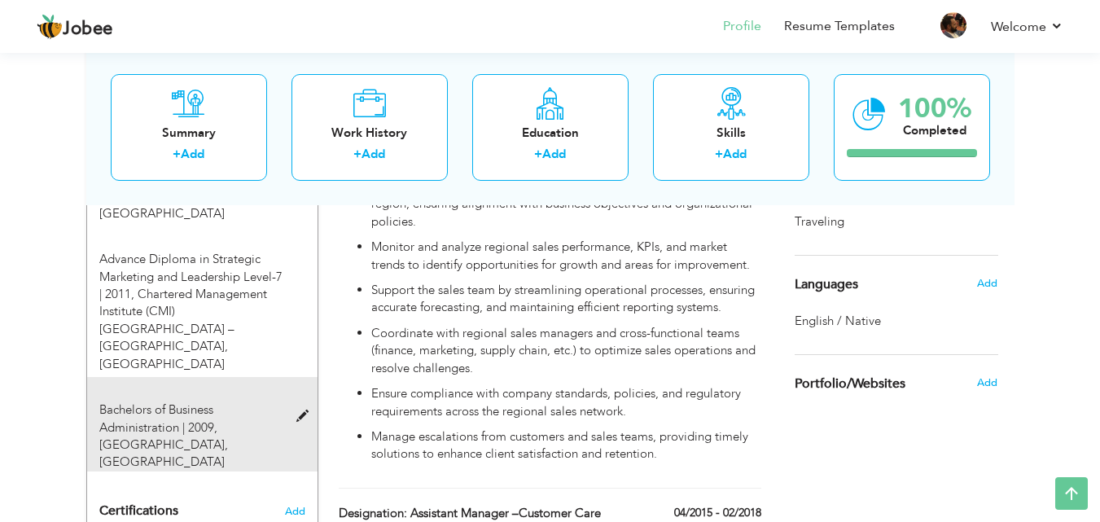
type input "[GEOGRAPHIC_DATA]"
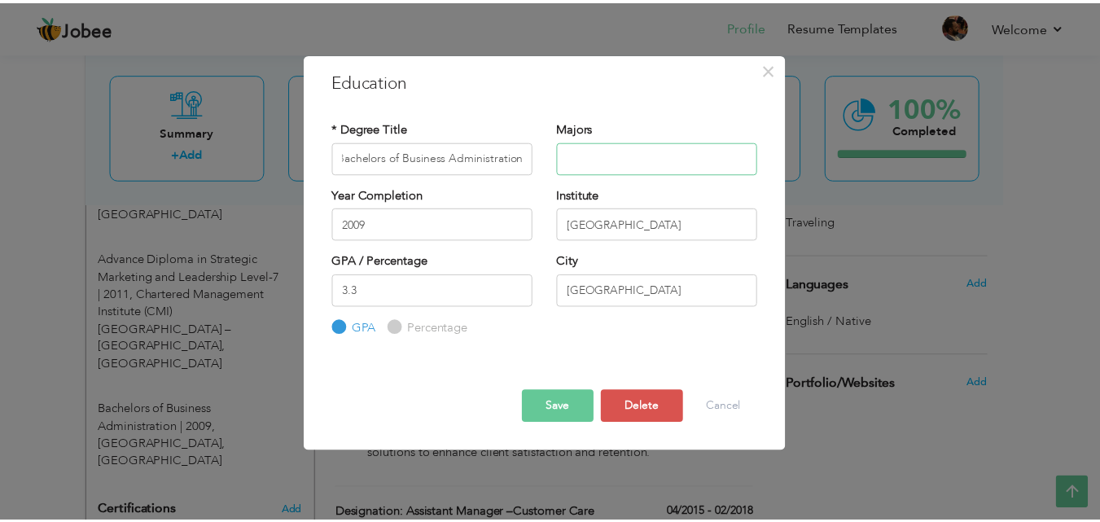
scroll to position [0, 0]
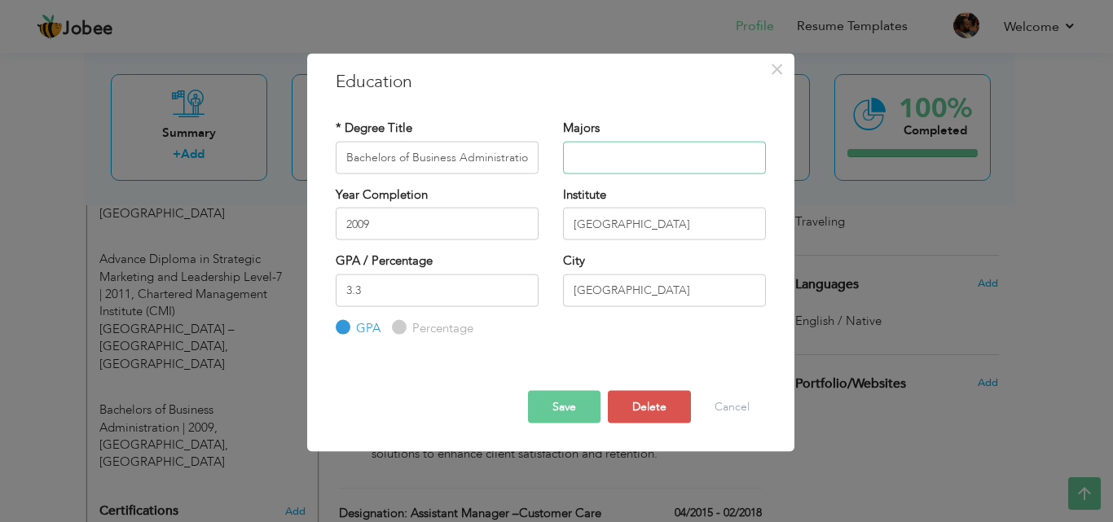
click at [701, 159] on input "text" at bounding box center [664, 157] width 203 height 33
type input "Strategic Marketing"
click at [537, 409] on button "Save" at bounding box center [564, 407] width 72 height 33
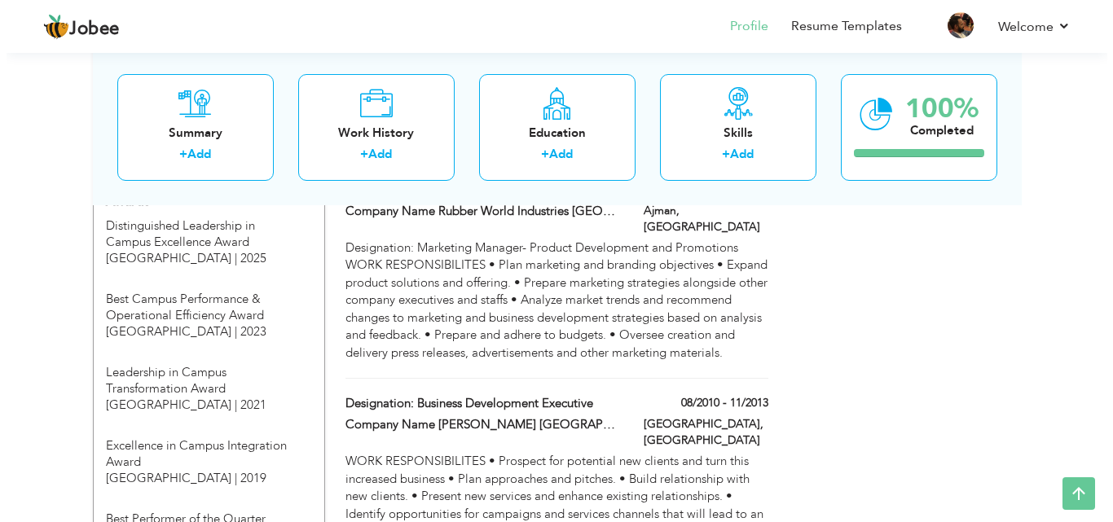
scroll to position [1604, 0]
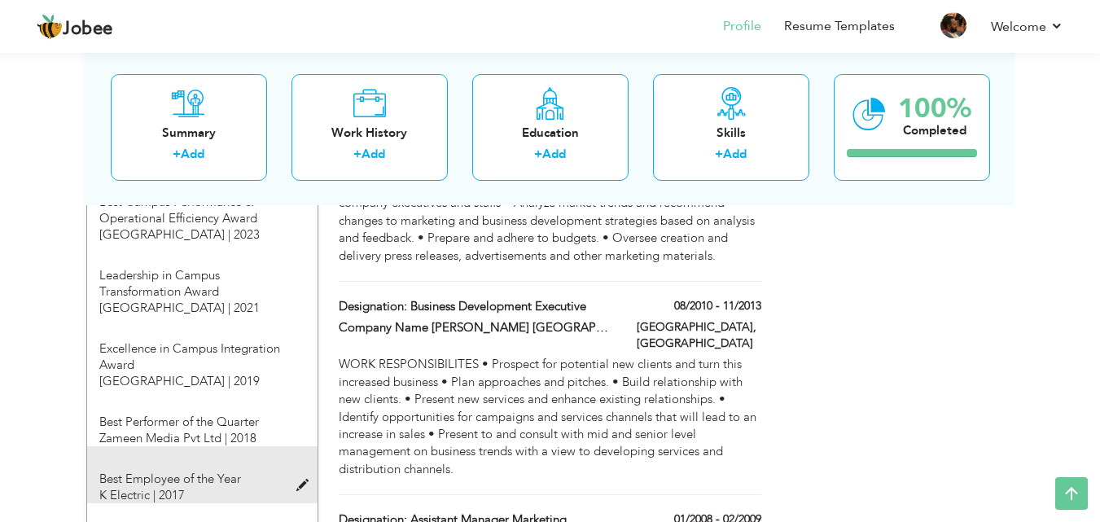
click at [299, 480] on span at bounding box center [306, 486] width 20 height 12
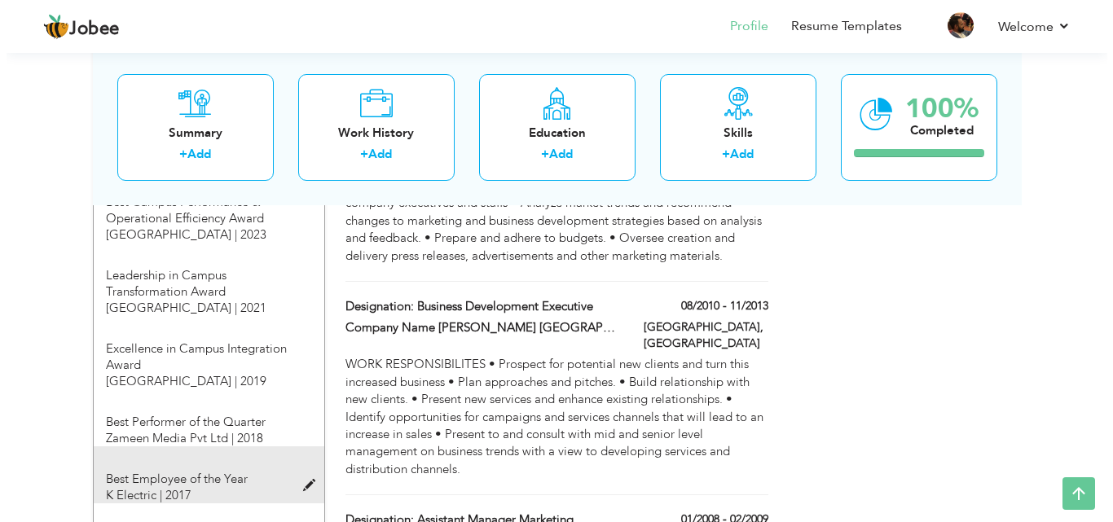
type input "Best Employee of the Year"
type input "K Electric"
type input "2017"
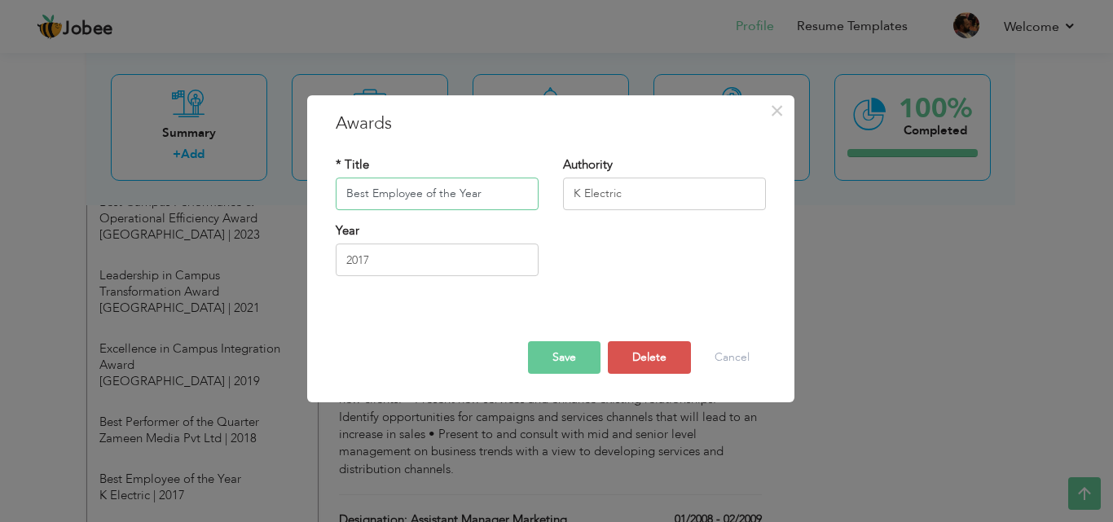
click at [424, 195] on input "Best Employee of the Year" at bounding box center [437, 194] width 203 height 33
click at [483, 195] on input "Best Employee in Cumstomer Care of the Year" at bounding box center [437, 194] width 203 height 33
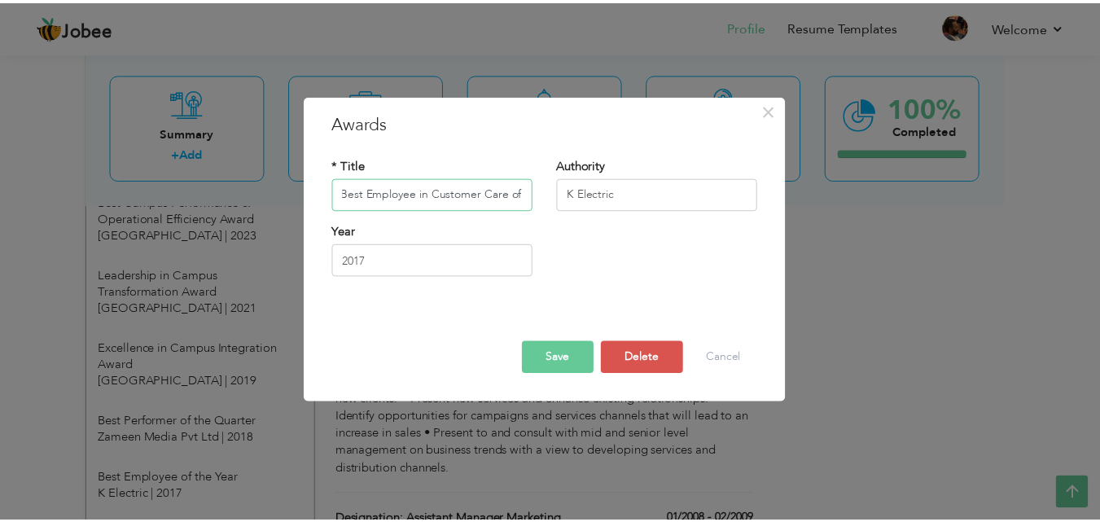
scroll to position [0, 0]
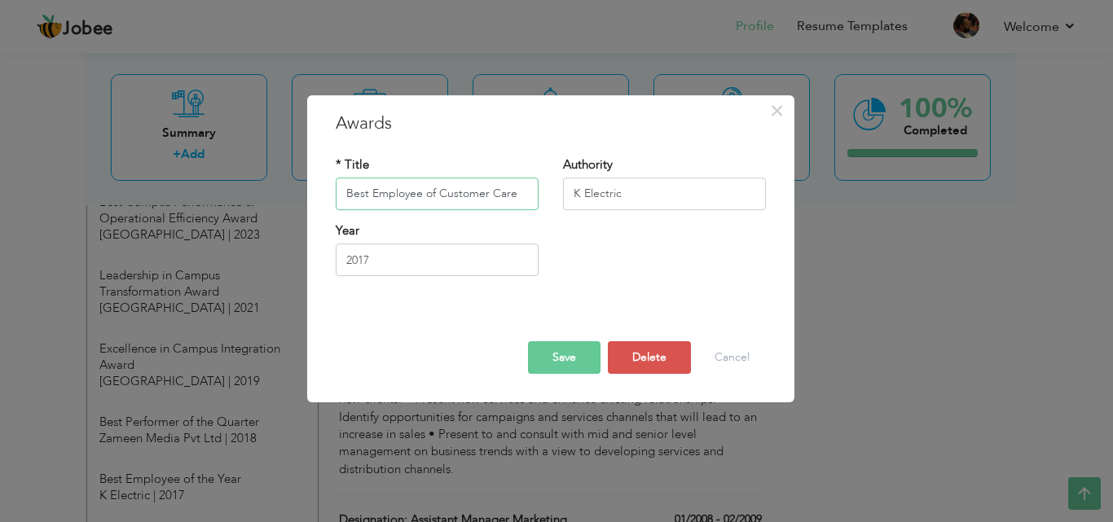
type input "Best Employee of Customer Care"
click at [594, 362] on button "Save" at bounding box center [564, 357] width 72 height 33
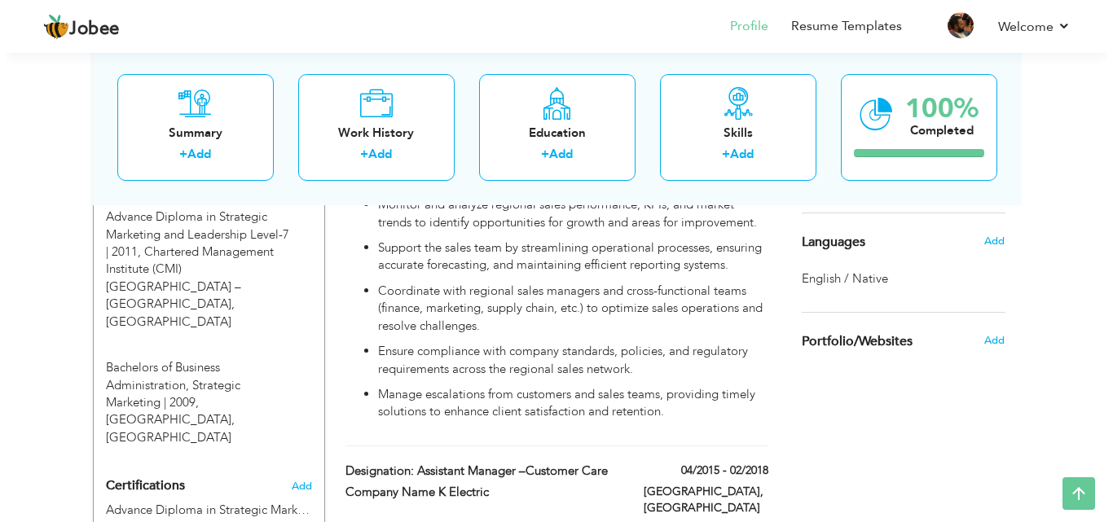
scroll to position [1034, 0]
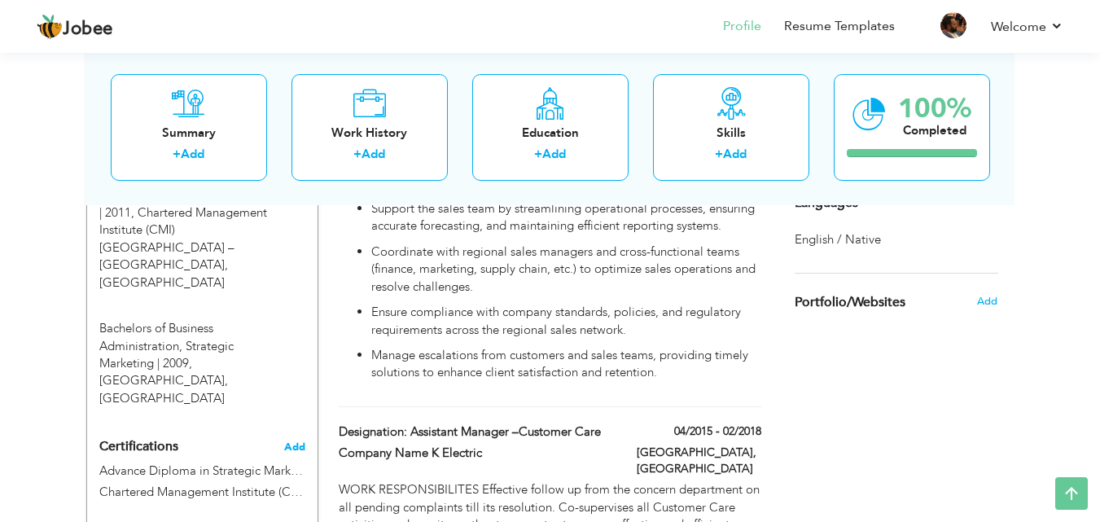
click at [293, 441] on span "Add" at bounding box center [294, 446] width 21 height 11
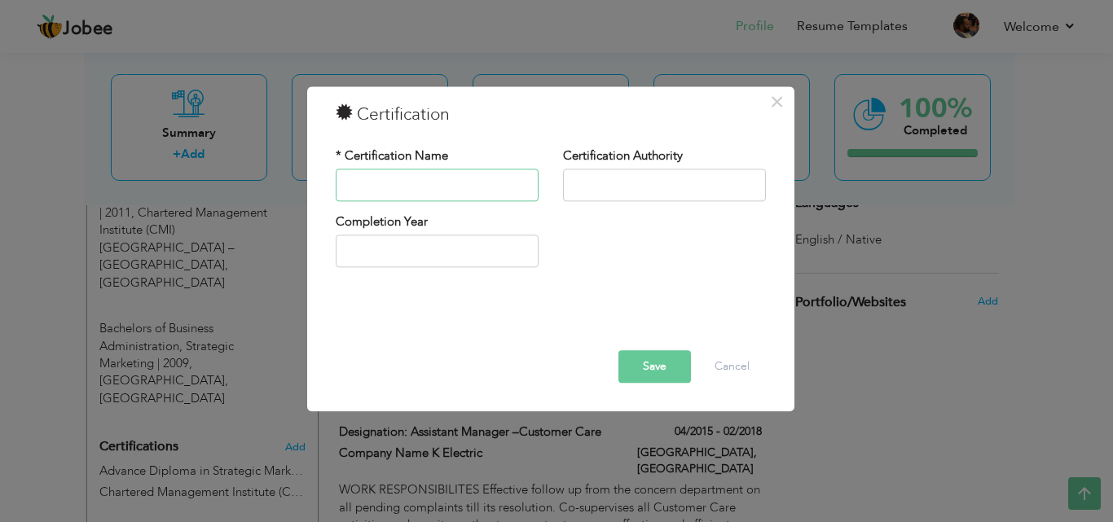
click at [450, 189] on input "text" at bounding box center [437, 185] width 203 height 33
paste input "Certificate of Excellence in Campus Leadership"
type input "Certificate of Excellence in Campus Leadership"
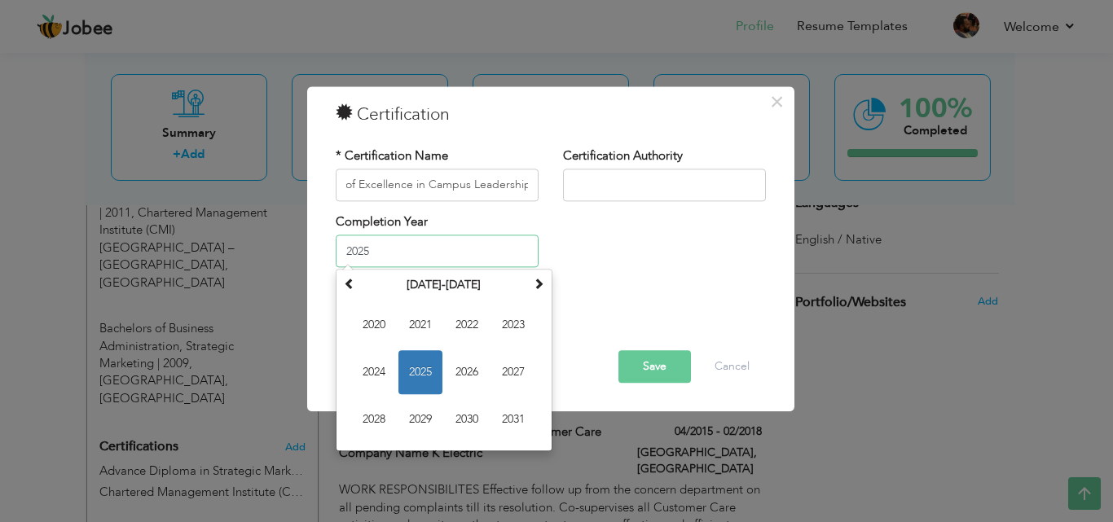
click at [408, 263] on input "2025" at bounding box center [437, 251] width 203 height 33
click at [367, 371] on span "2024" at bounding box center [374, 373] width 44 height 44
type input "2024"
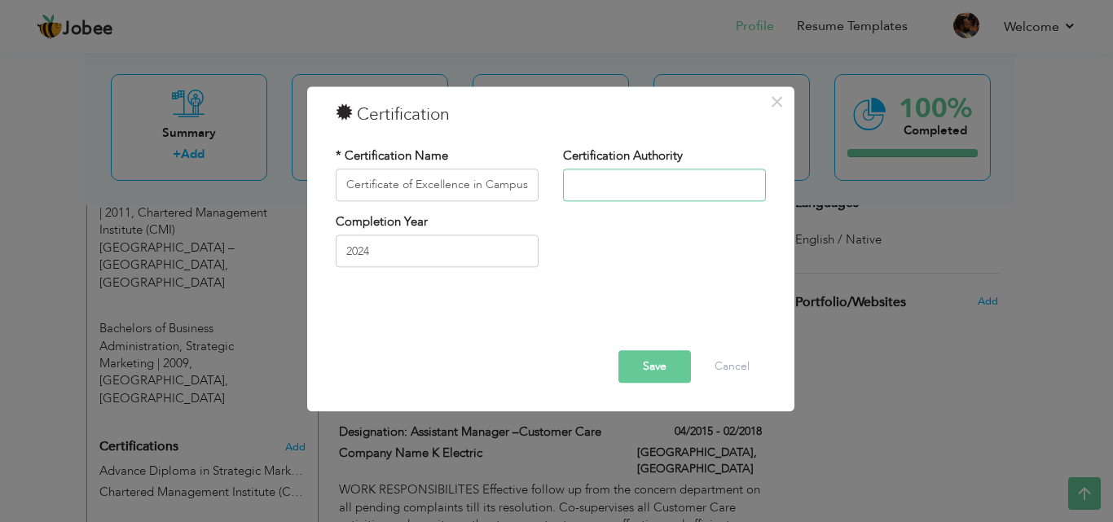
click at [628, 190] on input "text" at bounding box center [664, 185] width 203 height 33
type input "[GEOGRAPHIC_DATA]"
click at [652, 371] on button "Save" at bounding box center [654, 366] width 72 height 33
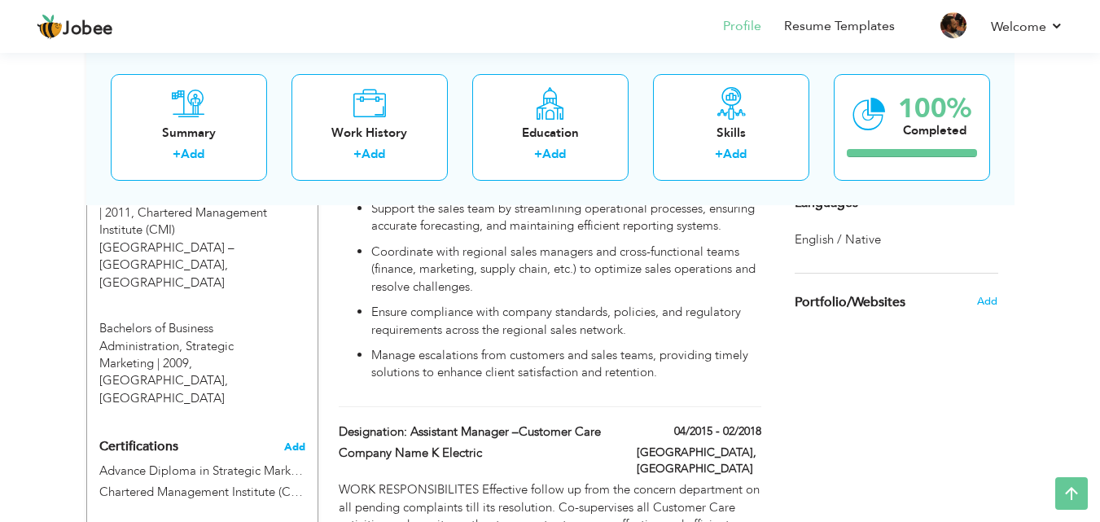
click at [301, 441] on span "Add" at bounding box center [294, 446] width 21 height 11
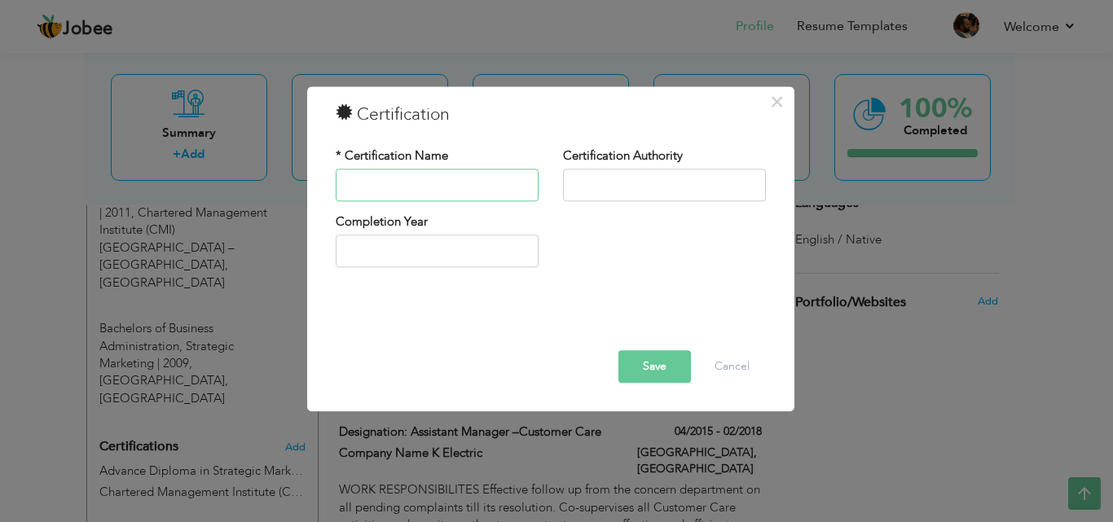
click at [419, 190] on input "text" at bounding box center [437, 185] width 203 height 33
paste input "Certificate of Recognition in Strategic Operations"
type input "Certificate of Recognition in Strategic Operations"
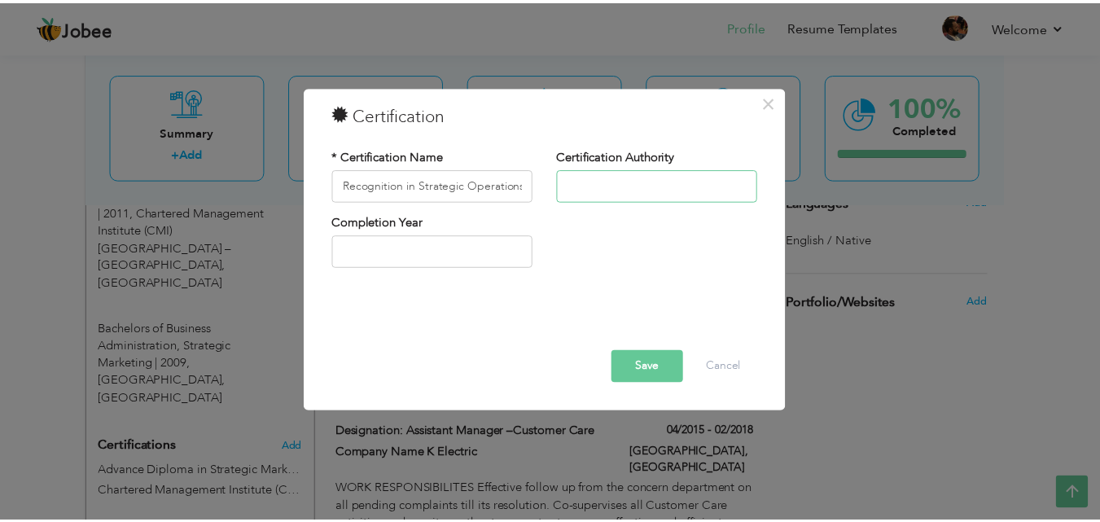
scroll to position [0, 0]
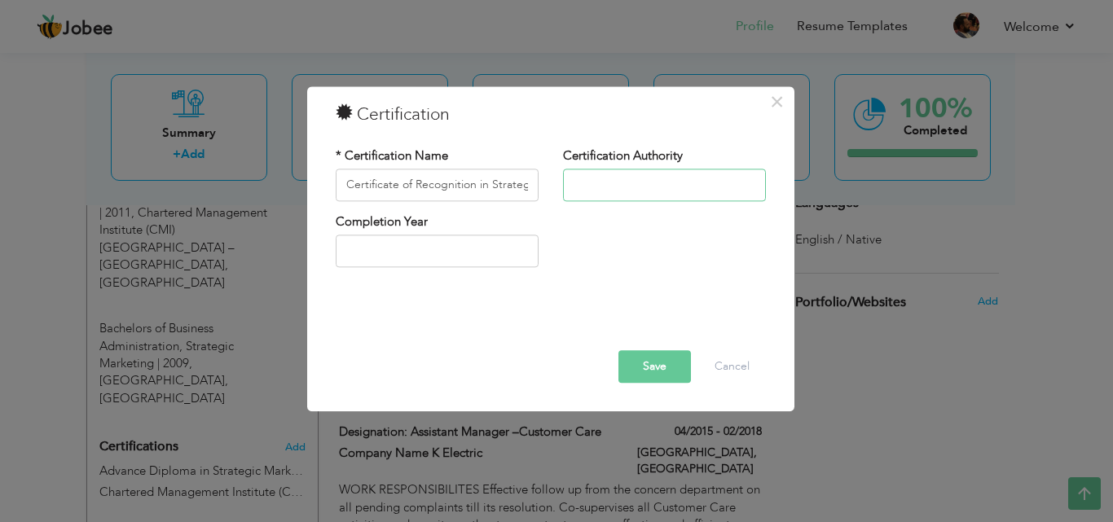
click at [686, 181] on input "text" at bounding box center [664, 185] width 203 height 33
type input "Zameen Media Pvt. Ltd"
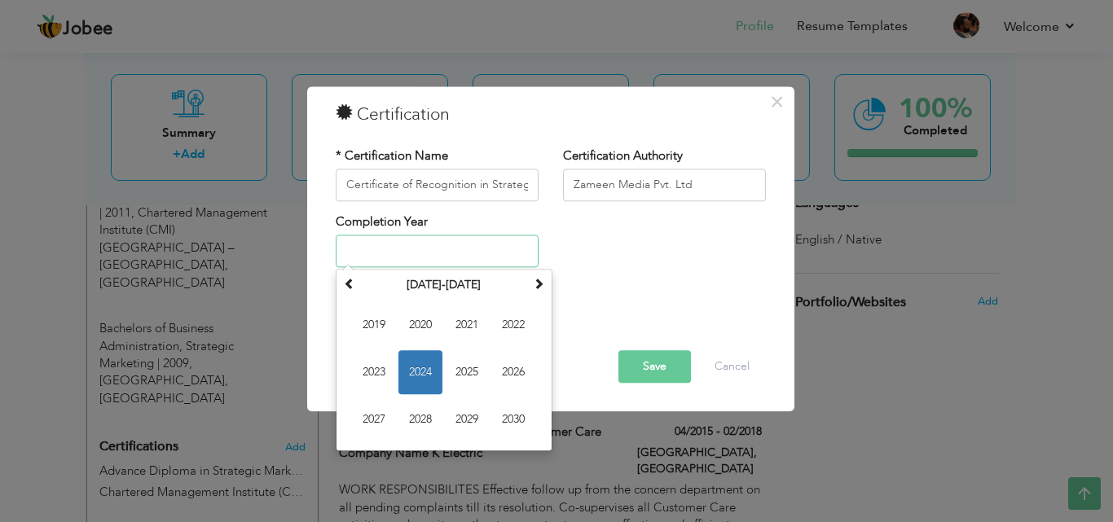
click at [442, 243] on input "text" at bounding box center [437, 251] width 203 height 33
click at [380, 327] on span "2019" at bounding box center [374, 326] width 44 height 44
click at [508, 254] on input "2019" at bounding box center [437, 251] width 203 height 33
click at [352, 283] on span at bounding box center [349, 284] width 11 height 11
click at [535, 285] on span at bounding box center [538, 284] width 11 height 11
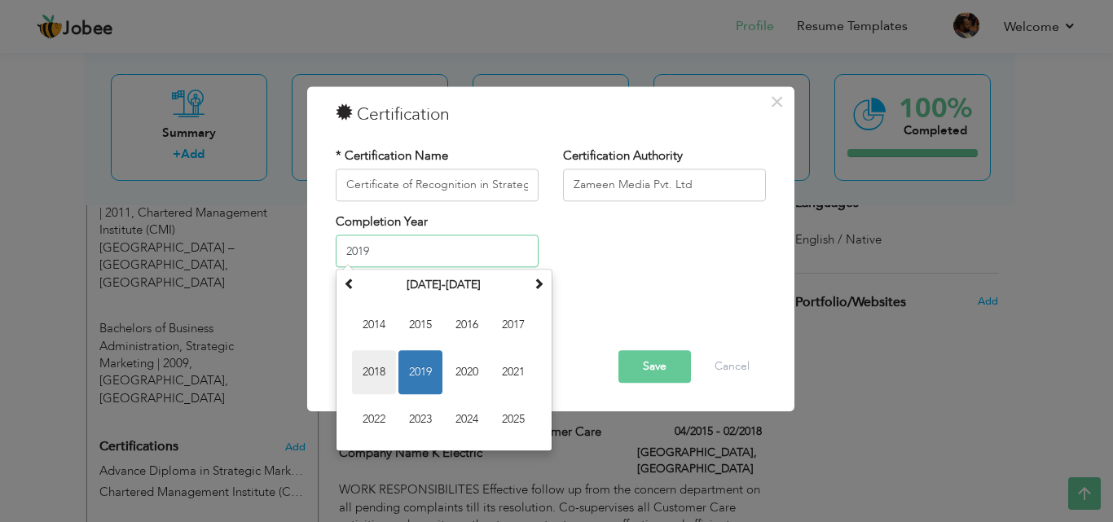
click at [367, 372] on span "2018" at bounding box center [374, 373] width 44 height 44
type input "2018"
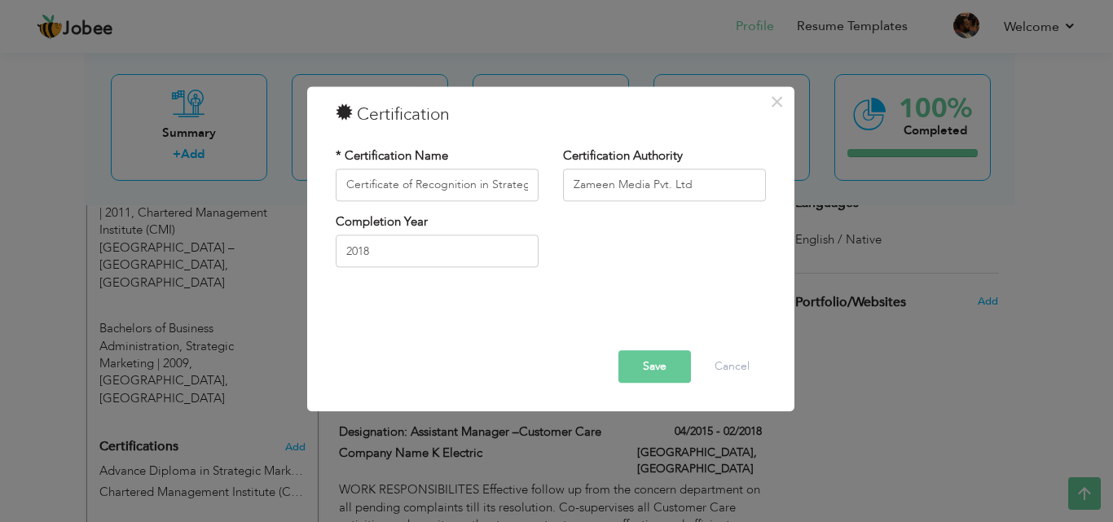
click at [637, 367] on button "Save" at bounding box center [654, 366] width 72 height 33
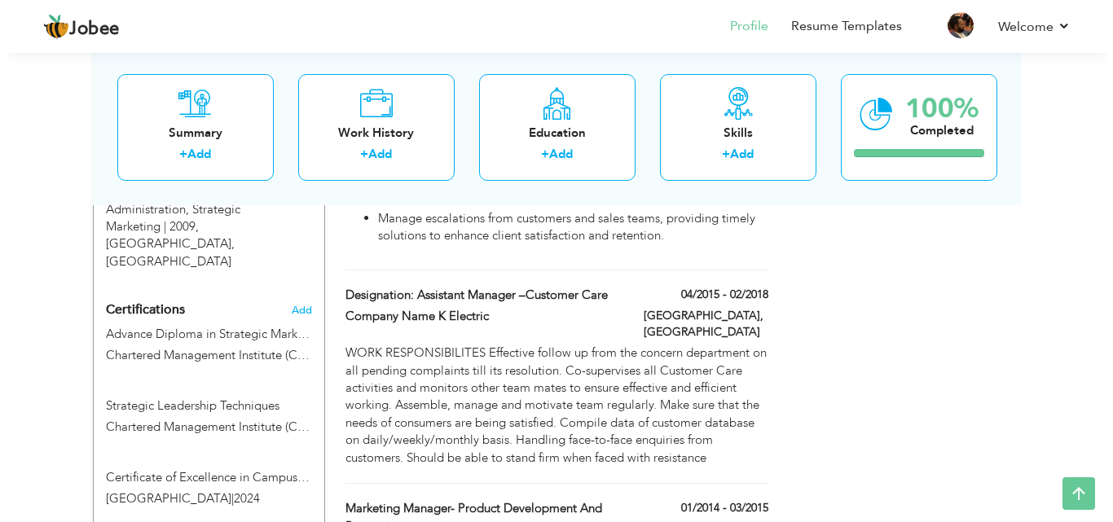
scroll to position [1197, 0]
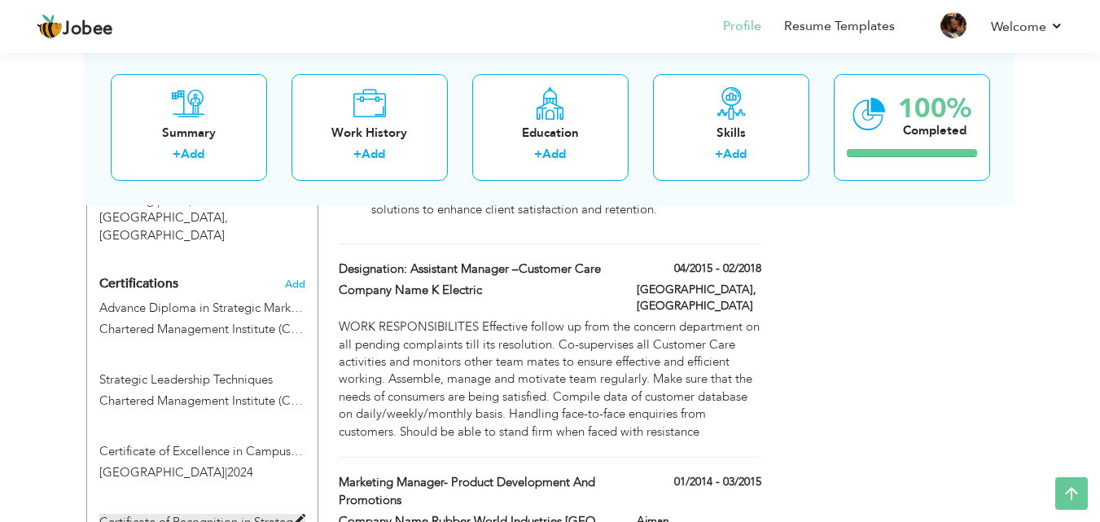
click at [238, 514] on label "Certificate of Recognition in Strategic Operations" at bounding box center [202, 522] width 206 height 17
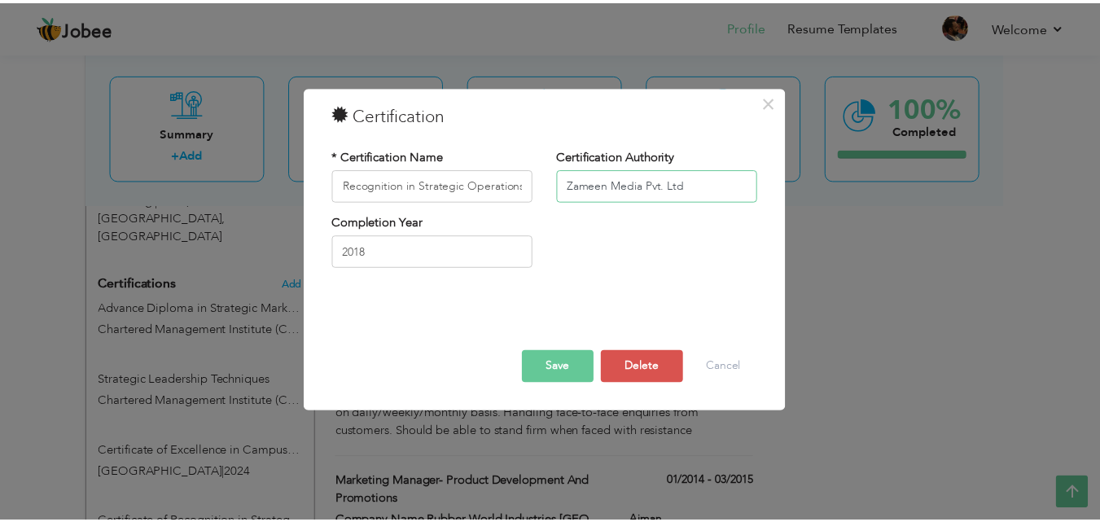
scroll to position [0, 0]
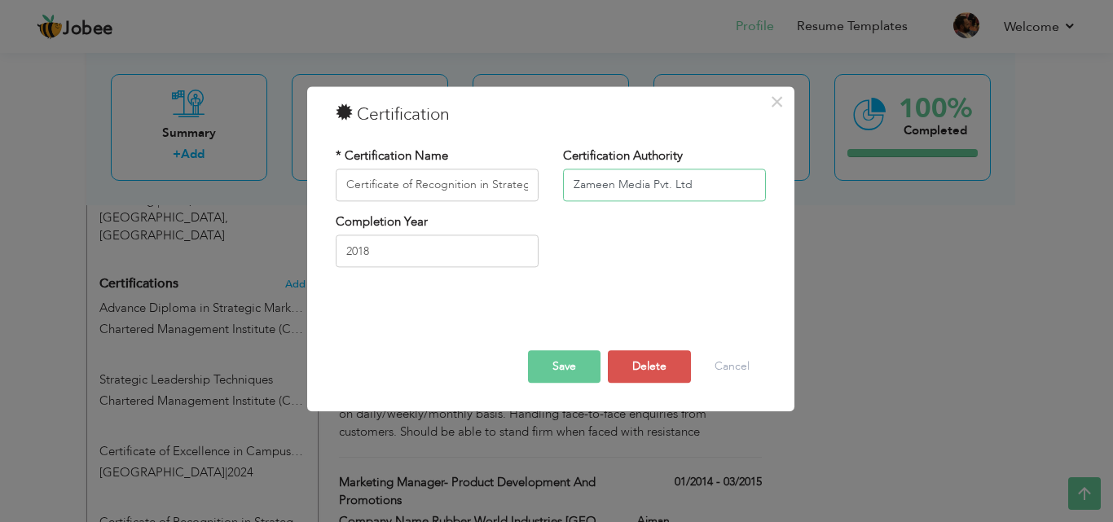
drag, startPoint x: 711, startPoint y: 183, endPoint x: 564, endPoint y: 190, distance: 146.8
click at [564, 190] on input "Zameen Media Pvt. Ltd" at bounding box center [664, 185] width 203 height 33
type input "KE"
click at [576, 371] on button "Save" at bounding box center [564, 366] width 72 height 33
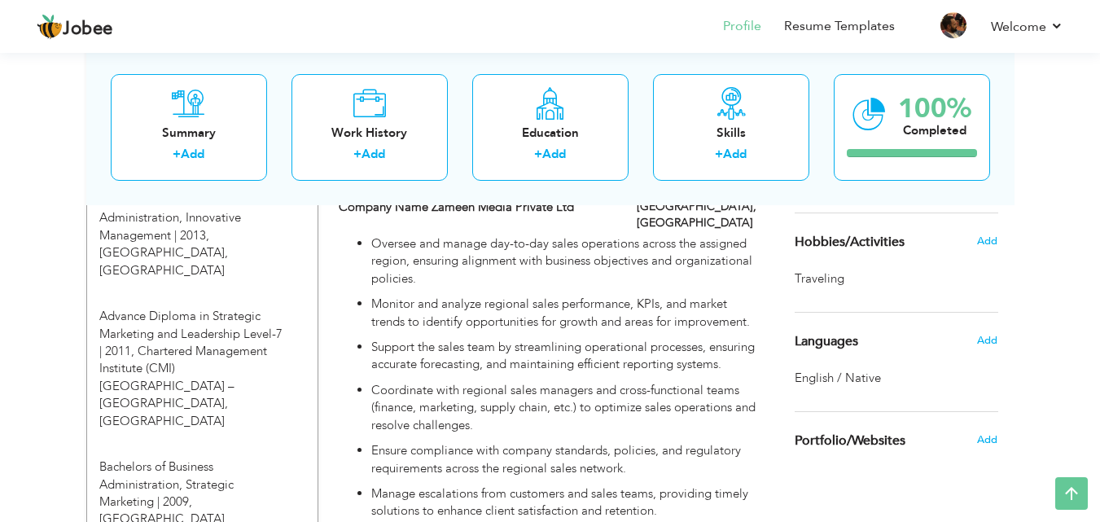
scroll to position [889, 0]
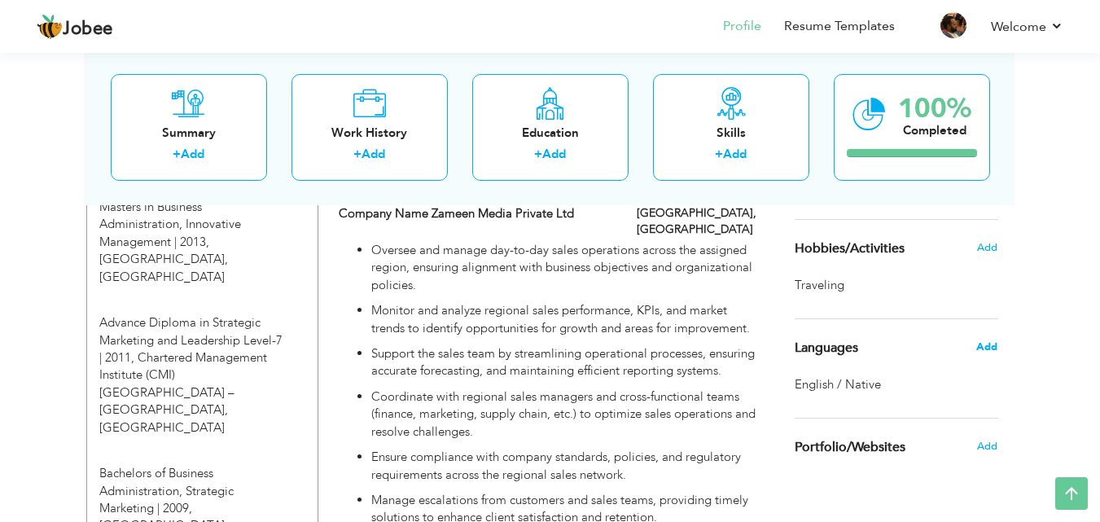
click at [994, 348] on span "Add" at bounding box center [987, 347] width 21 height 15
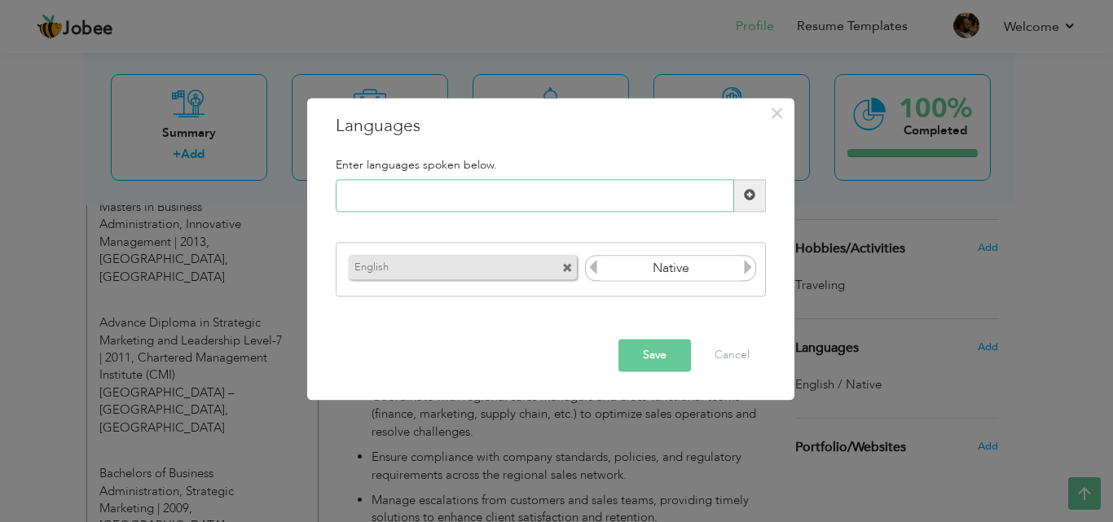
click at [623, 198] on input "text" at bounding box center [535, 195] width 398 height 33
type input "Urdu"
click at [749, 199] on span at bounding box center [749, 195] width 11 height 11
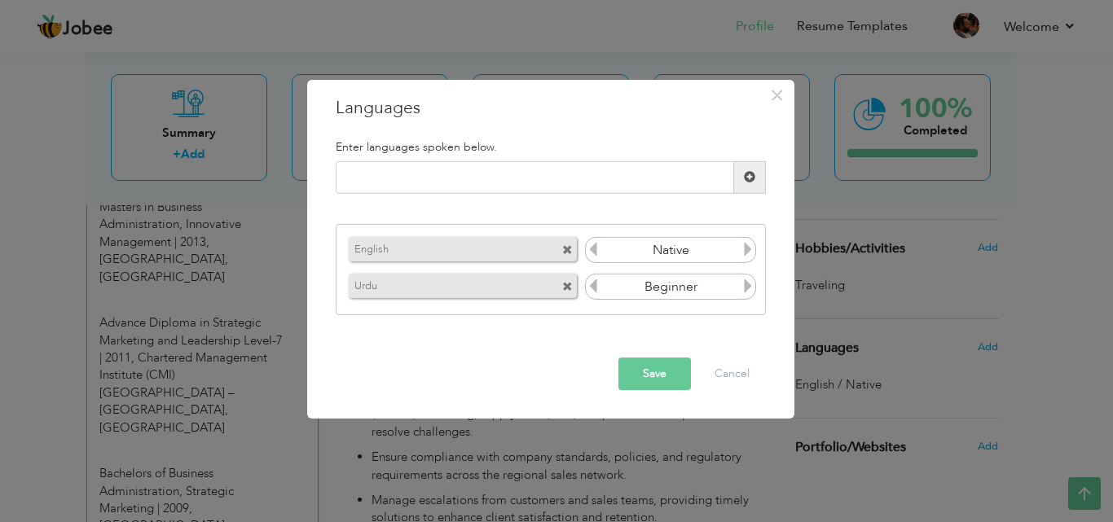
click at [754, 284] on icon at bounding box center [747, 286] width 15 height 15
click at [664, 374] on button "Save" at bounding box center [654, 374] width 72 height 33
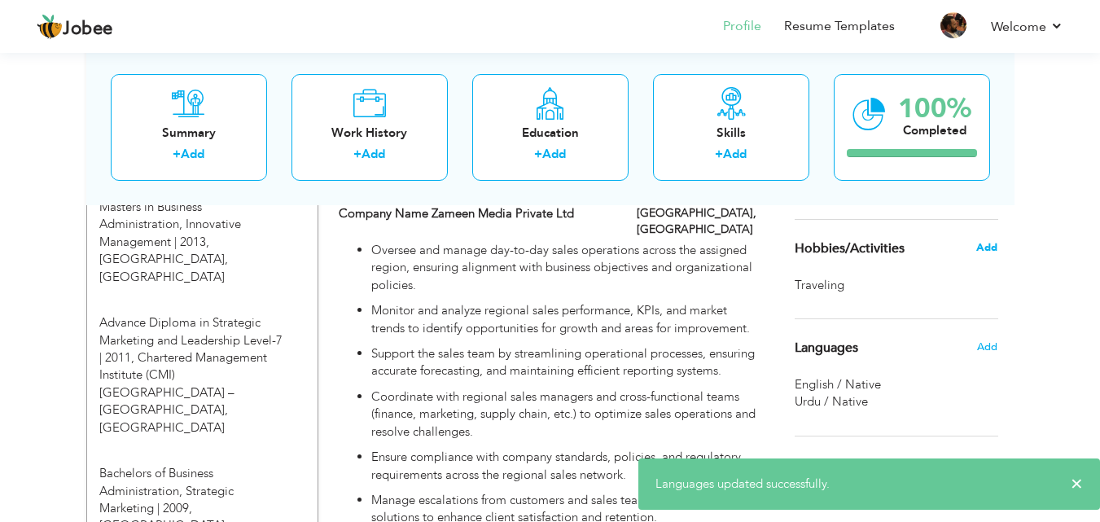
click at [994, 252] on span "Add" at bounding box center [987, 247] width 21 height 15
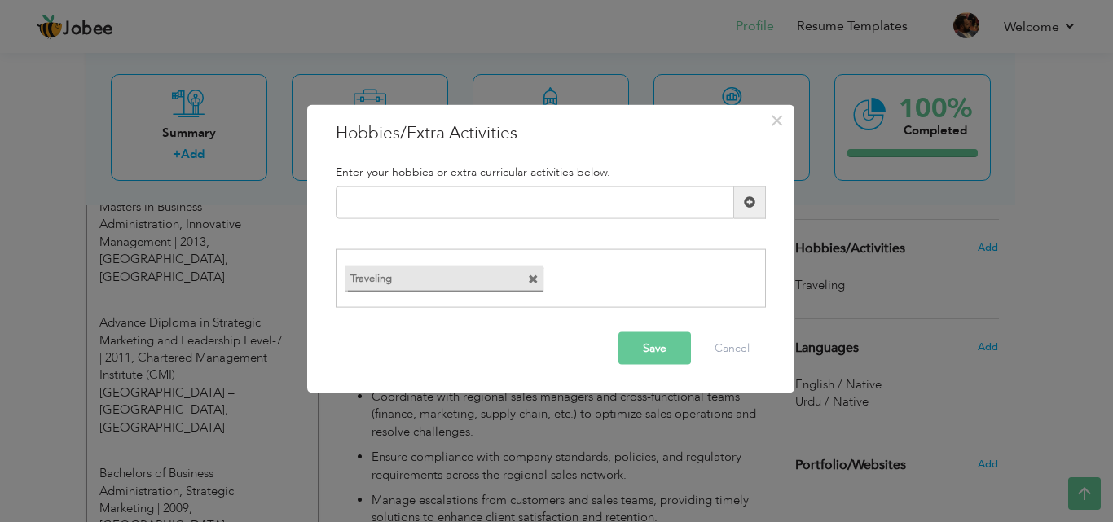
click at [536, 279] on span at bounding box center [533, 279] width 11 height 11
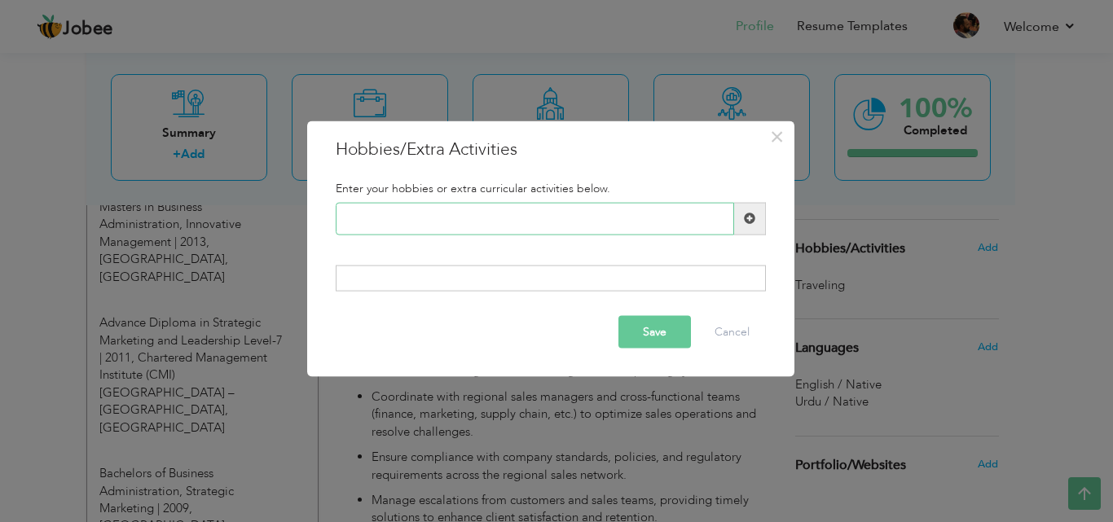
click at [471, 209] on input "text" at bounding box center [535, 218] width 398 height 33
type input "Research"
click at [637, 334] on button "Save" at bounding box center [654, 332] width 72 height 33
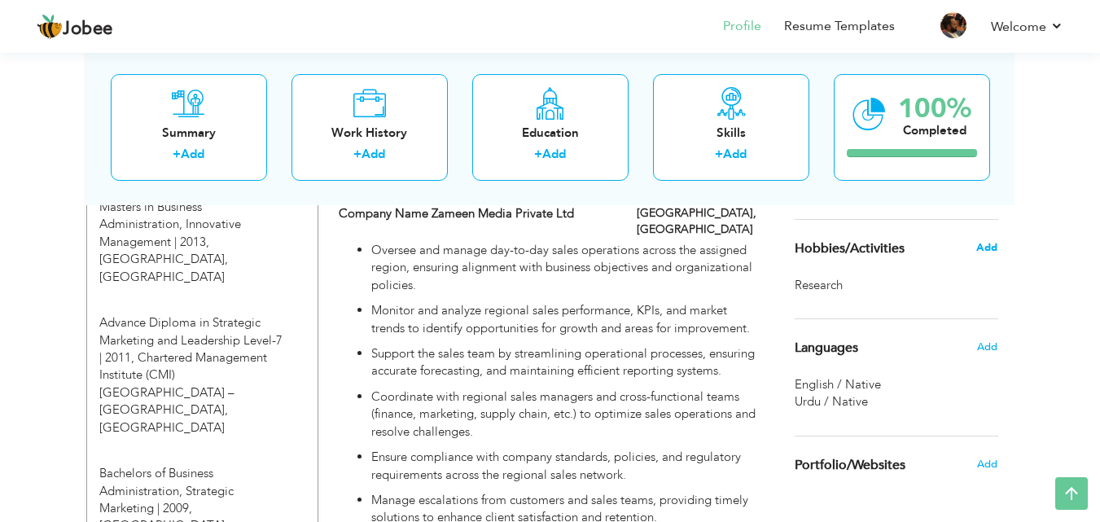
click at [997, 246] on span "Add" at bounding box center [987, 247] width 21 height 15
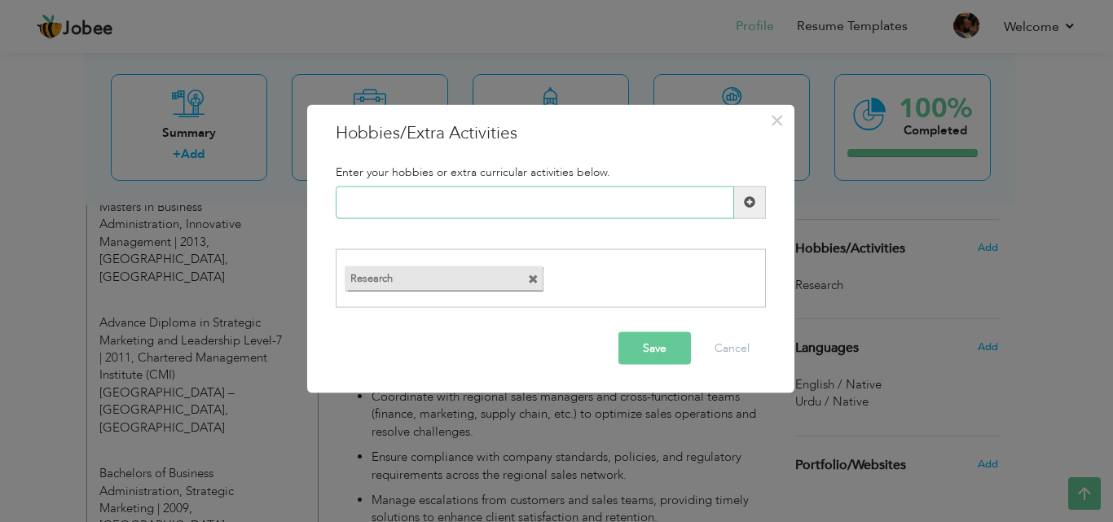
click at [399, 208] on input "text" at bounding box center [535, 202] width 398 height 33
type input "P"
type input "Economic Analysis"
click at [749, 209] on span at bounding box center [750, 202] width 32 height 33
click at [485, 208] on input "text" at bounding box center [535, 202] width 398 height 33
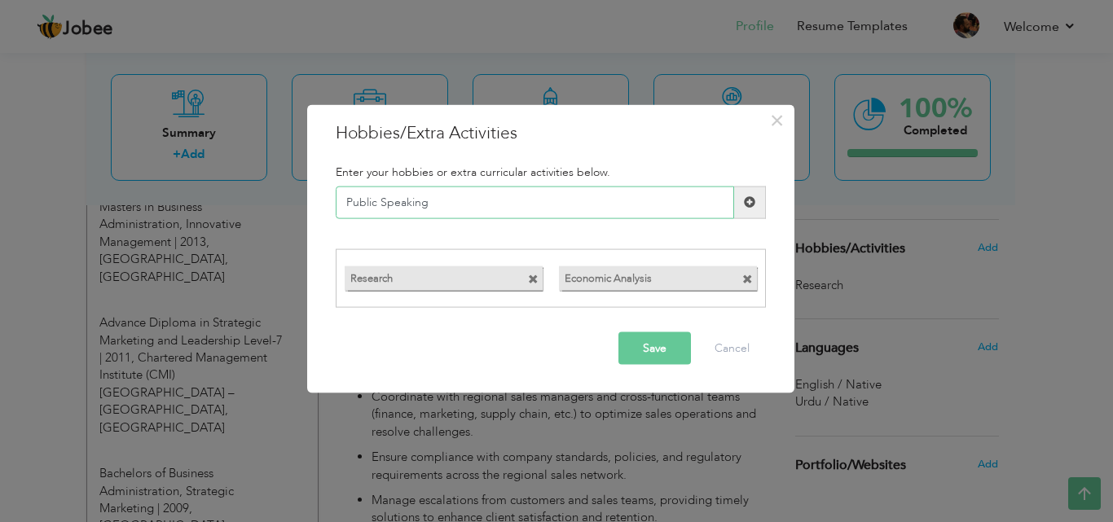
type input "Public Speaking"
click at [754, 201] on span at bounding box center [749, 201] width 11 height 11
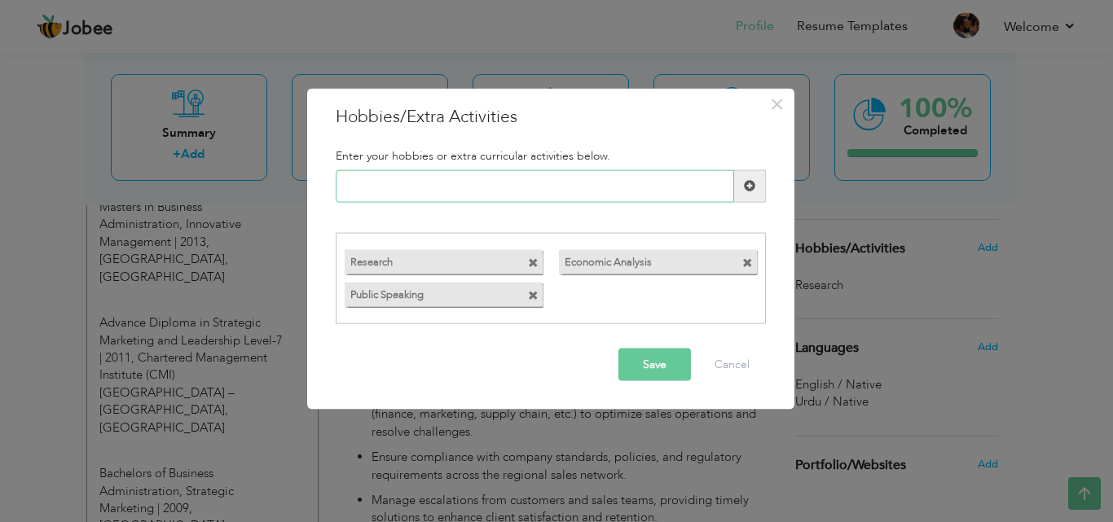
click at [544, 190] on input "text" at bounding box center [535, 185] width 398 height 33
type input "World Business Analysis"
click at [746, 191] on span at bounding box center [749, 185] width 11 height 11
click at [556, 188] on input "text" at bounding box center [535, 185] width 398 height 33
click at [687, 370] on button "Save" at bounding box center [654, 365] width 72 height 33
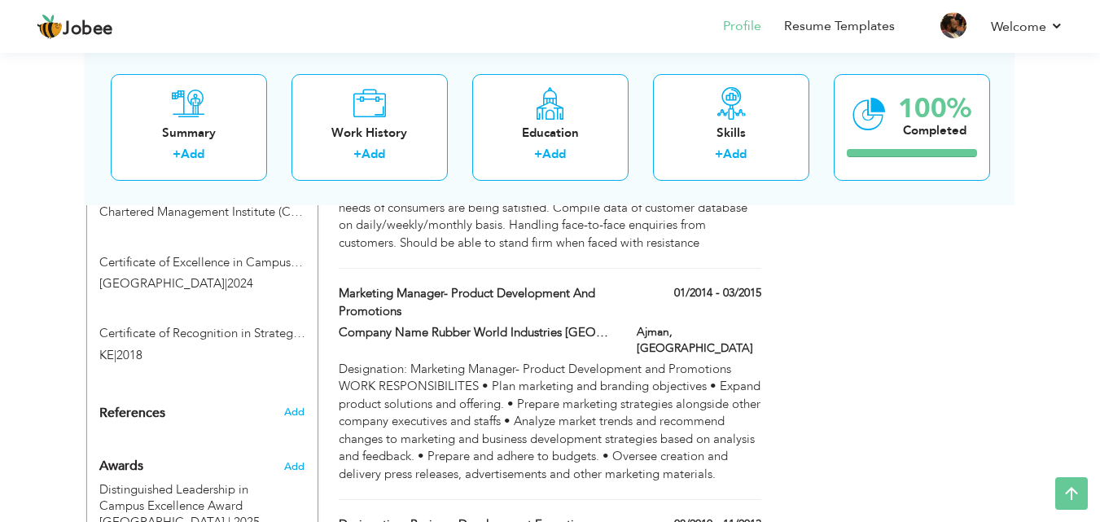
scroll to position [1385, 0]
click at [303, 406] on span "Add" at bounding box center [293, 413] width 21 height 15
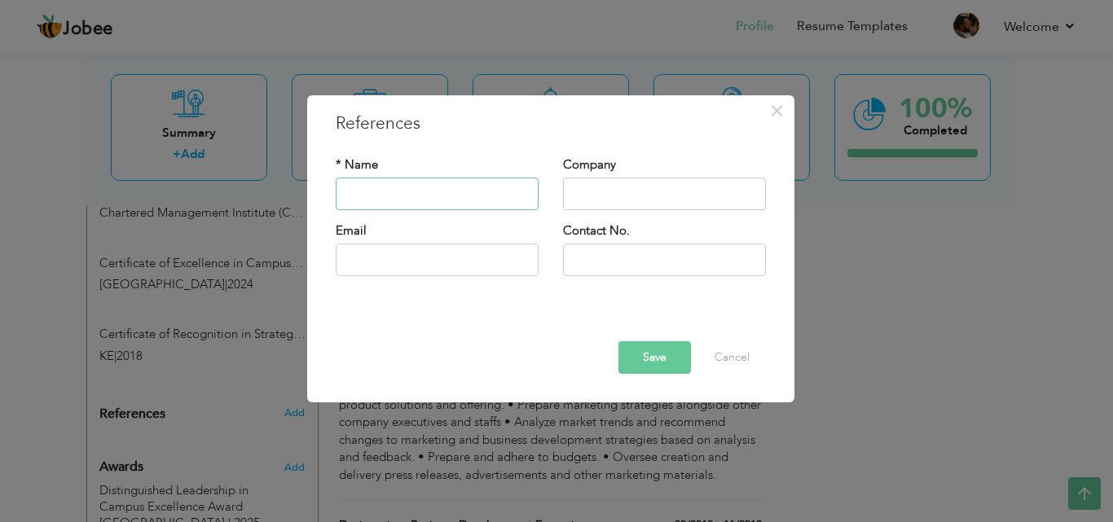
click at [498, 189] on input "text" at bounding box center [437, 194] width 203 height 33
click at [731, 354] on button "Cancel" at bounding box center [732, 357] width 68 height 33
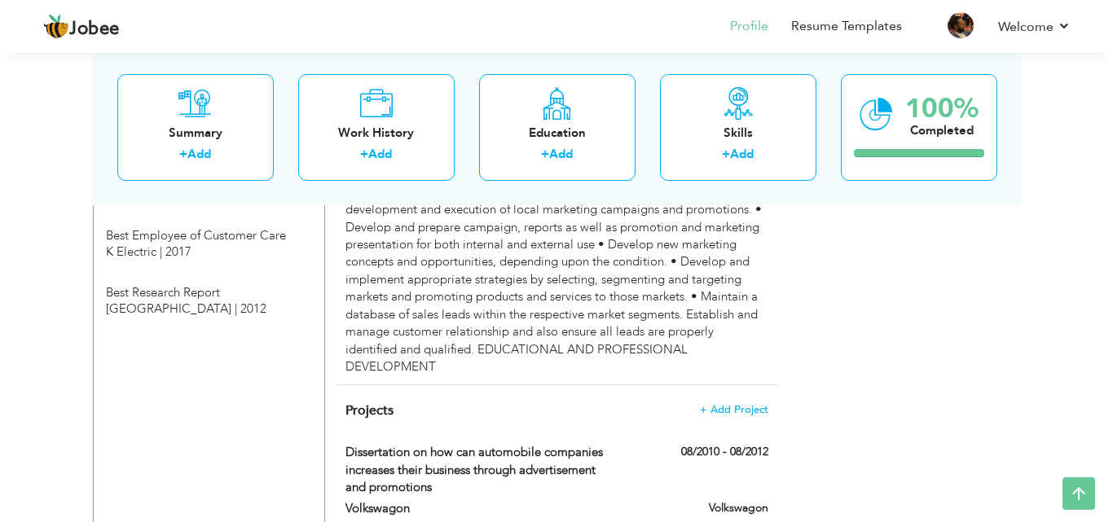
scroll to position [2110, 0]
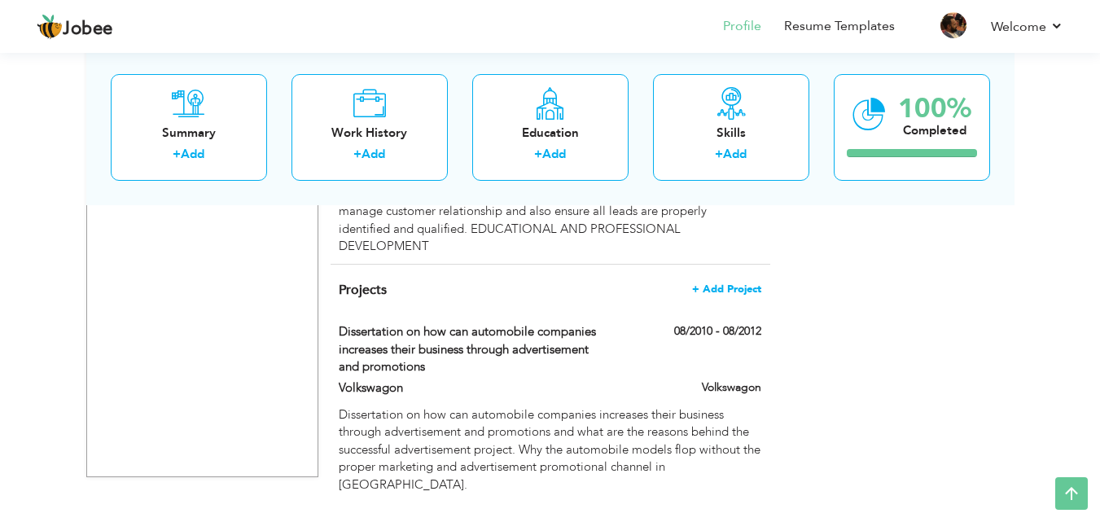
click at [743, 283] on span "+ Add Project" at bounding box center [726, 288] width 69 height 11
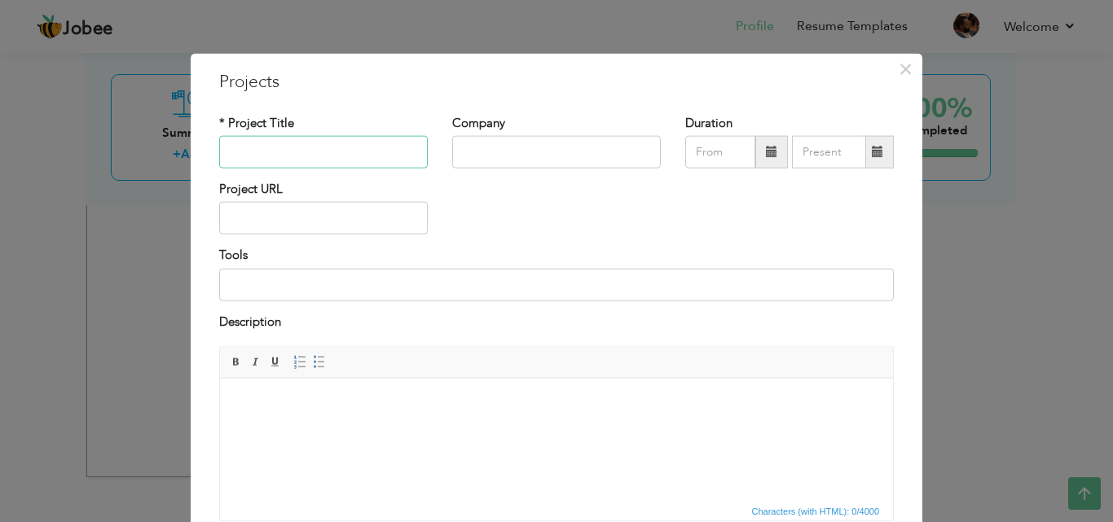
click at [329, 159] on input "text" at bounding box center [323, 152] width 209 height 33
paste input "Campus Integration & Operational Streamlining"
type input "Campus Integration & Operational Streamlining"
click at [507, 151] on input "text" at bounding box center [556, 152] width 209 height 33
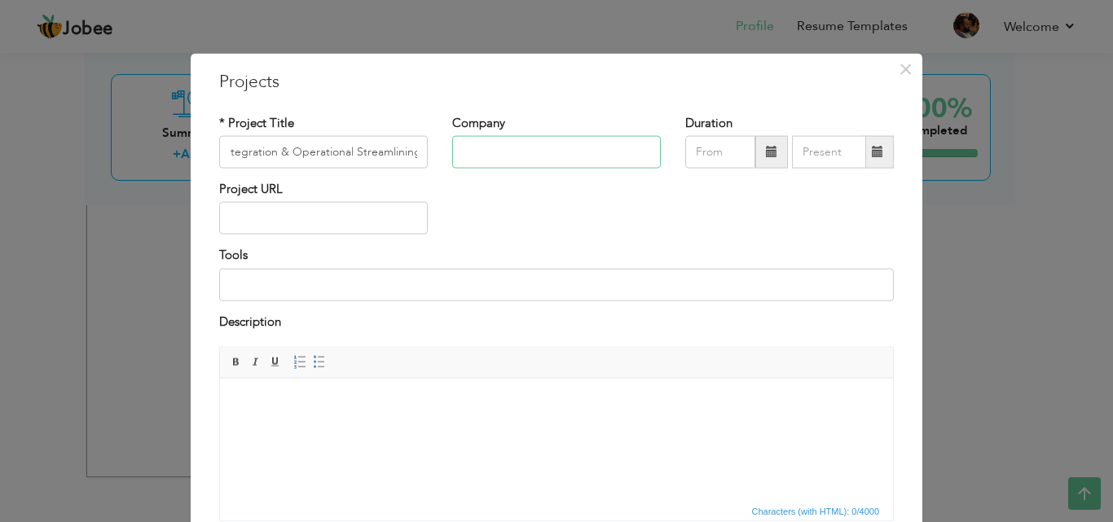
scroll to position [0, 0]
click at [507, 151] on input "text" at bounding box center [556, 152] width 209 height 33
type input "[GEOGRAPHIC_DATA]"
click at [756, 151] on span at bounding box center [771, 152] width 33 height 33
type input "08/2025"
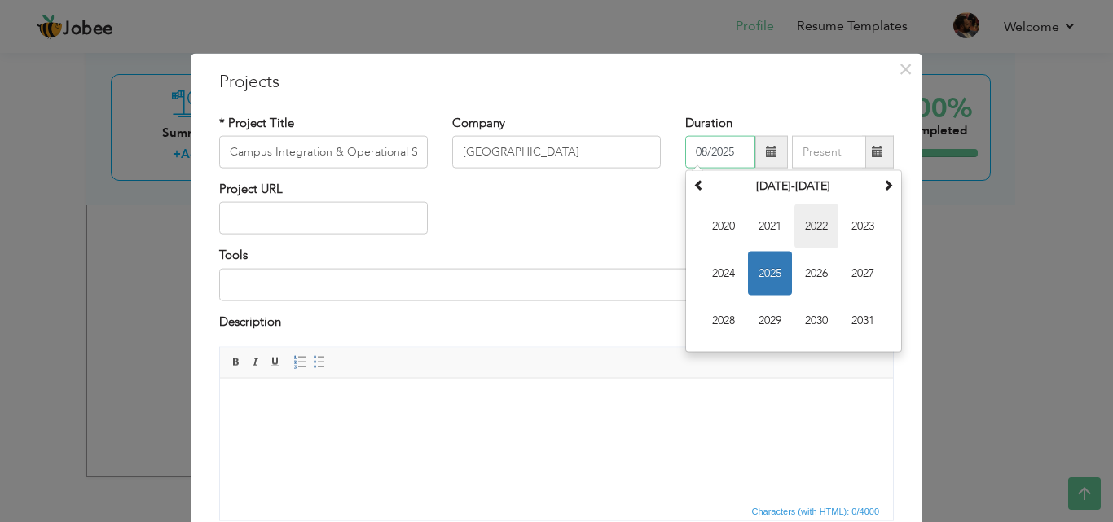
click at [816, 232] on span "2022" at bounding box center [816, 226] width 44 height 44
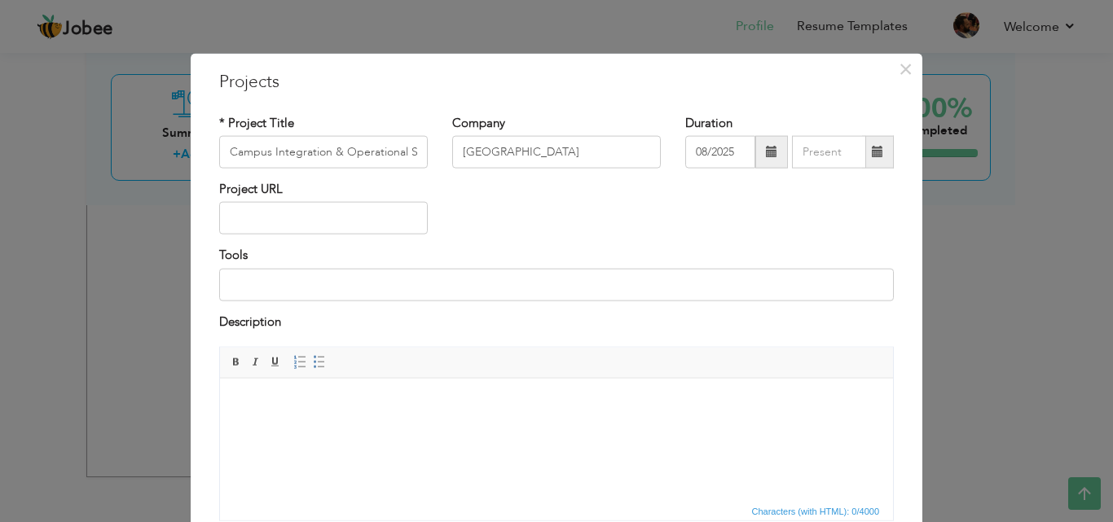
click at [872, 156] on span at bounding box center [877, 151] width 11 height 11
type input "08/2025"
click at [766, 146] on span at bounding box center [771, 151] width 11 height 11
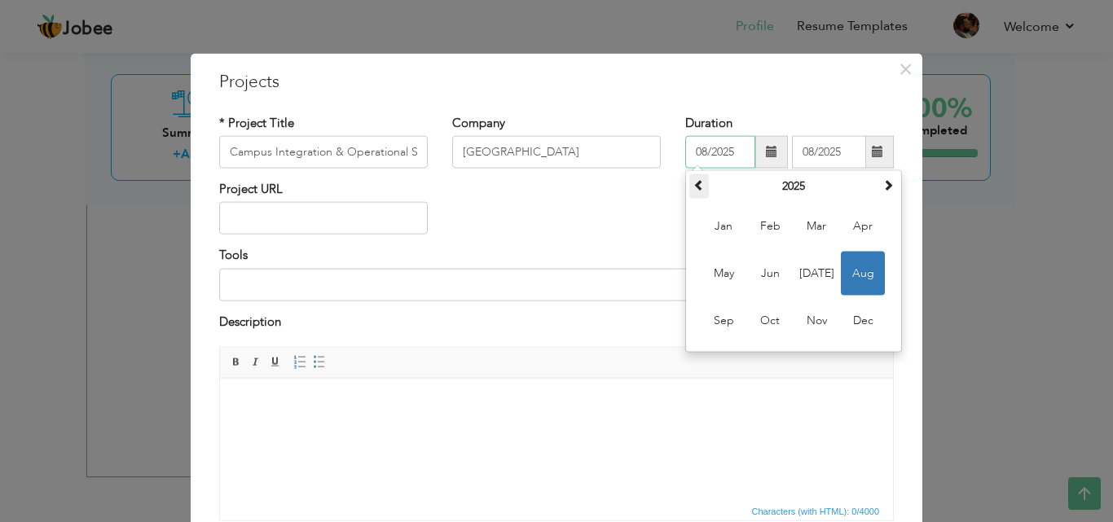
click at [693, 187] on span at bounding box center [698, 184] width 11 height 11
click at [765, 233] on span "Feb" at bounding box center [770, 226] width 44 height 44
type input "02/2022"
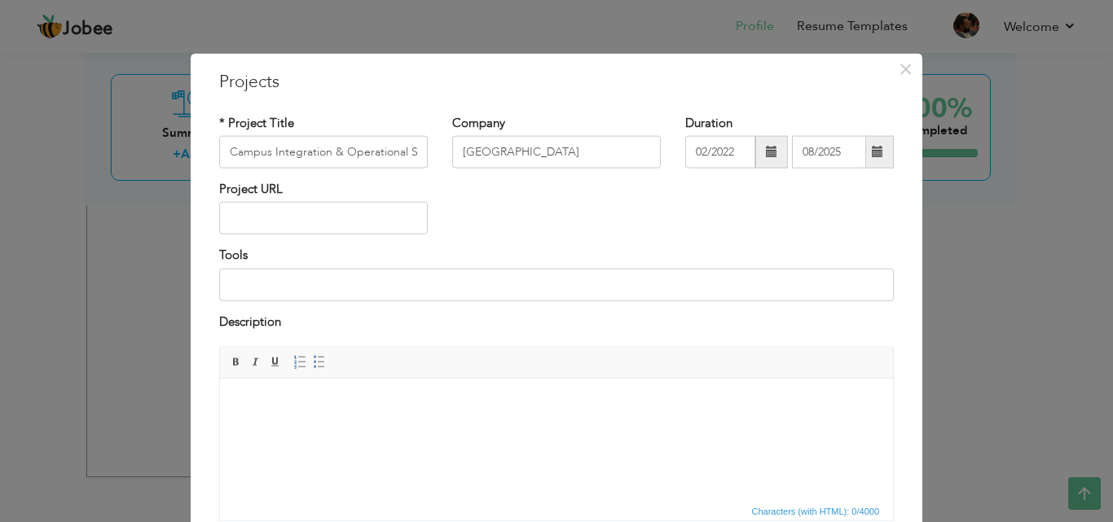
click at [875, 156] on span at bounding box center [877, 151] width 11 height 11
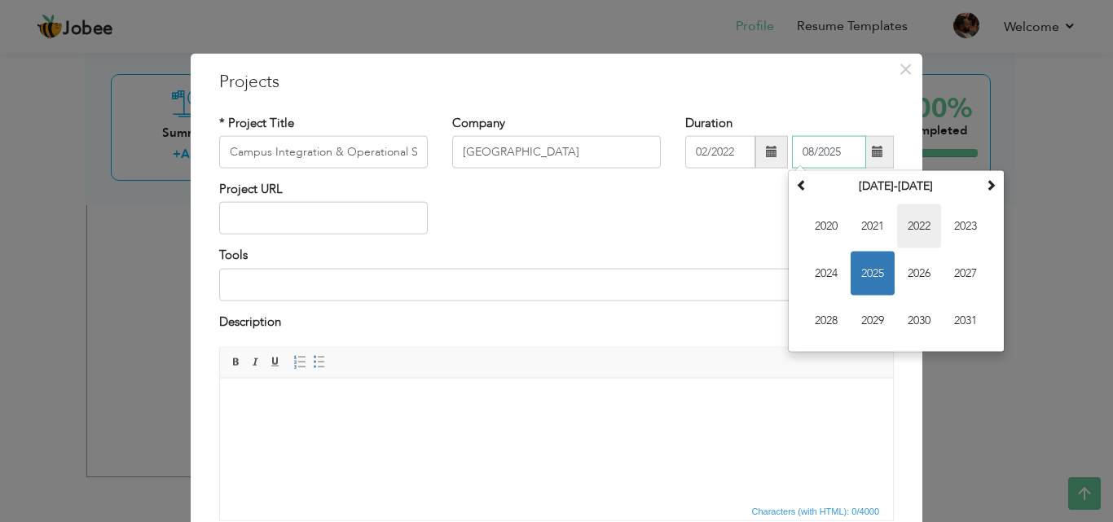
click at [906, 231] on span "2022" at bounding box center [919, 226] width 44 height 44
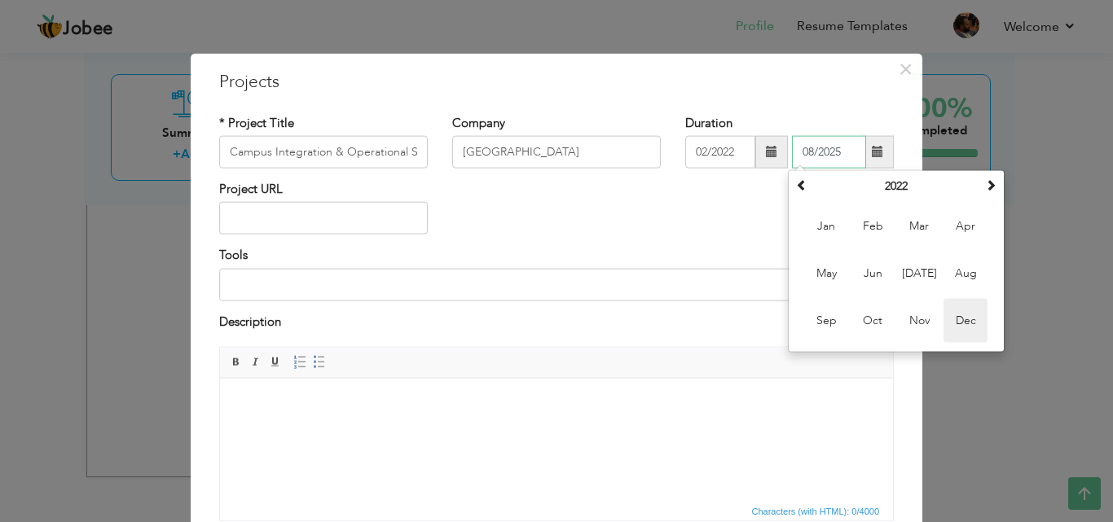
click at [948, 314] on span "Dec" at bounding box center [965, 321] width 44 height 44
type input "12/2022"
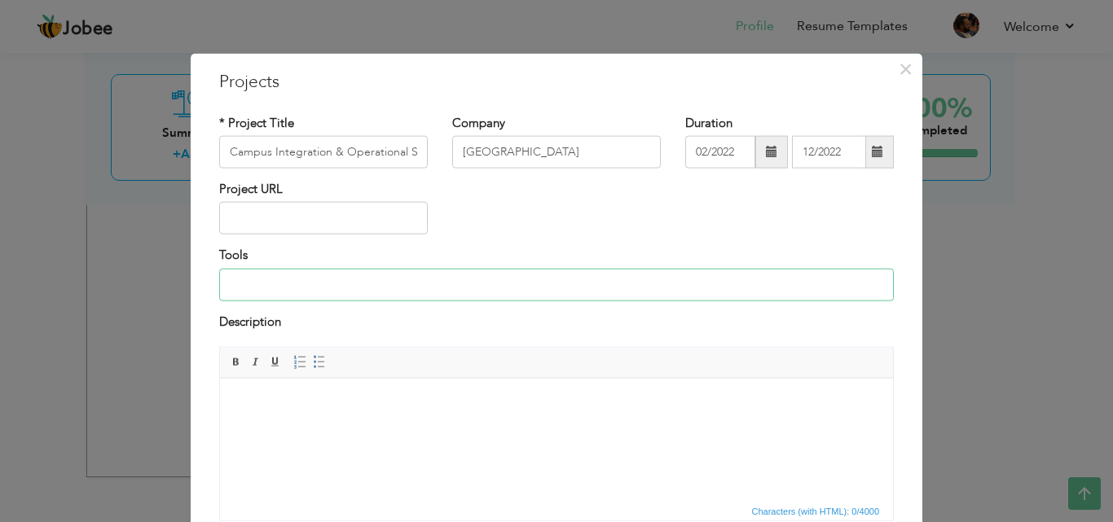
click at [314, 295] on input at bounding box center [556, 284] width 674 height 33
click at [313, 427] on html at bounding box center [556, 403] width 673 height 50
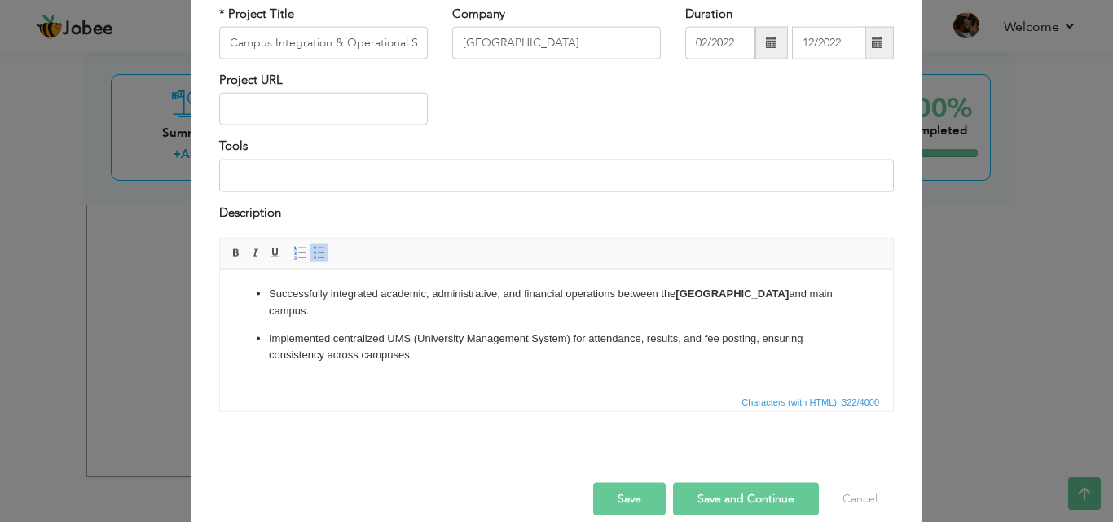
scroll to position [131, 0]
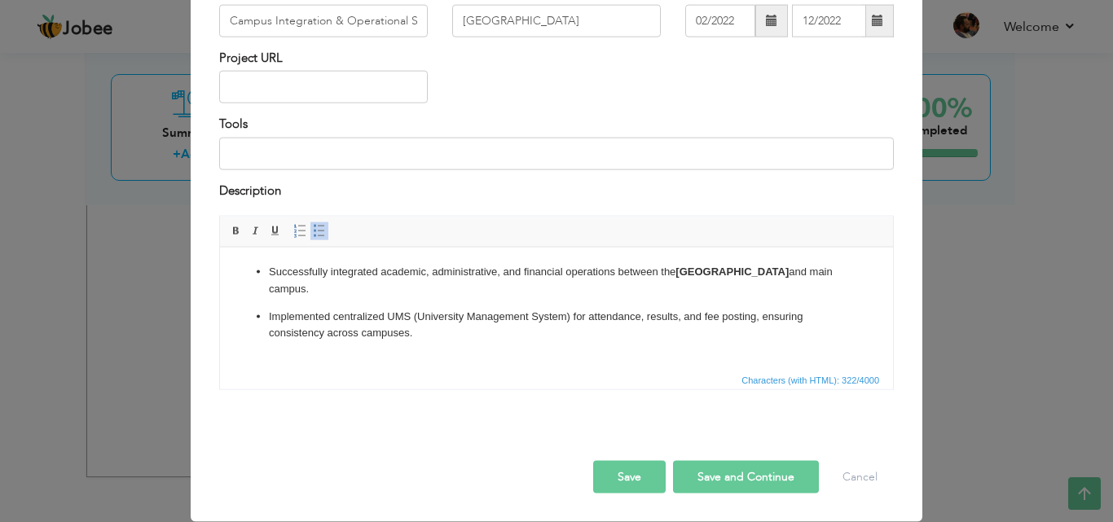
click at [692, 474] on button "Save and Continue" at bounding box center [746, 477] width 146 height 33
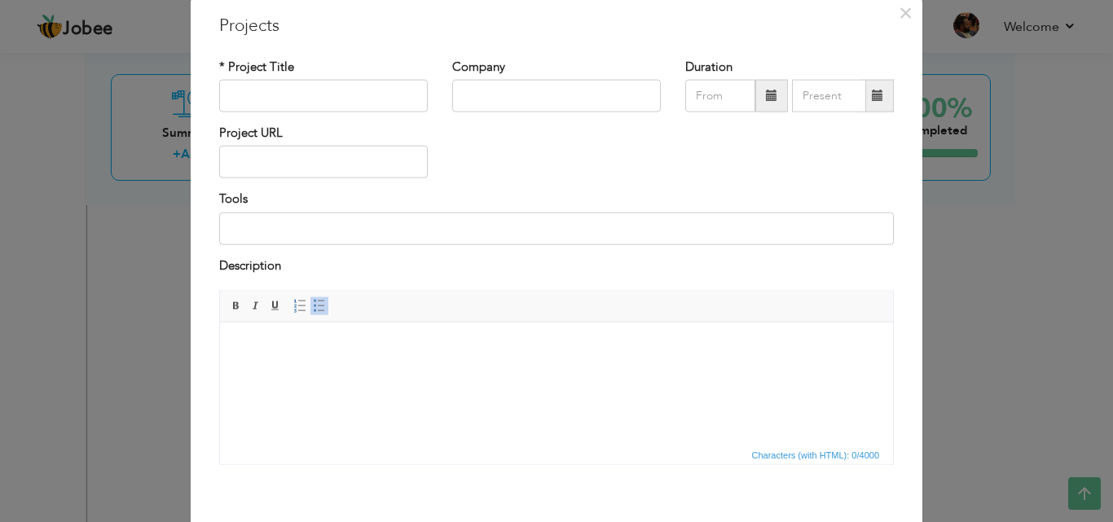
scroll to position [81, 0]
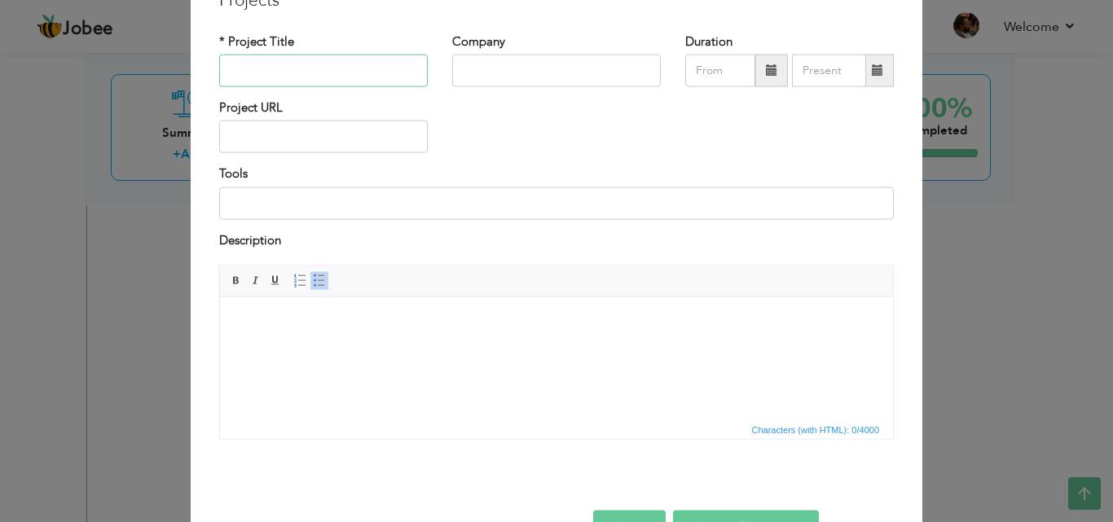
click at [288, 72] on input "text" at bounding box center [323, 71] width 209 height 33
paste input "Digital Transformation of Examination System"
type input "Digital Transformation of Examination System"
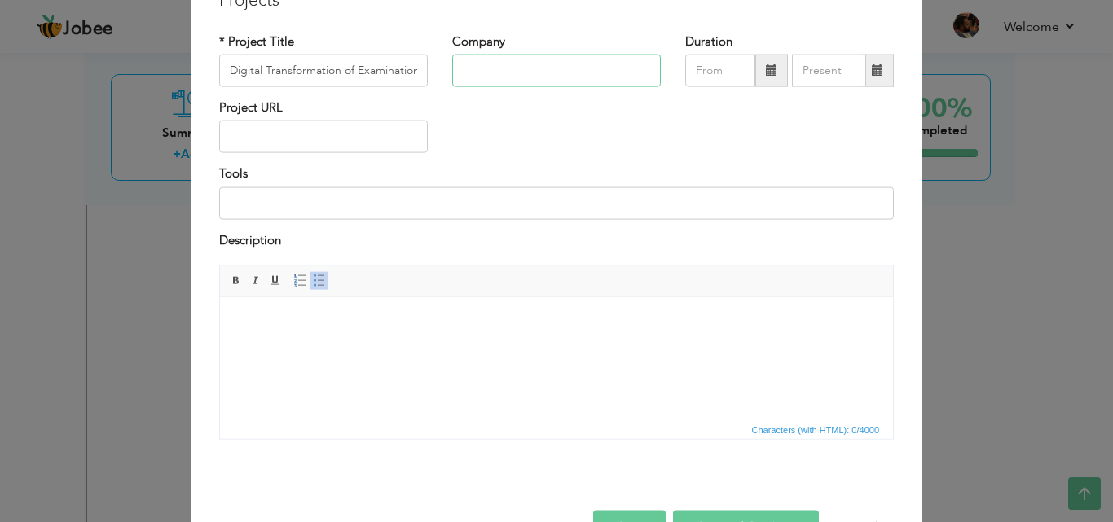
click at [476, 72] on input "text" at bounding box center [556, 71] width 209 height 33
type input "[GEOGRAPHIC_DATA]"
click at [766, 72] on span at bounding box center [771, 69] width 11 height 11
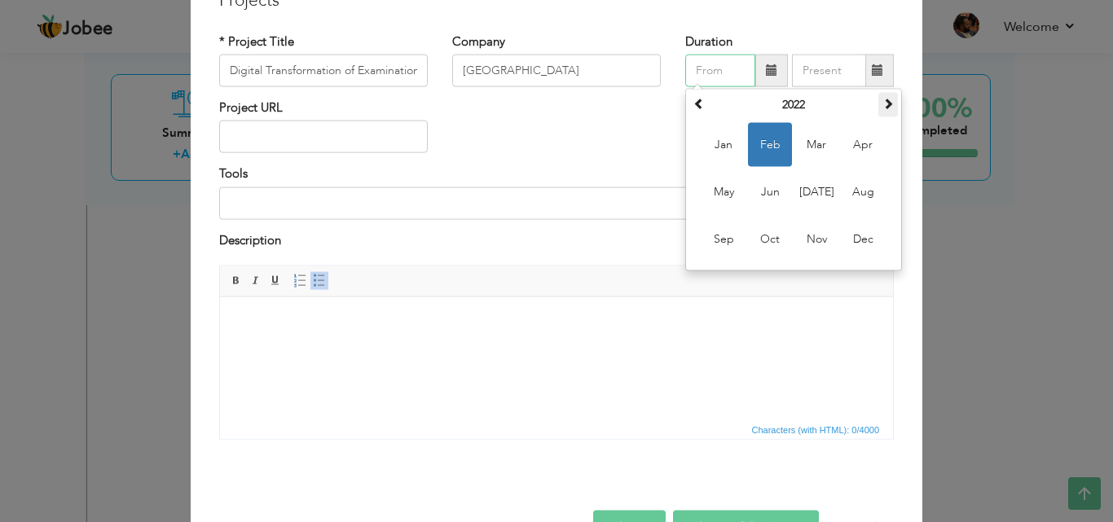
click at [885, 103] on span at bounding box center [887, 103] width 11 height 11
click at [817, 151] on span "Mar" at bounding box center [816, 145] width 44 height 44
type input "03/2023"
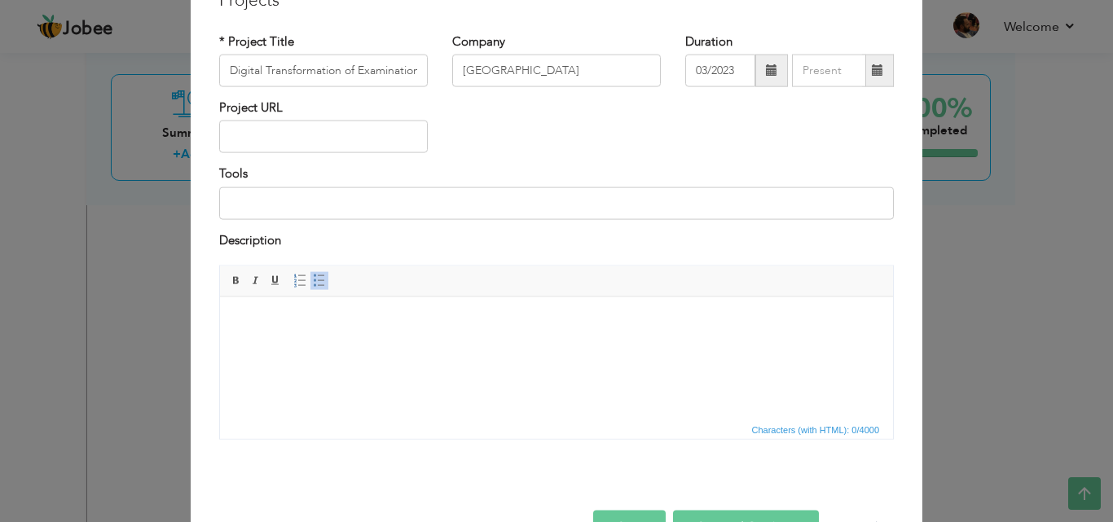
click at [310, 346] on html at bounding box center [556, 321] width 673 height 50
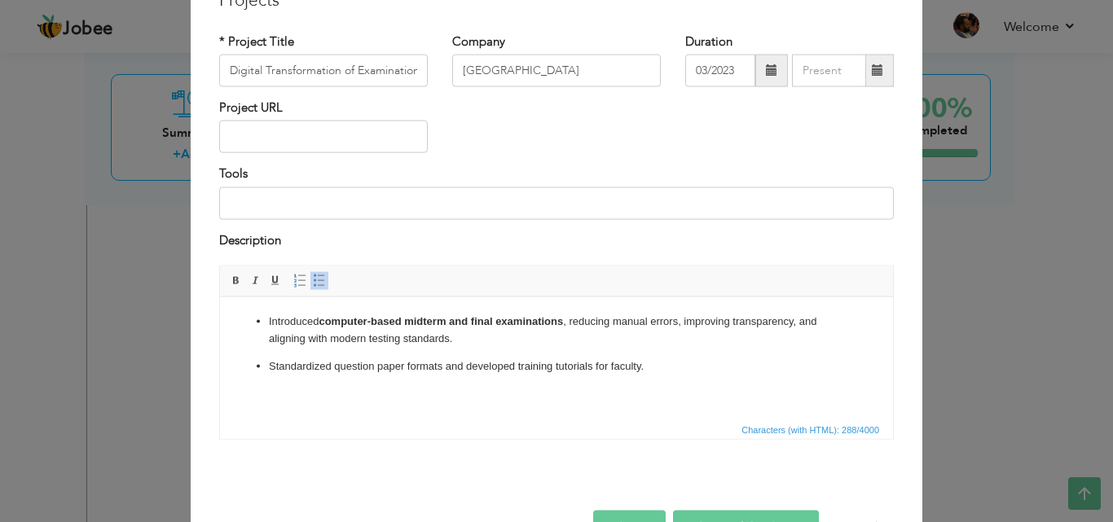
scroll to position [131, 0]
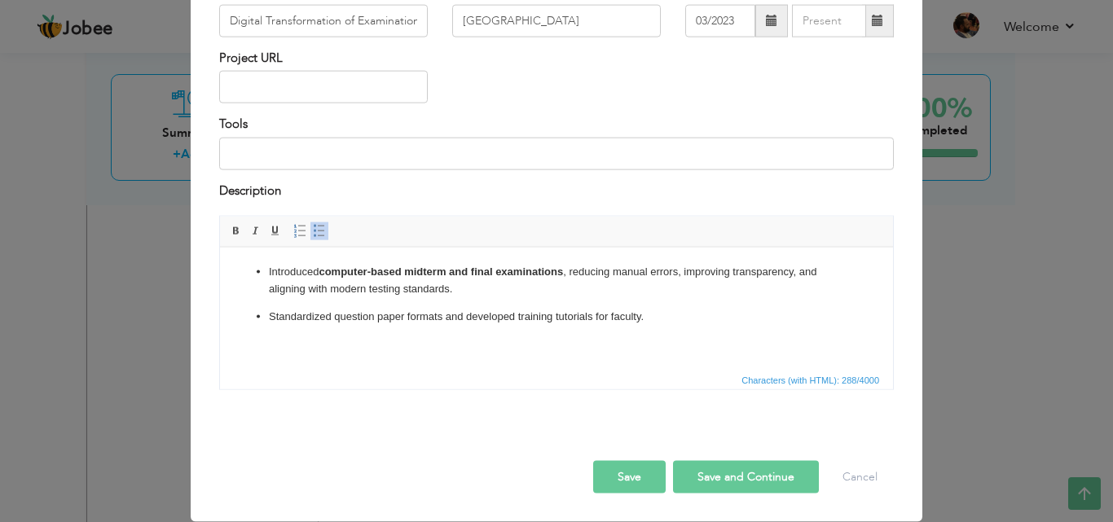
click at [743, 476] on button "Save and Continue" at bounding box center [746, 477] width 146 height 33
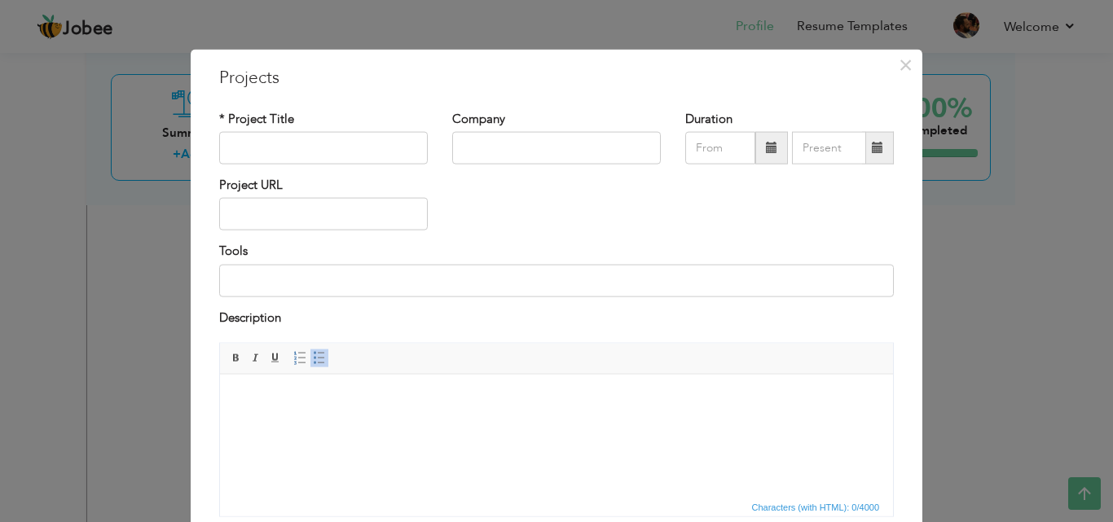
scroll to position [0, 0]
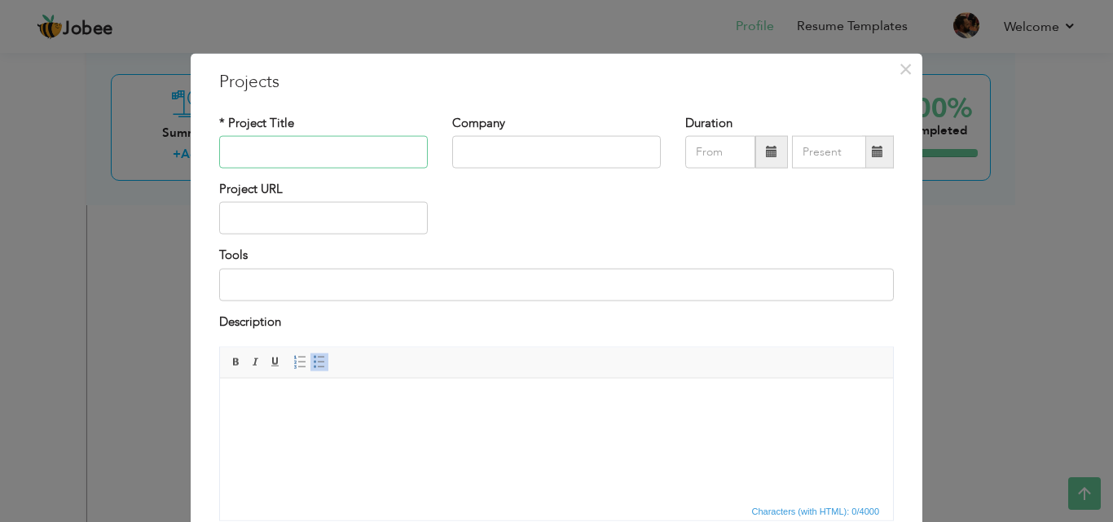
click at [297, 153] on input "text" at bounding box center [323, 152] width 209 height 33
paste input "Research Facilitation & Faculty Development Program"
type input "Research Facilitation & Faculty Development Program"
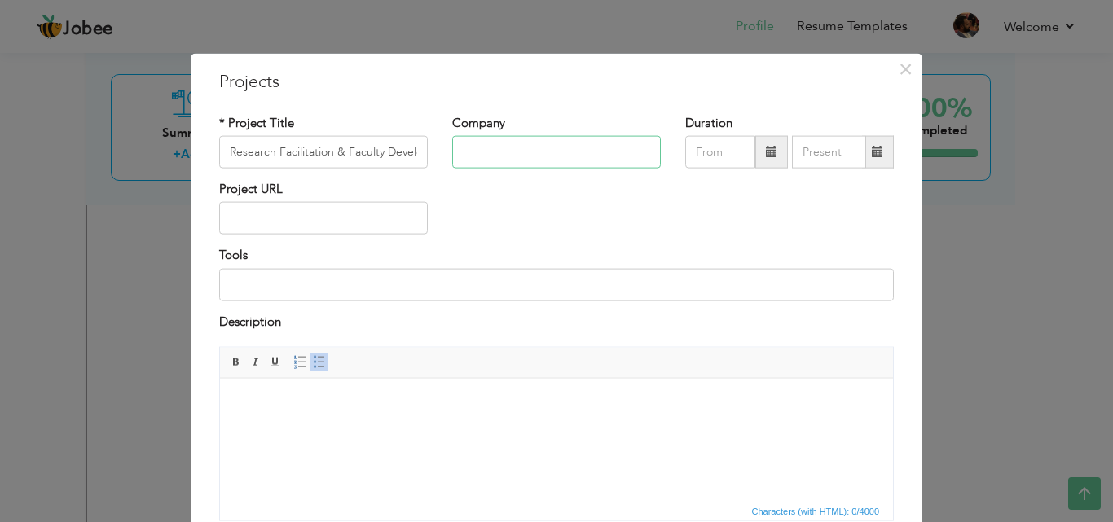
click at [487, 149] on input "text" at bounding box center [556, 152] width 209 height 33
click at [488, 150] on input "text" at bounding box center [556, 152] width 209 height 33
type input "[GEOGRAPHIC_DATA]"
click at [756, 153] on span at bounding box center [771, 152] width 33 height 33
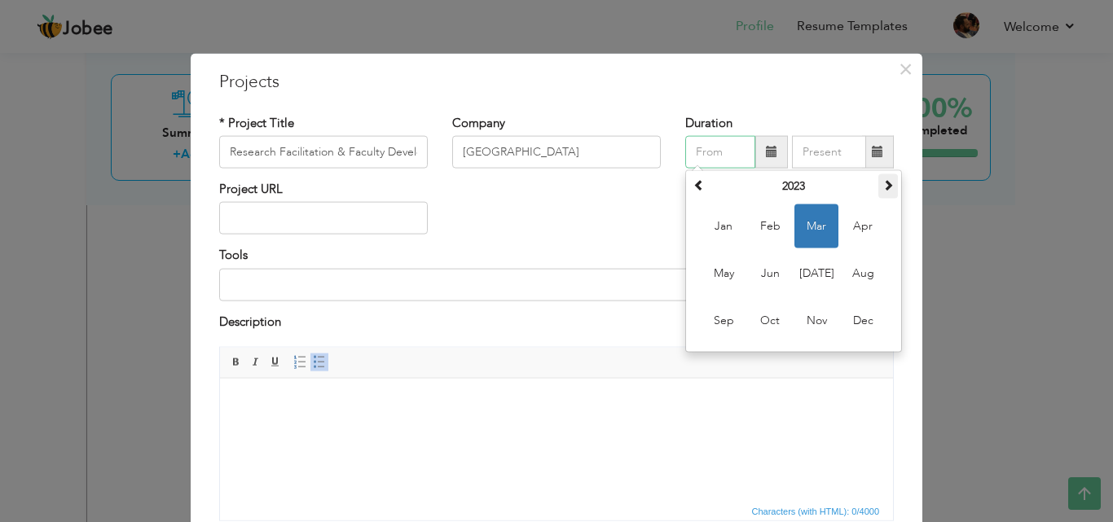
click at [884, 179] on span at bounding box center [887, 184] width 11 height 11
click at [864, 233] on span "Apr" at bounding box center [863, 226] width 44 height 44
type input "04/2024"
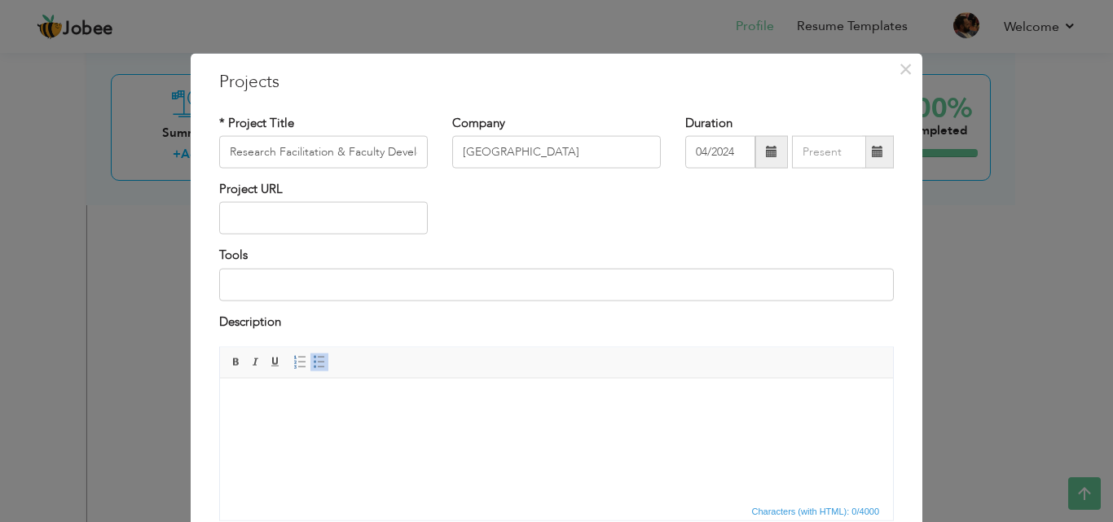
click at [863, 154] on span at bounding box center [878, 152] width 32 height 33
click at [896, 110] on div "* Project Title Research Facilitation & Faculty Development Program Company Ham…" at bounding box center [556, 324] width 699 height 444
click at [291, 419] on html at bounding box center [556, 403] width 673 height 50
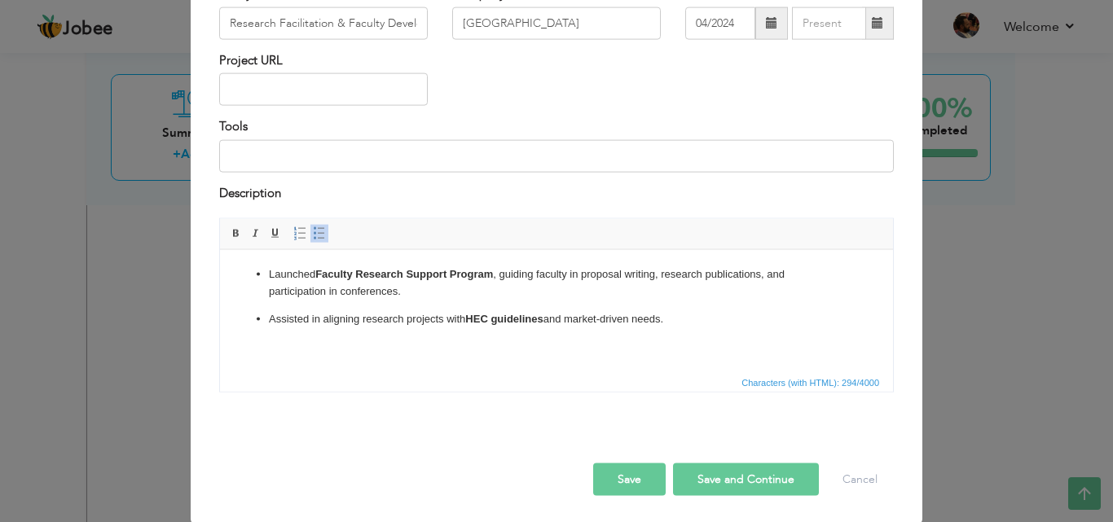
scroll to position [131, 0]
click at [724, 476] on button "Save and Continue" at bounding box center [746, 477] width 146 height 33
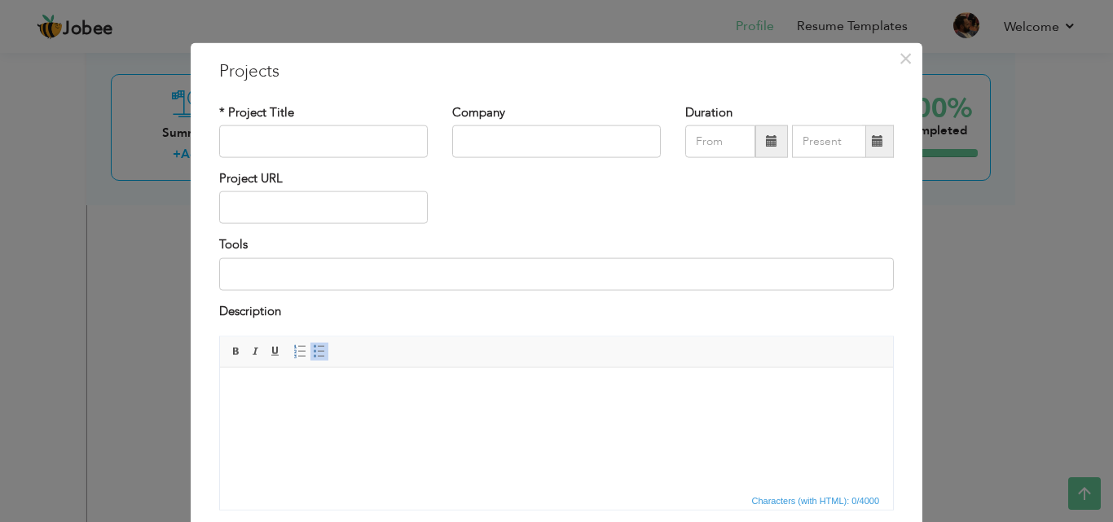
scroll to position [0, 0]
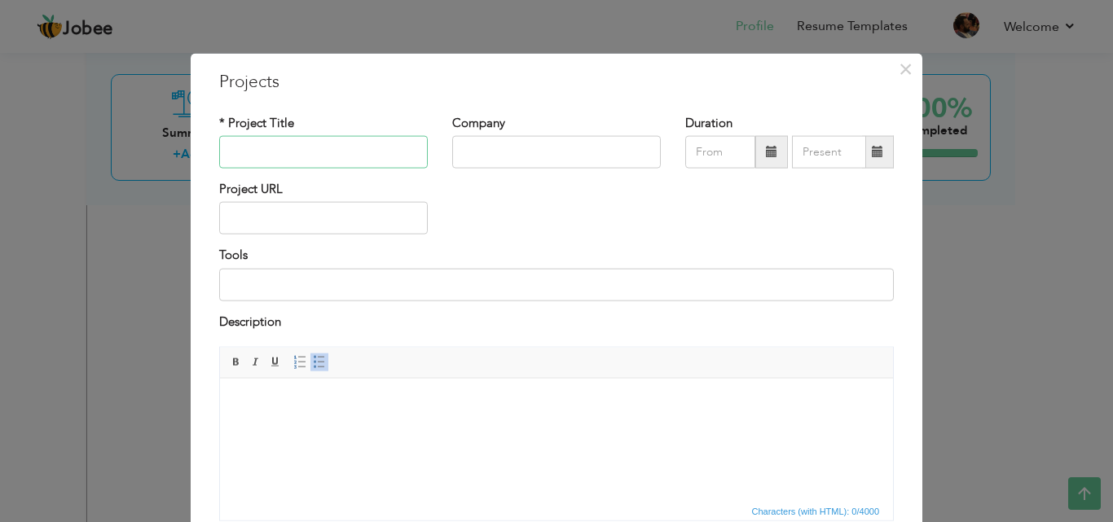
click at [327, 152] on input "text" at bounding box center [323, 152] width 209 height 33
paste input "Academic Quality Assurance & Curriculum Alignment"
type input "Academic Quality Assurance & Curriculum Alignment"
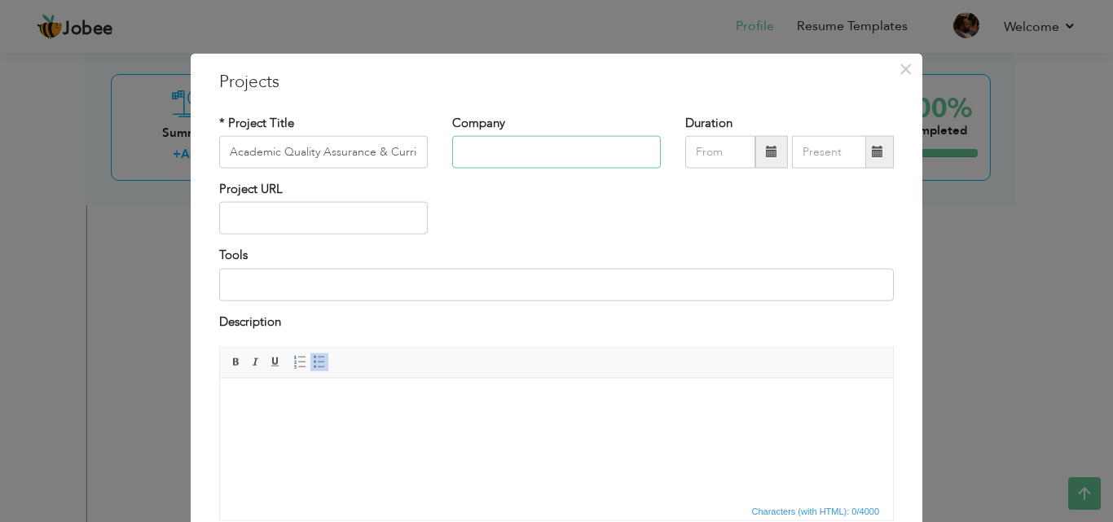
click at [541, 156] on input "text" at bounding box center [556, 152] width 209 height 33
type input "[GEOGRAPHIC_DATA]"
click at [769, 153] on span at bounding box center [771, 151] width 11 height 11
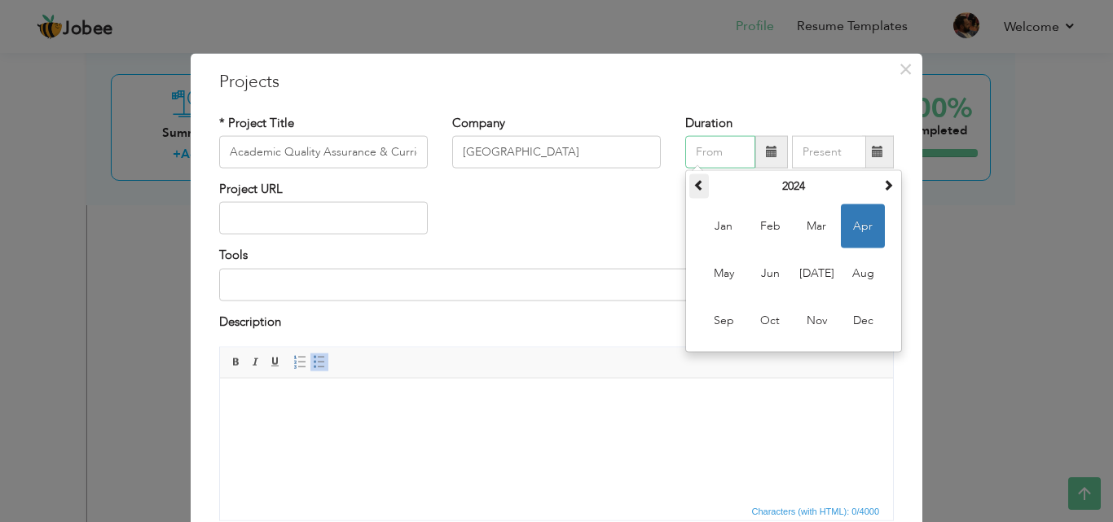
click at [696, 191] on span at bounding box center [698, 184] width 11 height 11
click at [730, 327] on span "Sep" at bounding box center [723, 321] width 44 height 44
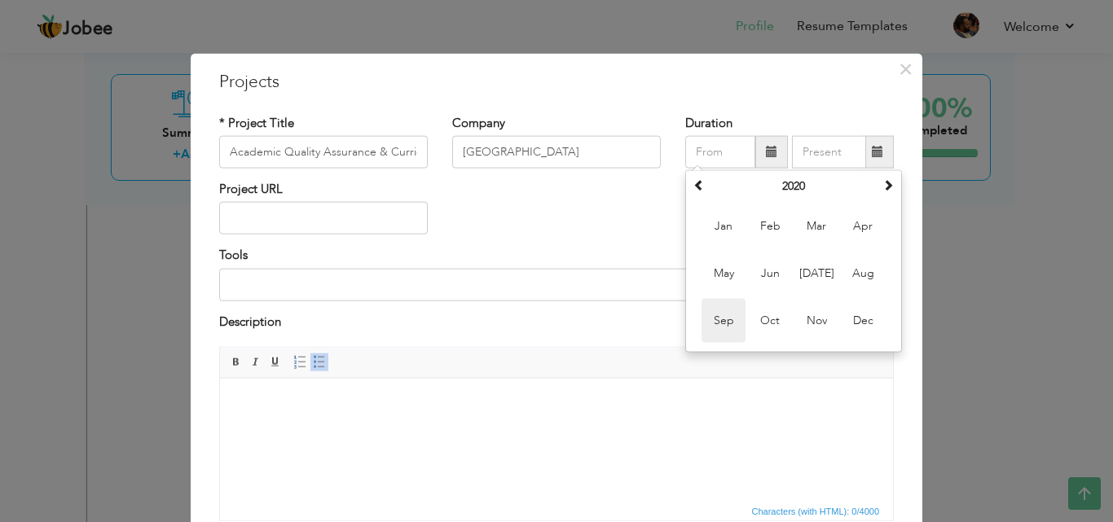
type input "09/2020"
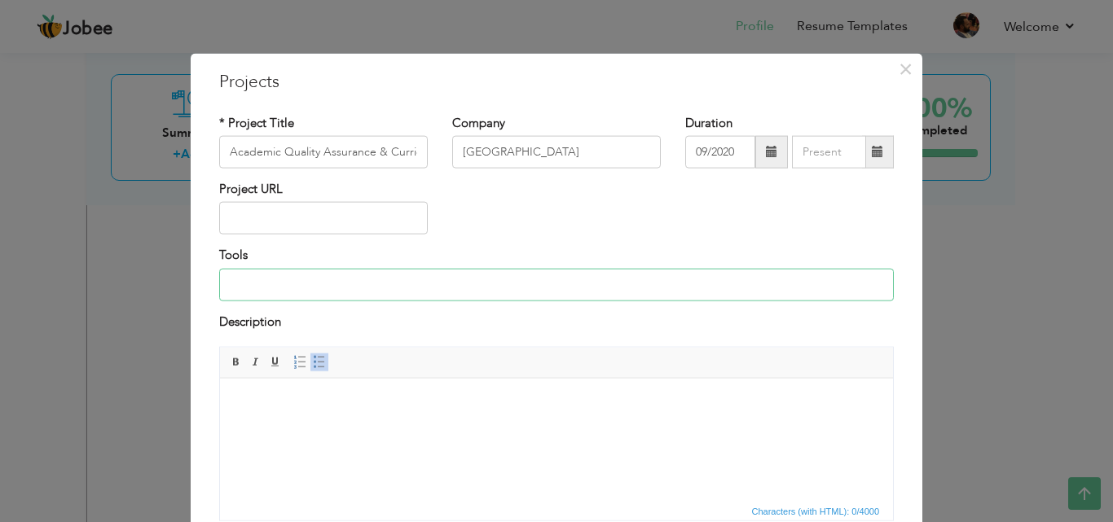
click at [302, 283] on input at bounding box center [556, 284] width 674 height 33
click at [296, 418] on html at bounding box center [556, 403] width 673 height 50
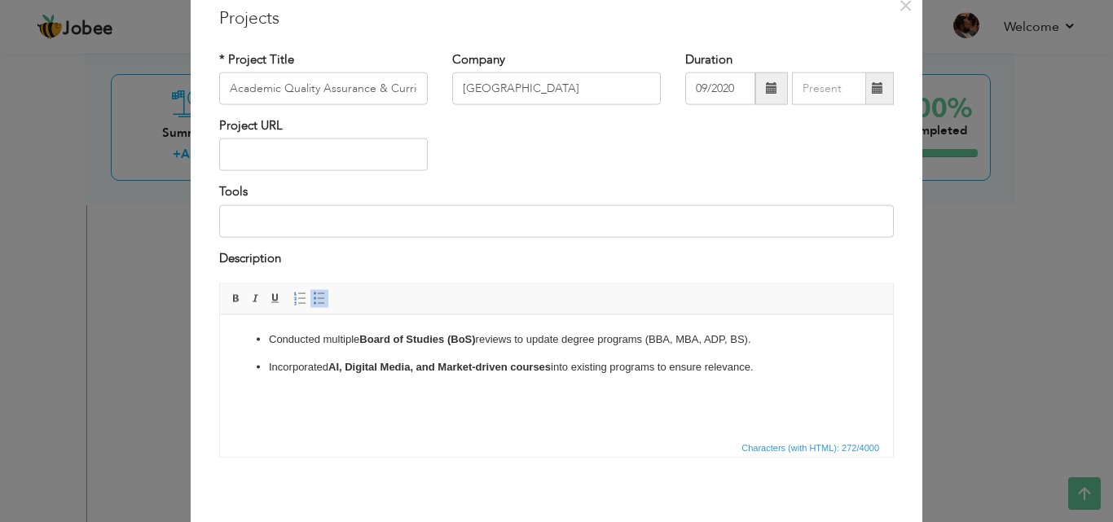
scroll to position [131, 0]
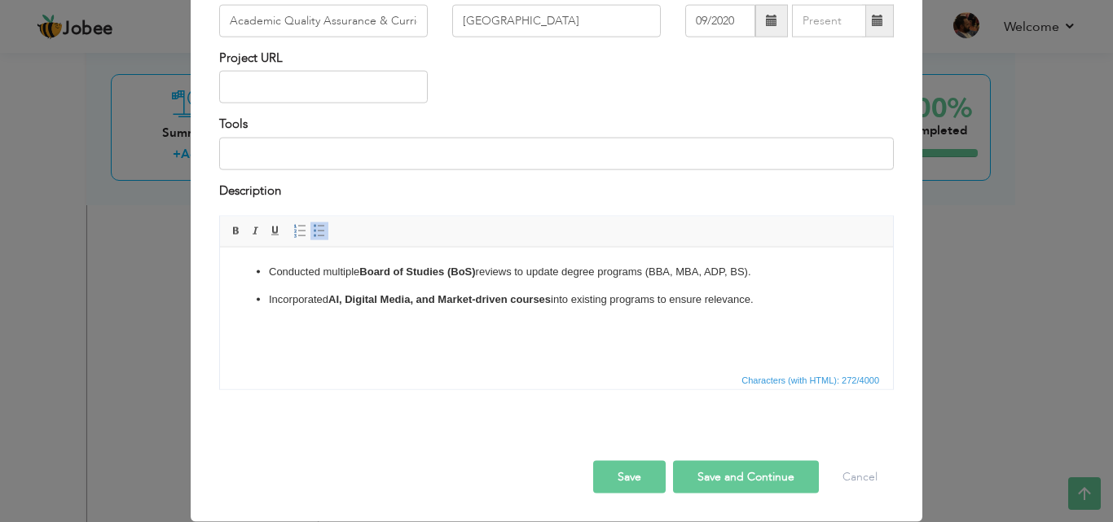
click at [711, 476] on button "Save and Continue" at bounding box center [746, 477] width 146 height 33
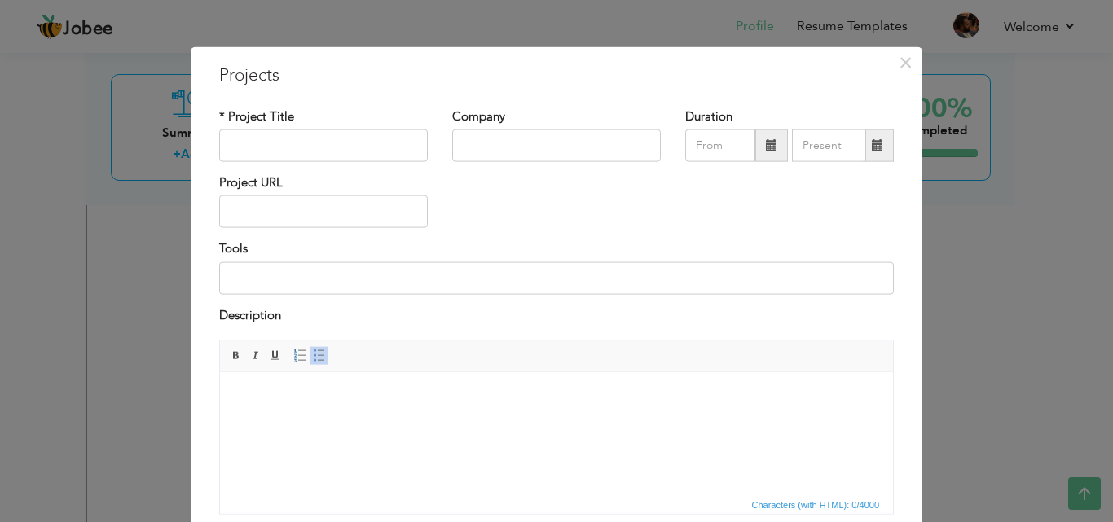
scroll to position [0, 0]
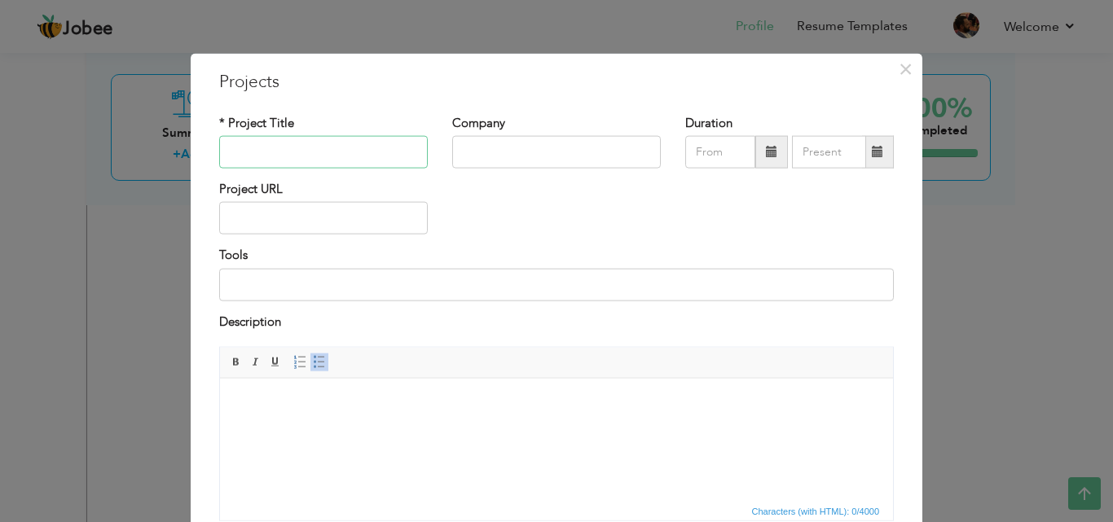
click at [315, 163] on input "text" at bounding box center [323, 152] width 209 height 33
paste input "Cross-Campus Collaboration Model"
type input "Cross-Campus Collaboration Model"
click at [500, 141] on input "text" at bounding box center [556, 152] width 209 height 33
type input "[GEOGRAPHIC_DATA]"
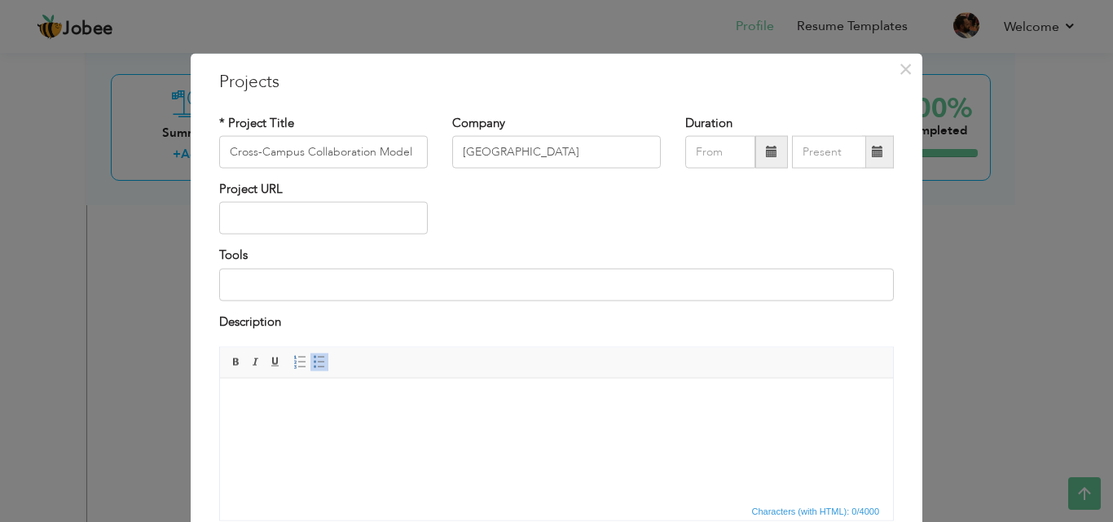
click at [773, 147] on span at bounding box center [771, 152] width 33 height 33
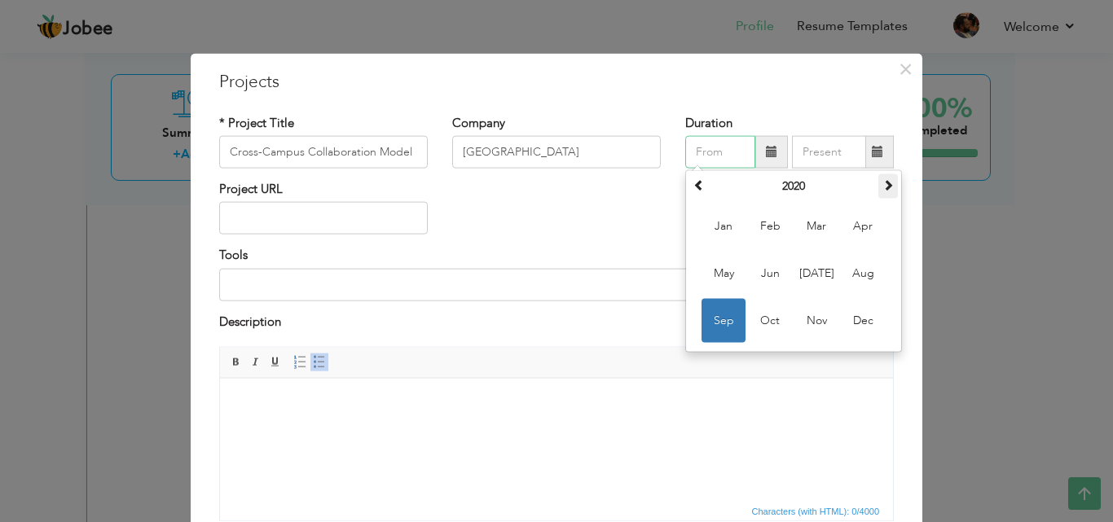
click at [882, 187] on span at bounding box center [887, 184] width 11 height 11
click at [846, 271] on span "Aug" at bounding box center [863, 274] width 44 height 44
type input "08/2023"
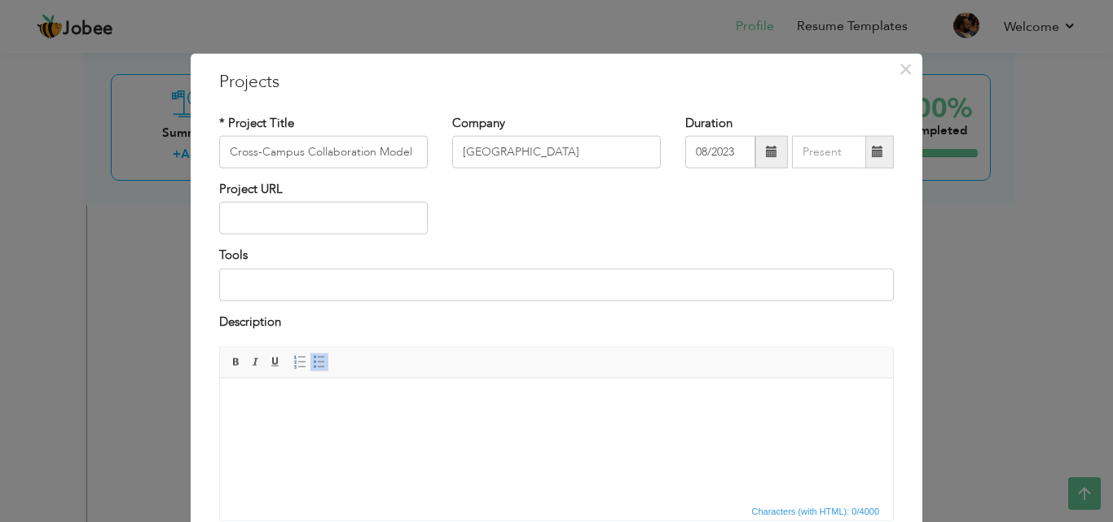
click at [280, 428] on html at bounding box center [556, 403] width 673 height 50
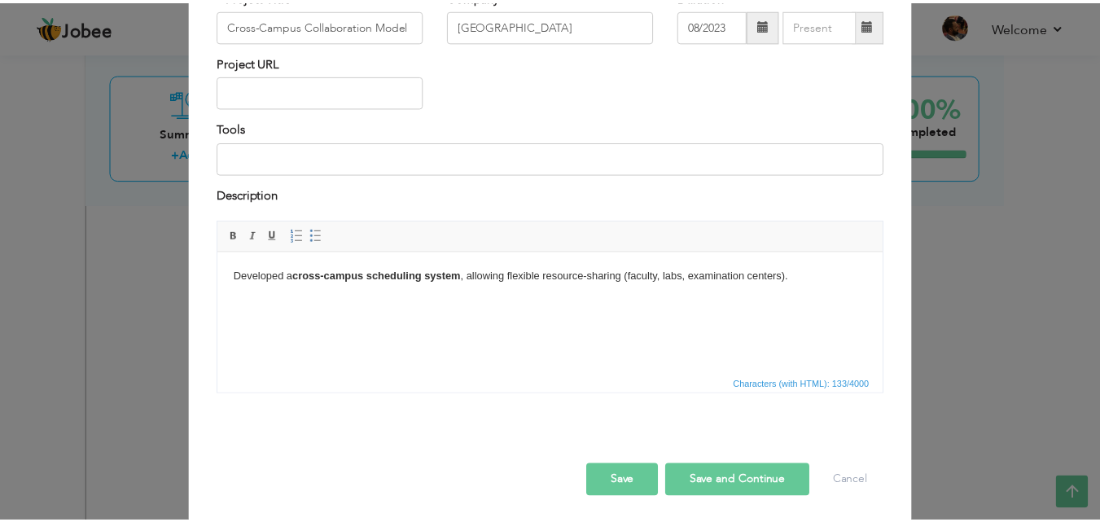
scroll to position [131, 0]
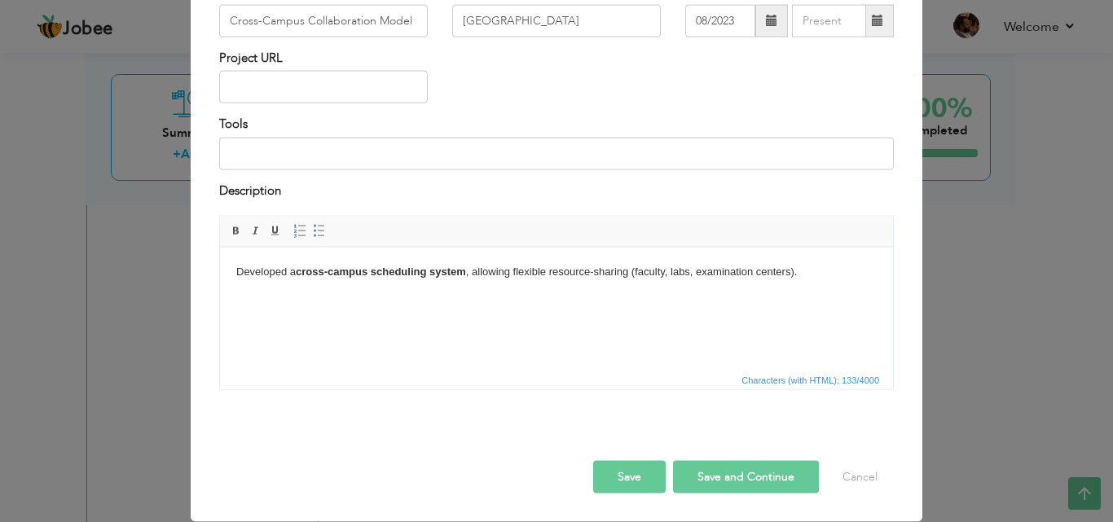
click at [630, 471] on button "Save" at bounding box center [629, 477] width 72 height 33
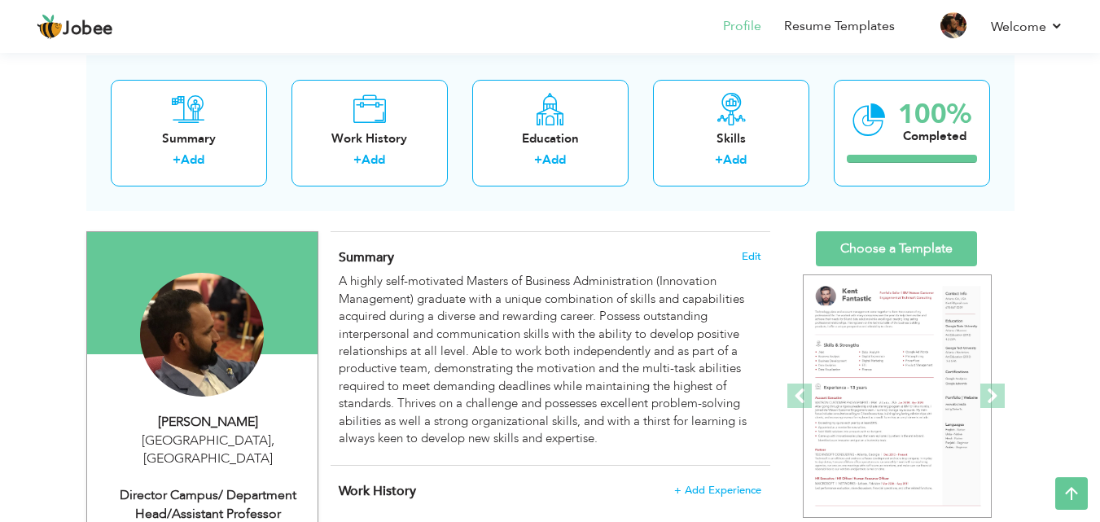
scroll to position [74, 0]
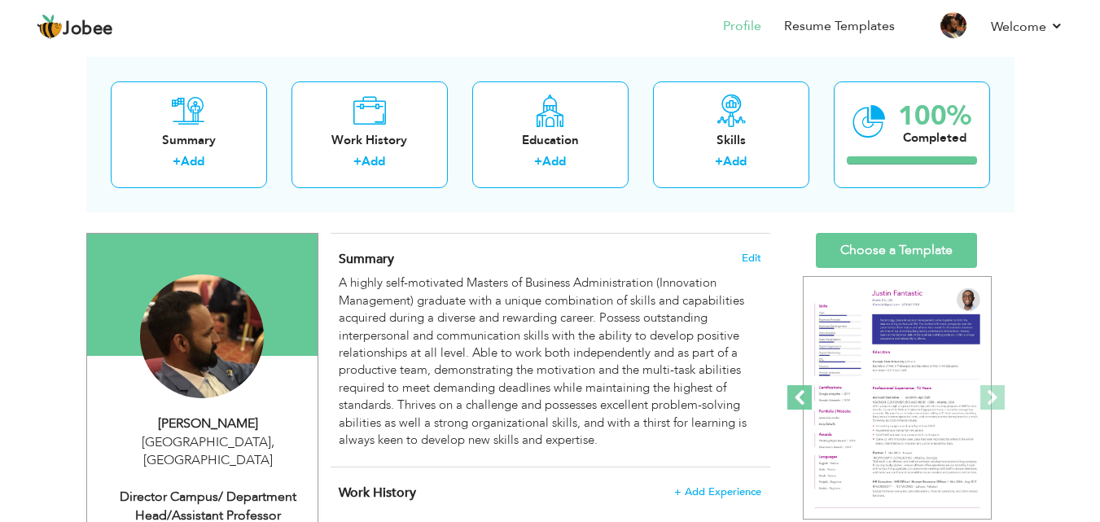
click at [796, 404] on span at bounding box center [800, 397] width 24 height 24
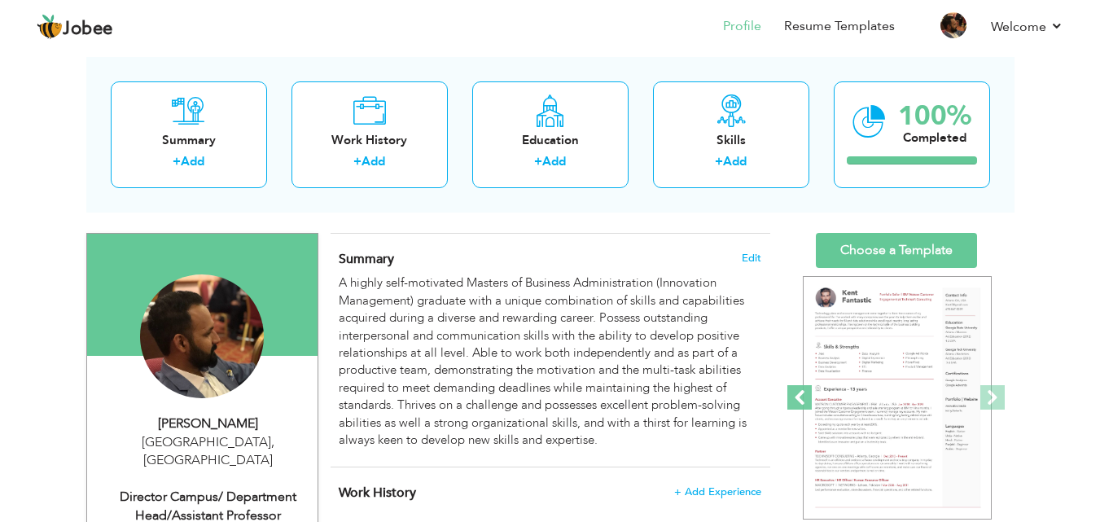
click at [796, 404] on span at bounding box center [800, 397] width 24 height 24
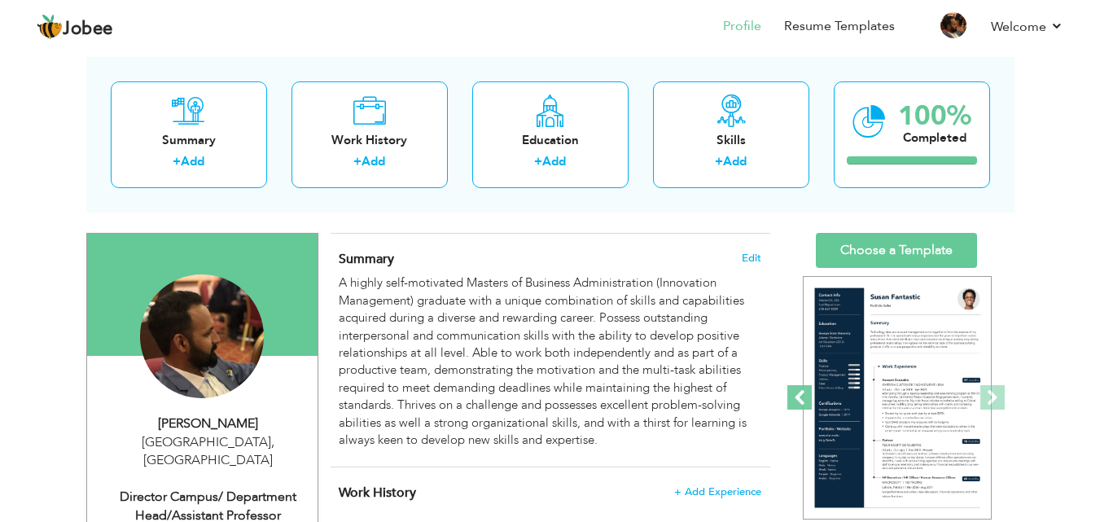
click at [796, 404] on span at bounding box center [800, 397] width 24 height 24
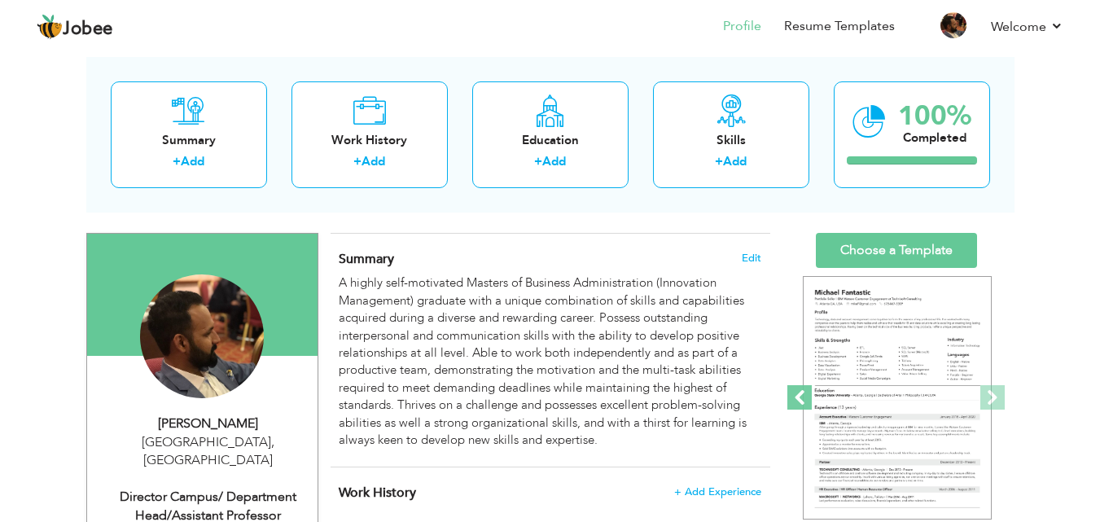
click at [796, 404] on span at bounding box center [800, 397] width 24 height 24
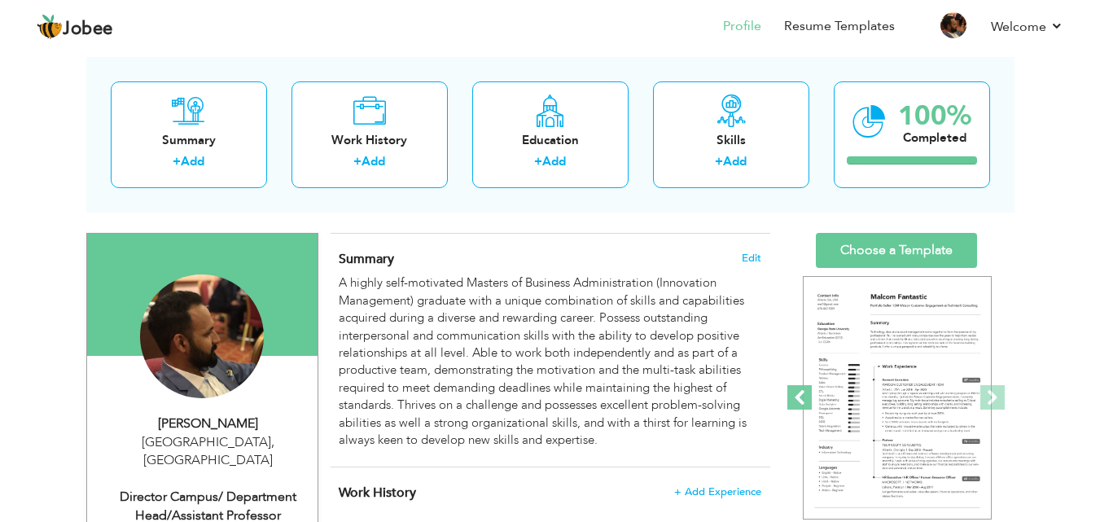
click at [796, 404] on span at bounding box center [800, 397] width 24 height 24
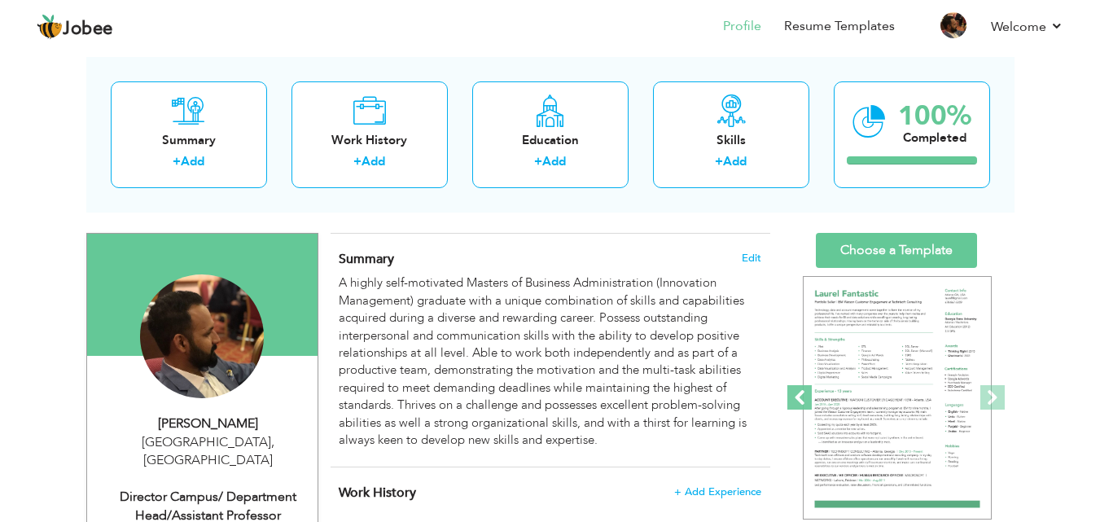
click at [796, 404] on span at bounding box center [800, 397] width 24 height 24
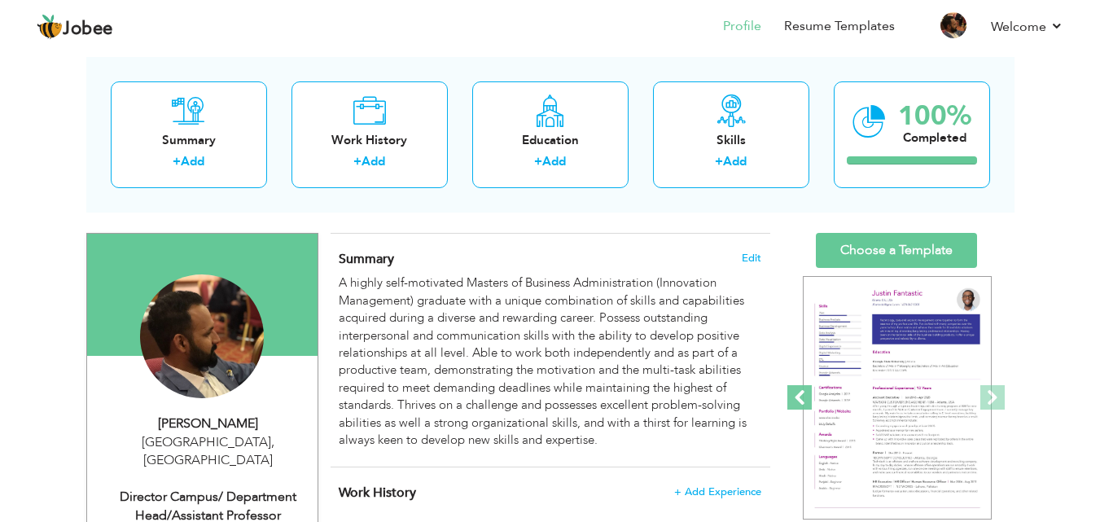
click at [796, 404] on span at bounding box center [800, 397] width 24 height 24
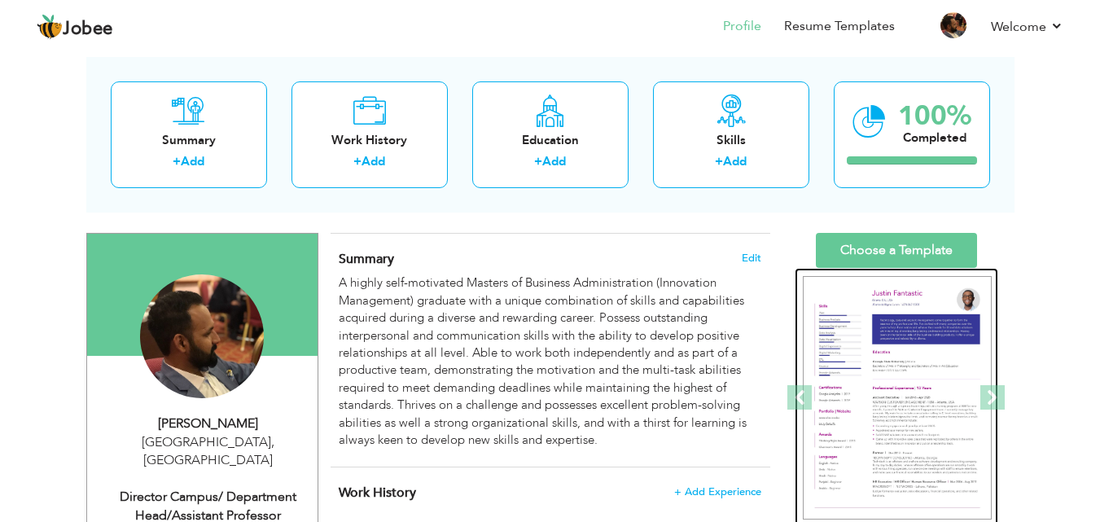
click at [904, 358] on img at bounding box center [897, 398] width 189 height 244
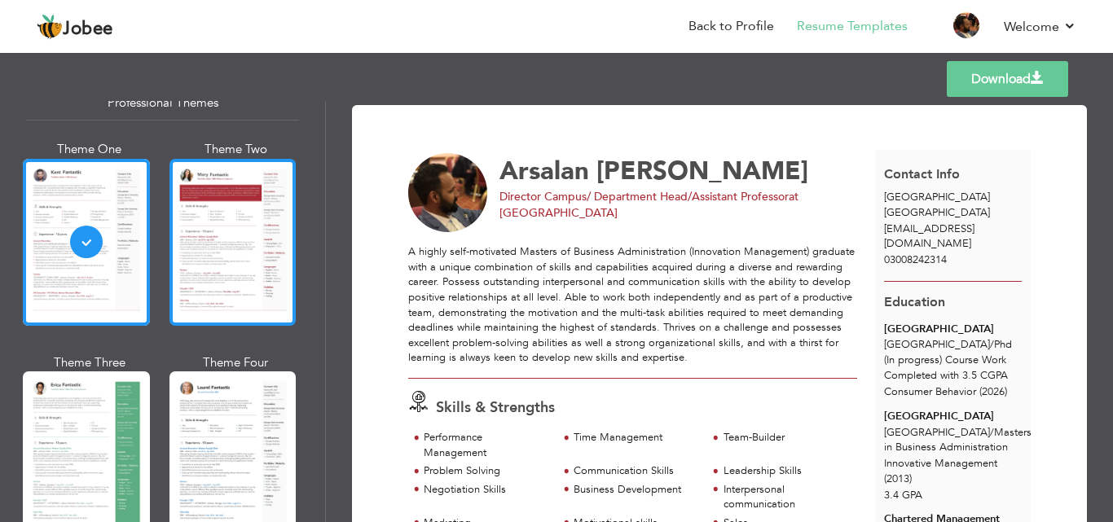
scroll to position [163, 0]
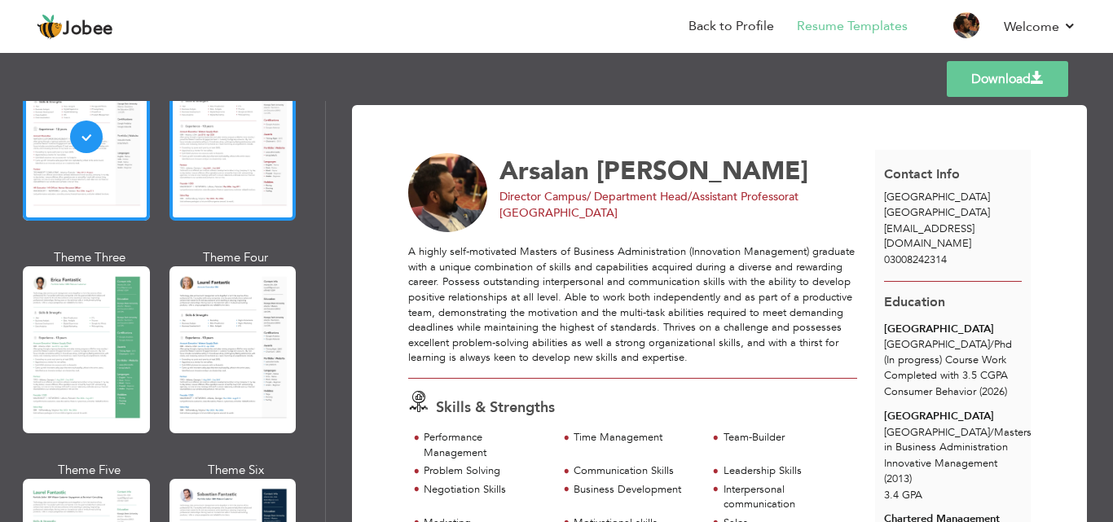
click at [260, 346] on div at bounding box center [232, 349] width 127 height 167
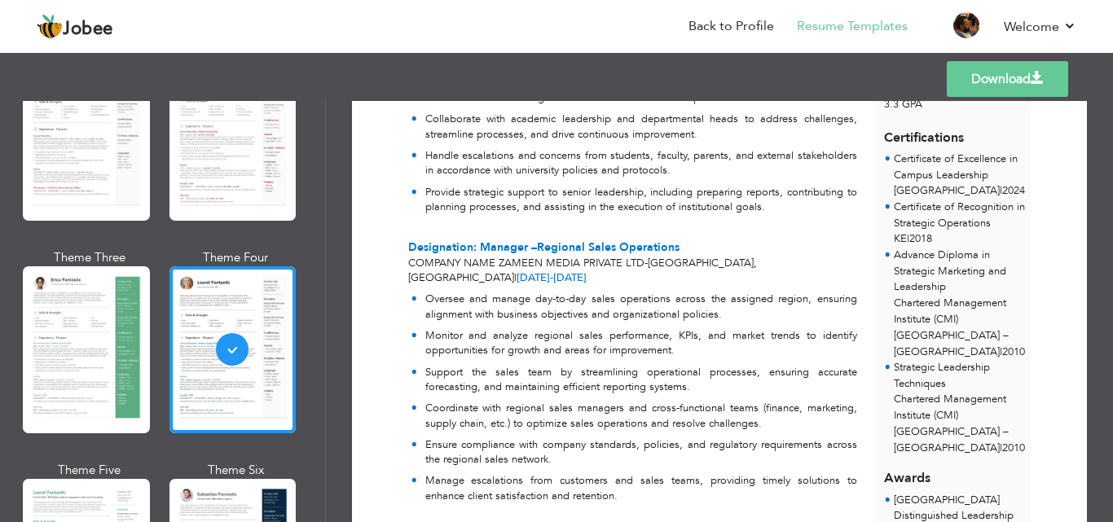
scroll to position [639, 0]
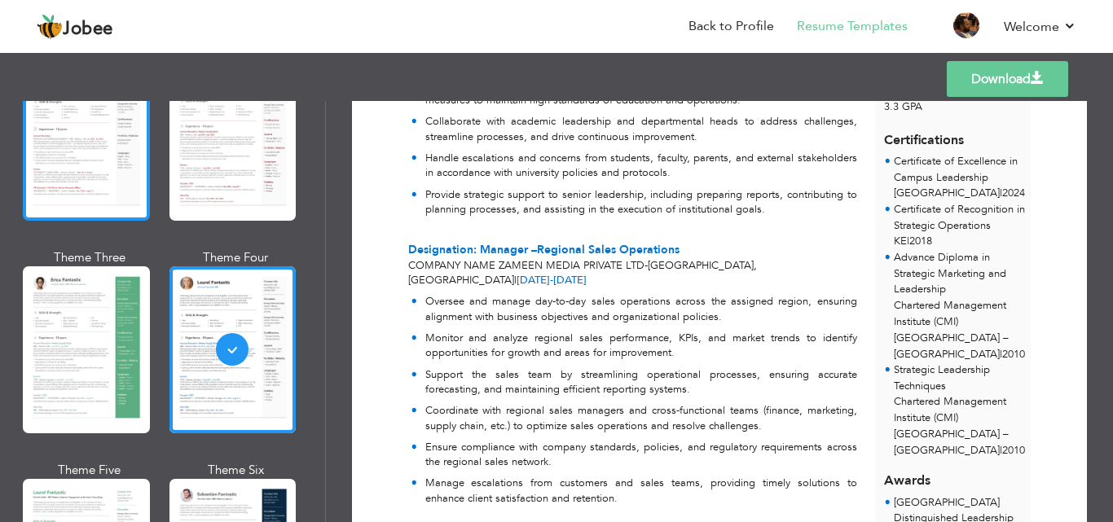
click at [118, 190] on div at bounding box center [86, 137] width 127 height 167
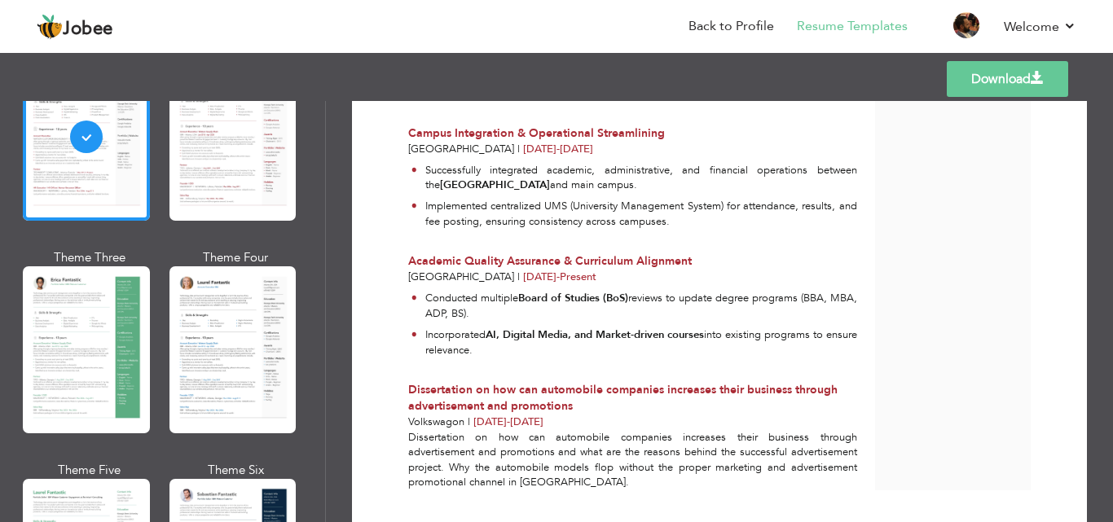
scroll to position [2024, 0]
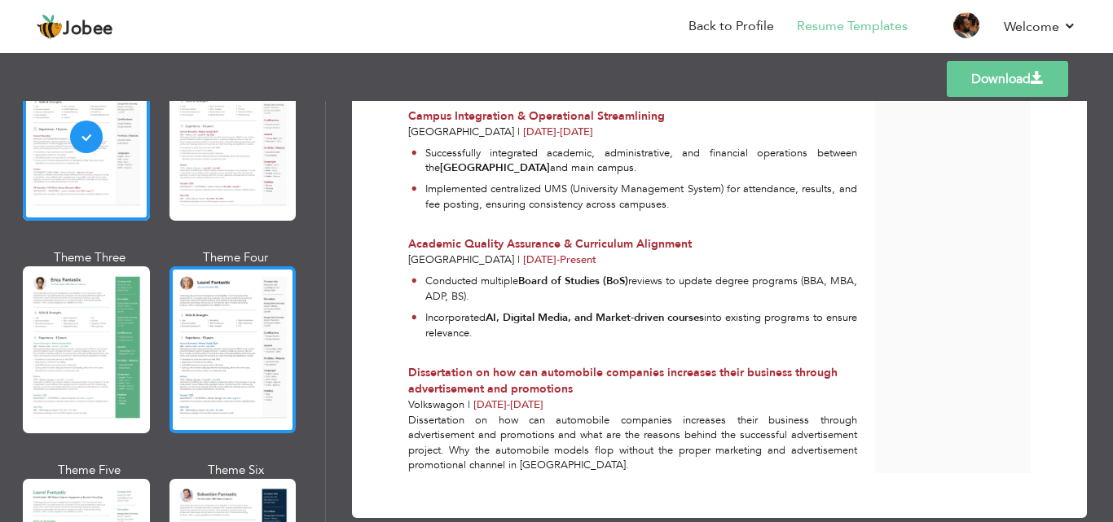
click at [260, 326] on div at bounding box center [232, 349] width 127 height 167
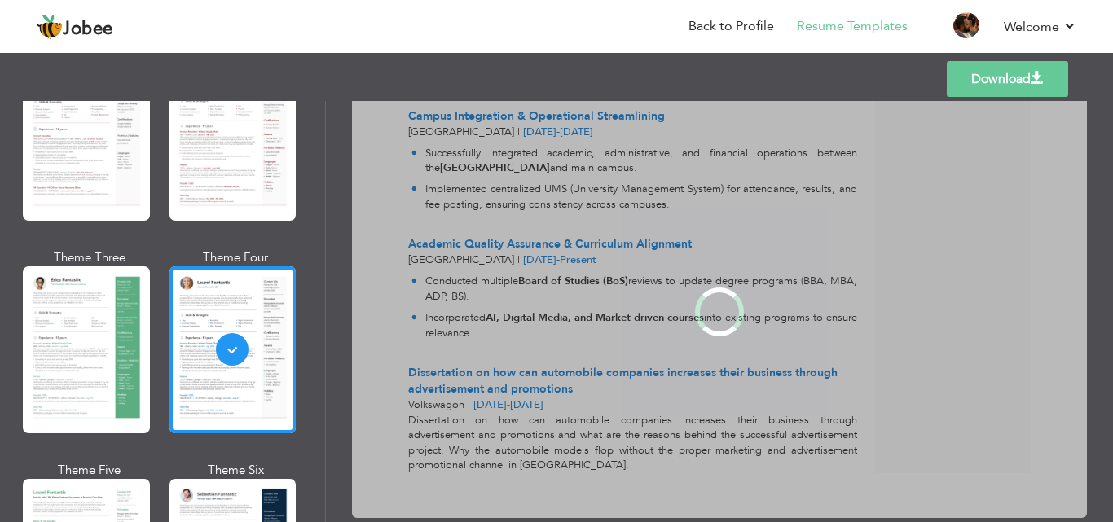
scroll to position [0, 0]
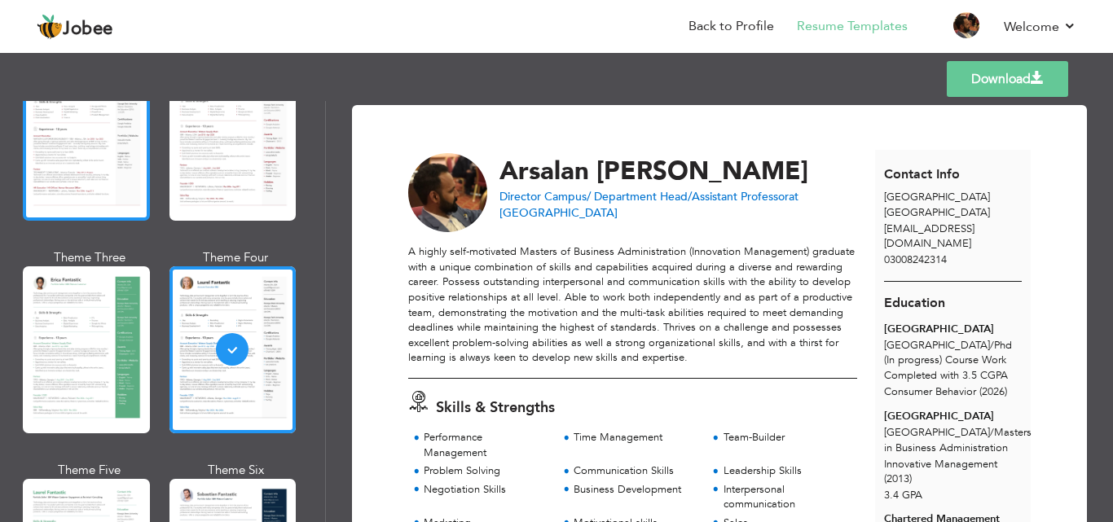
click at [145, 177] on div at bounding box center [86, 137] width 127 height 167
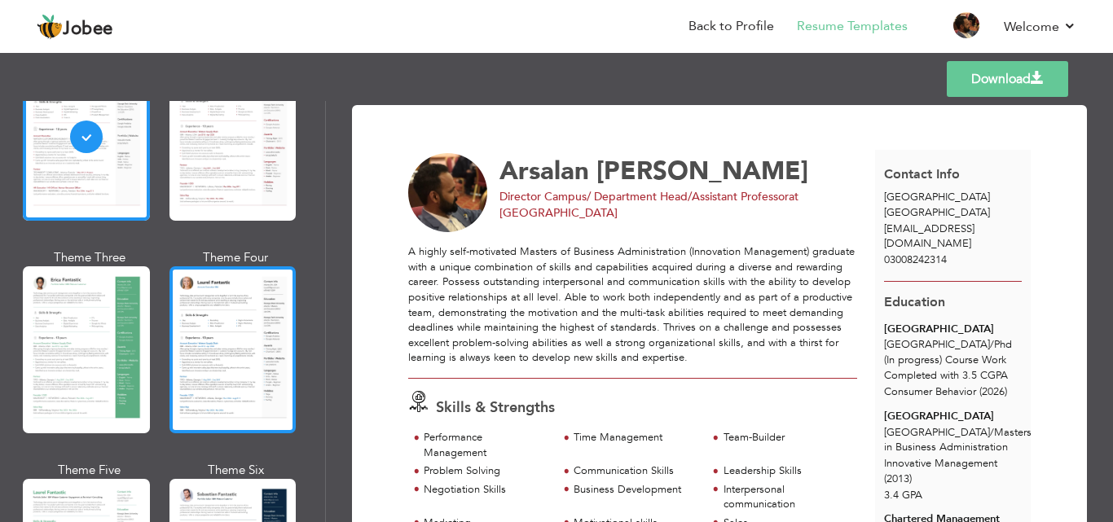
click at [206, 333] on div at bounding box center [232, 349] width 127 height 167
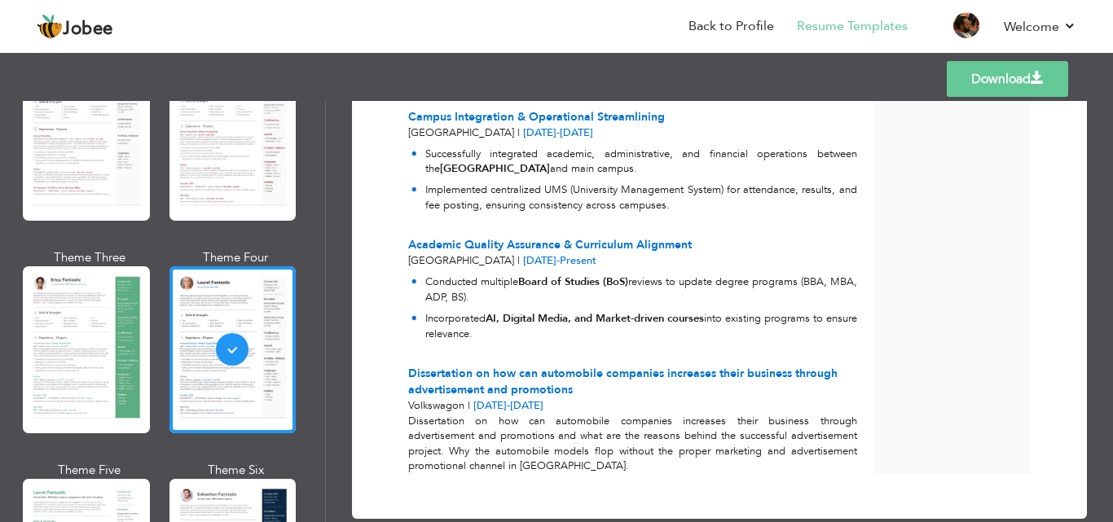
scroll to position [2024, 0]
click at [1033, 86] on link "Download" at bounding box center [1006, 79] width 121 height 36
